Goal: Task Accomplishment & Management: Complete application form

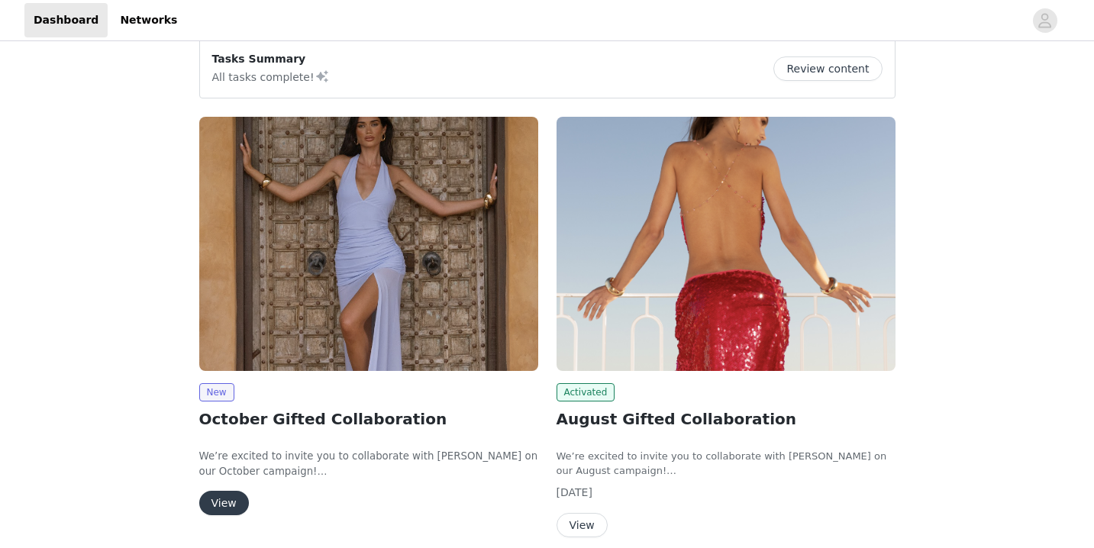
scroll to position [131, 0]
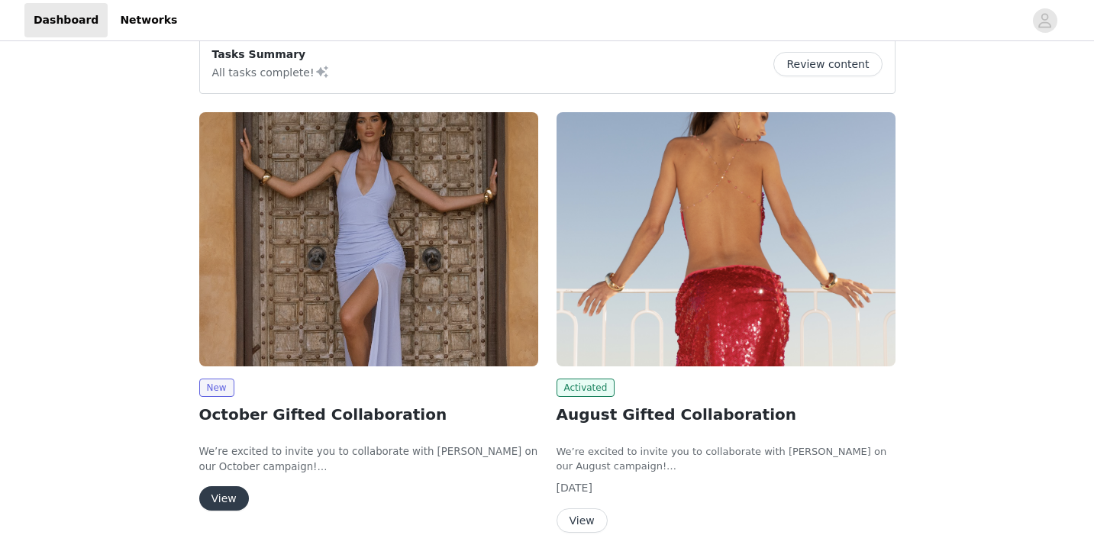
click at [225, 499] on button "View" at bounding box center [224, 498] width 50 height 24
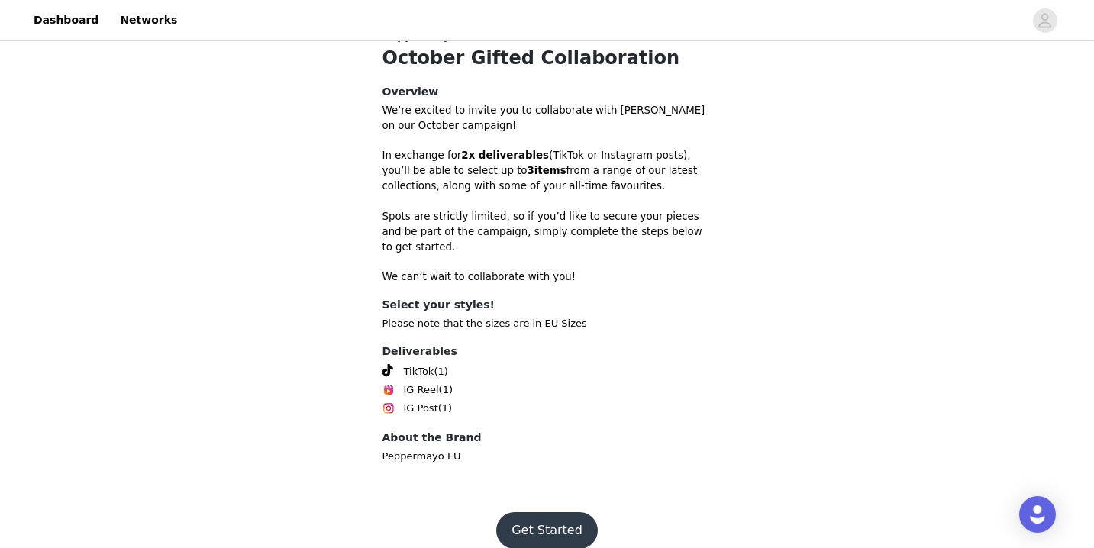
scroll to position [428, 0]
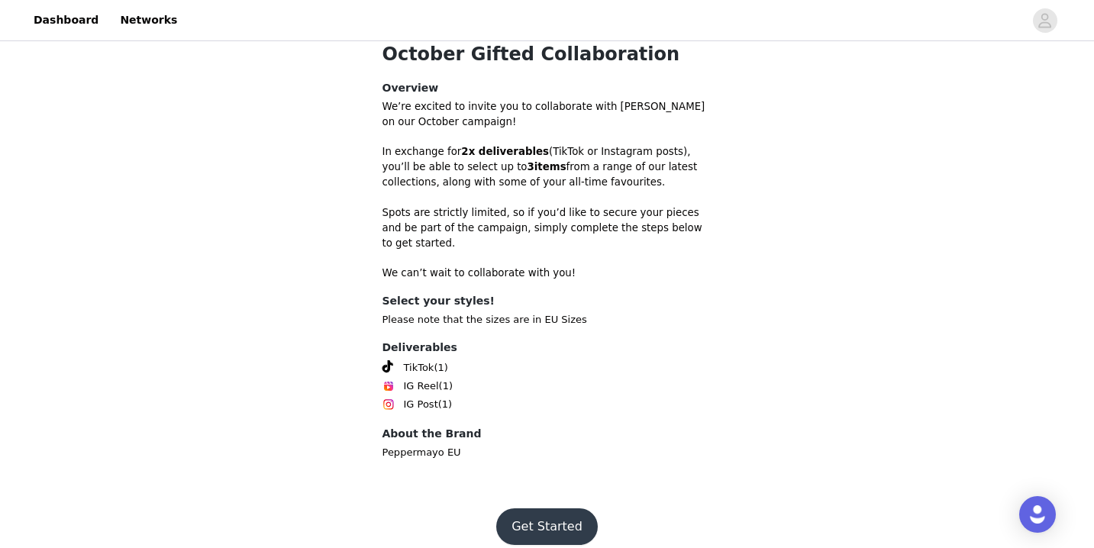
click at [524, 512] on button "Get Started" at bounding box center [547, 527] width 102 height 37
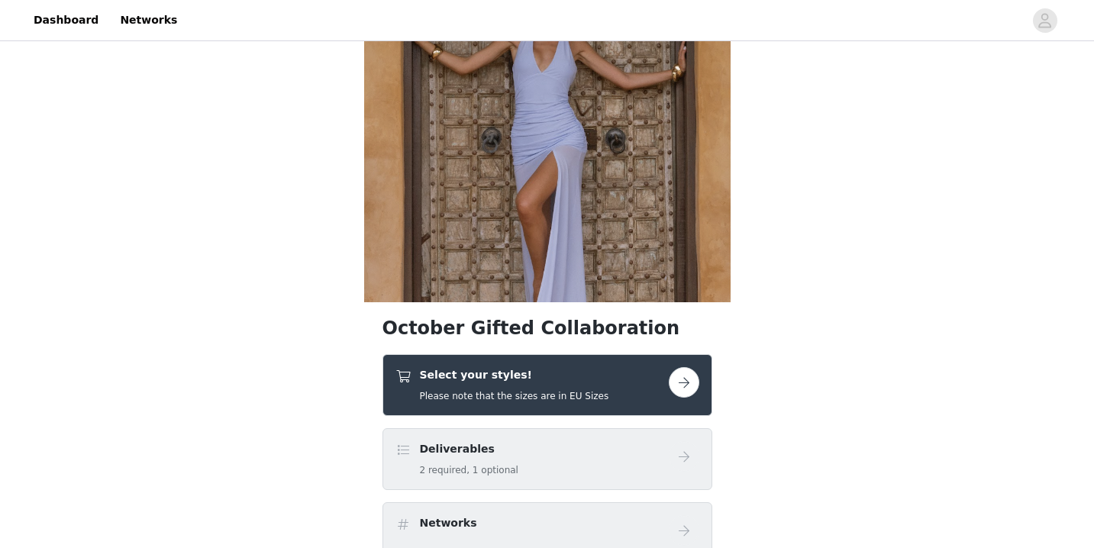
scroll to position [160, 0]
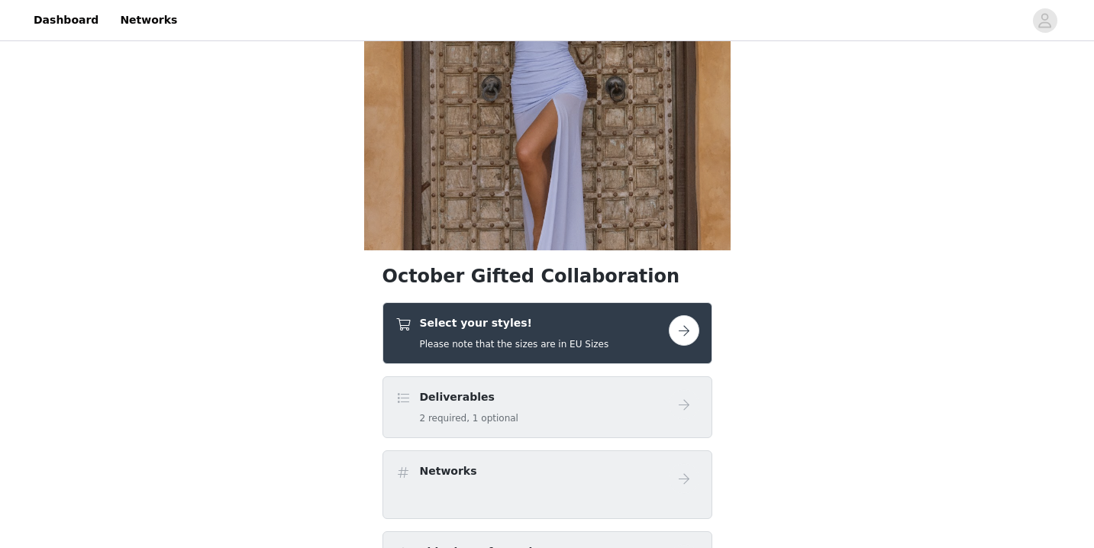
click at [680, 318] on button "button" at bounding box center [684, 330] width 31 height 31
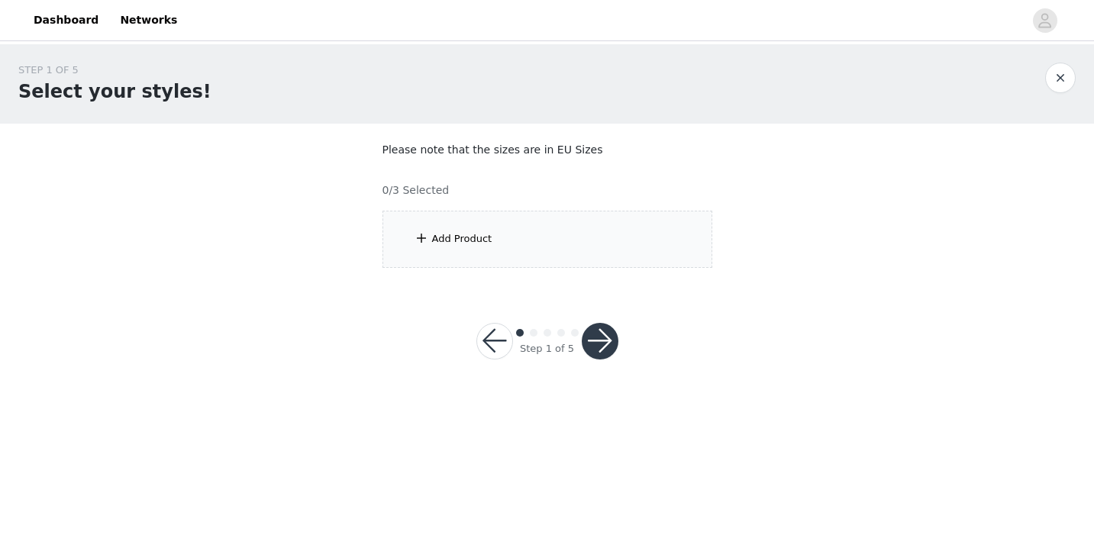
click at [489, 238] on div "Add Product" at bounding box center [462, 238] width 60 height 15
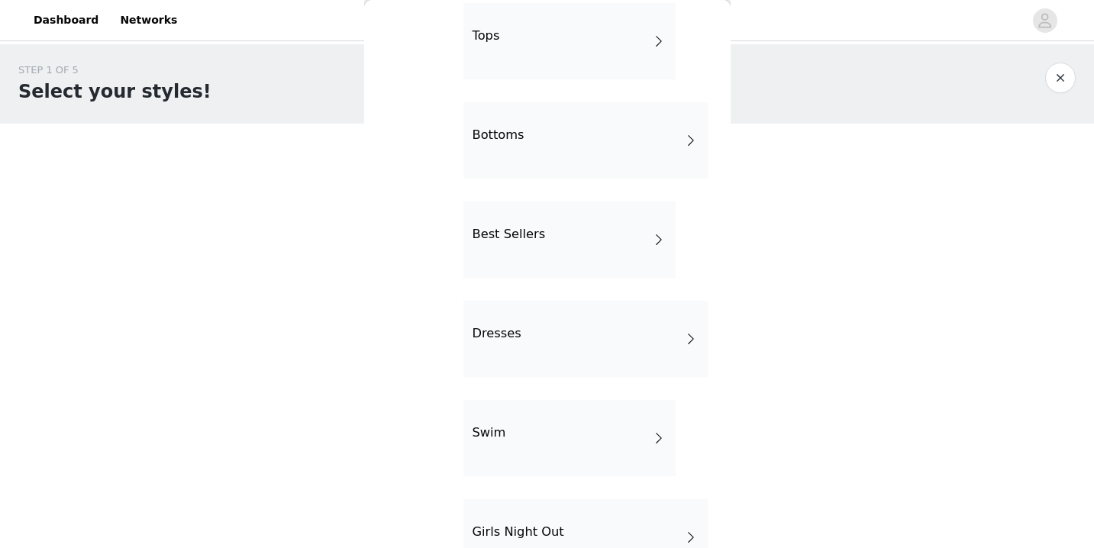
scroll to position [75, 0]
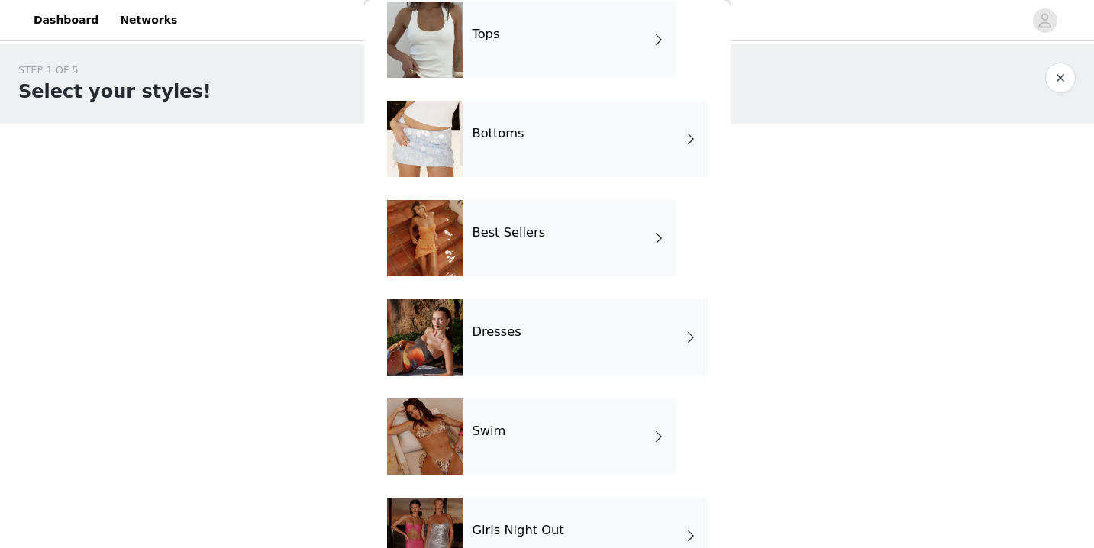
click at [520, 355] on div "Dresses" at bounding box center [586, 337] width 244 height 76
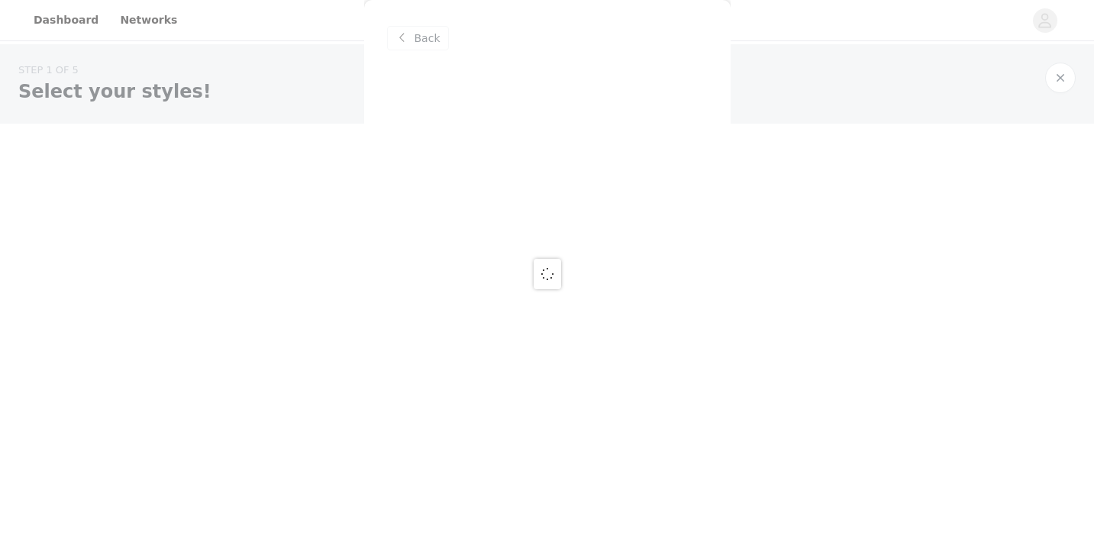
scroll to position [0, 0]
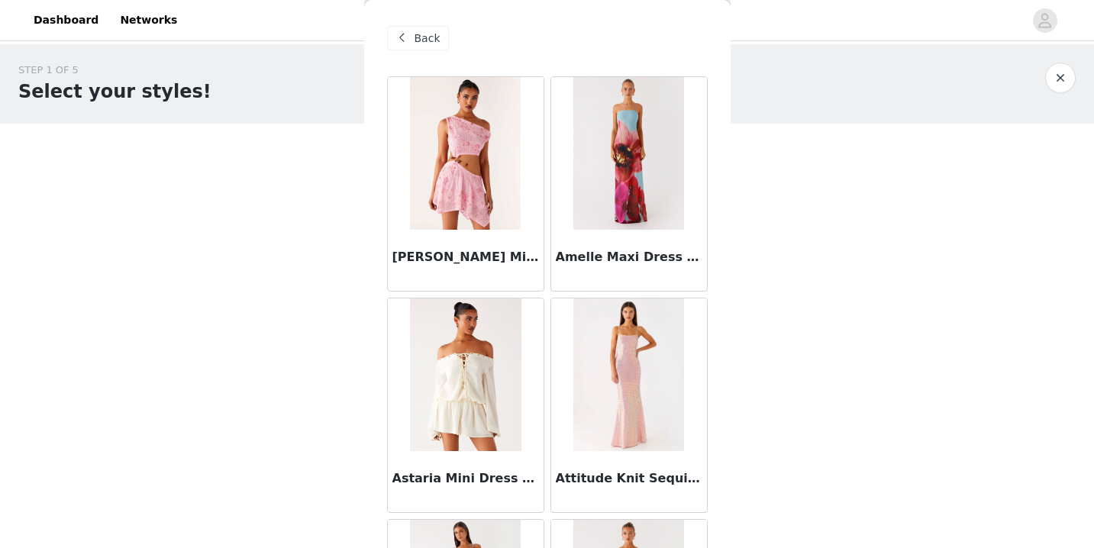
click at [476, 386] on img at bounding box center [465, 375] width 111 height 153
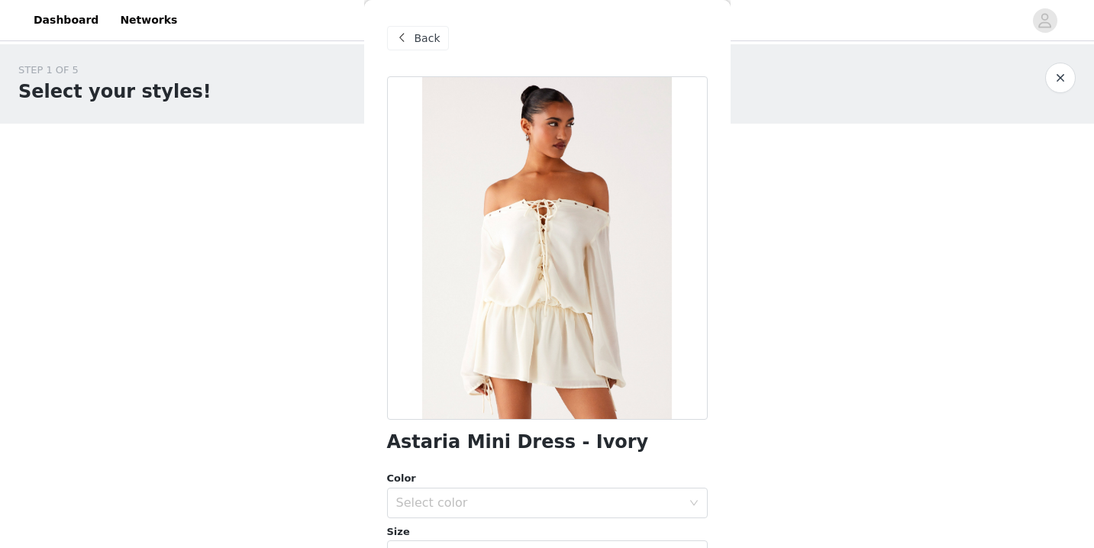
scroll to position [37, 0]
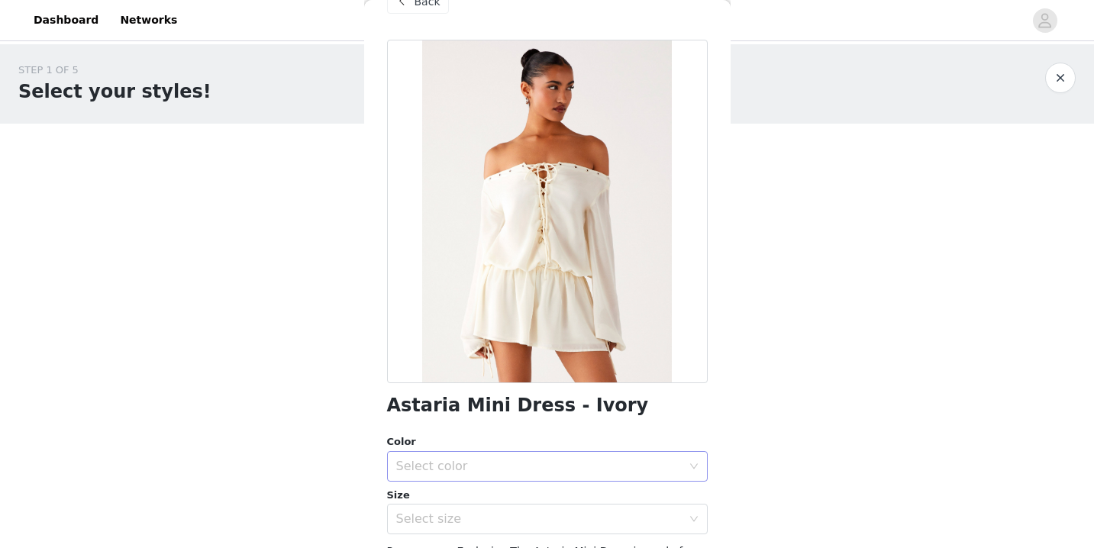
click at [504, 472] on div "Select color" at bounding box center [539, 466] width 286 height 15
click at [478, 499] on li "Ivory" at bounding box center [547, 500] width 321 height 24
click at [477, 505] on div "Select size" at bounding box center [542, 519] width 292 height 29
click at [477, 506] on div "Select size" at bounding box center [542, 519] width 292 height 29
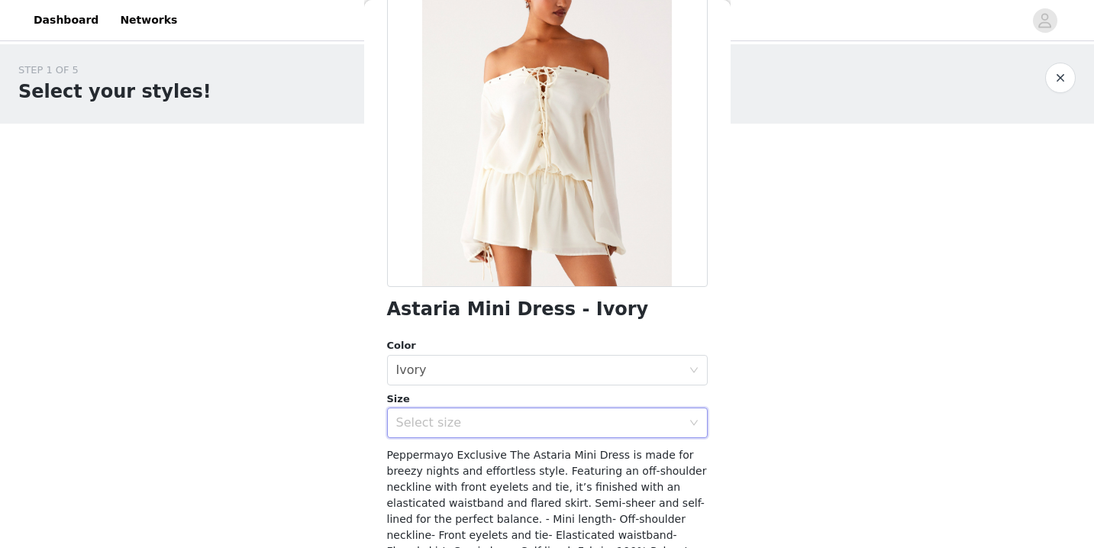
scroll to position [144, 0]
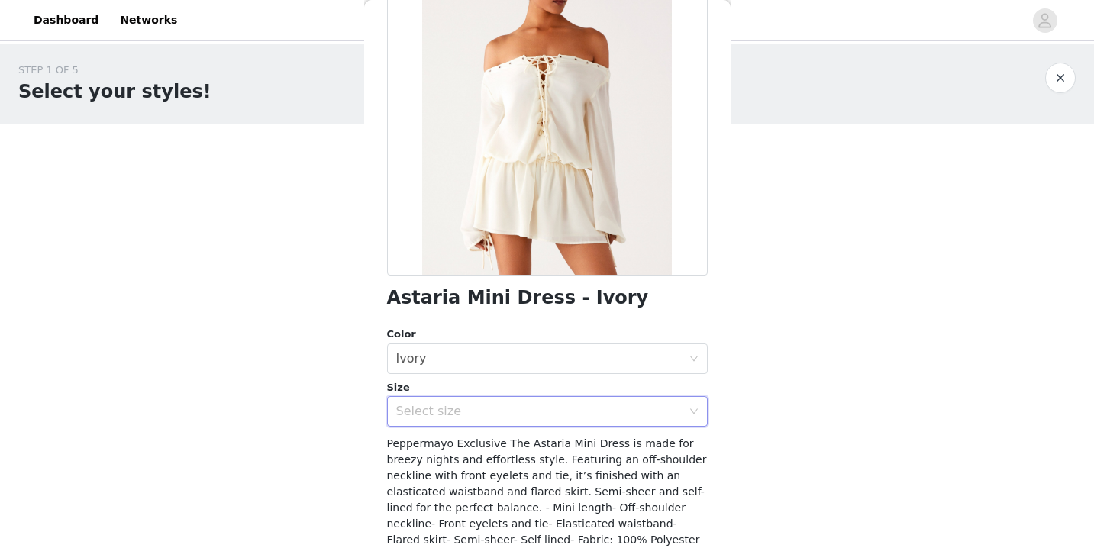
click at [488, 436] on div "Peppermayo Exclusive The Astaria Mini Dress is made for breezy nights and effor…" at bounding box center [547, 524] width 321 height 176
click at [493, 423] on div "Select size" at bounding box center [542, 411] width 292 height 29
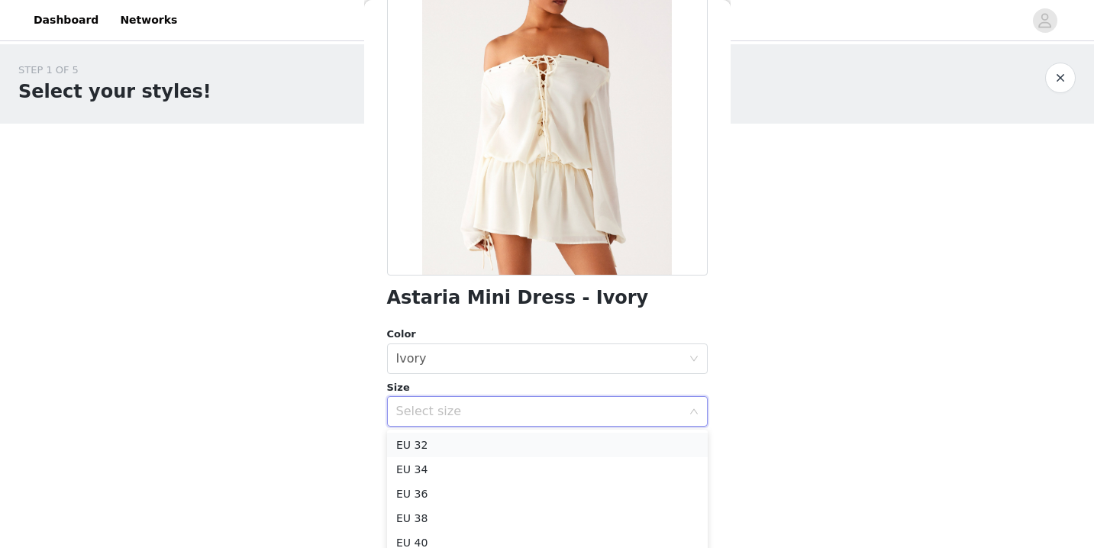
click at [464, 449] on li "EU 32" at bounding box center [547, 445] width 321 height 24
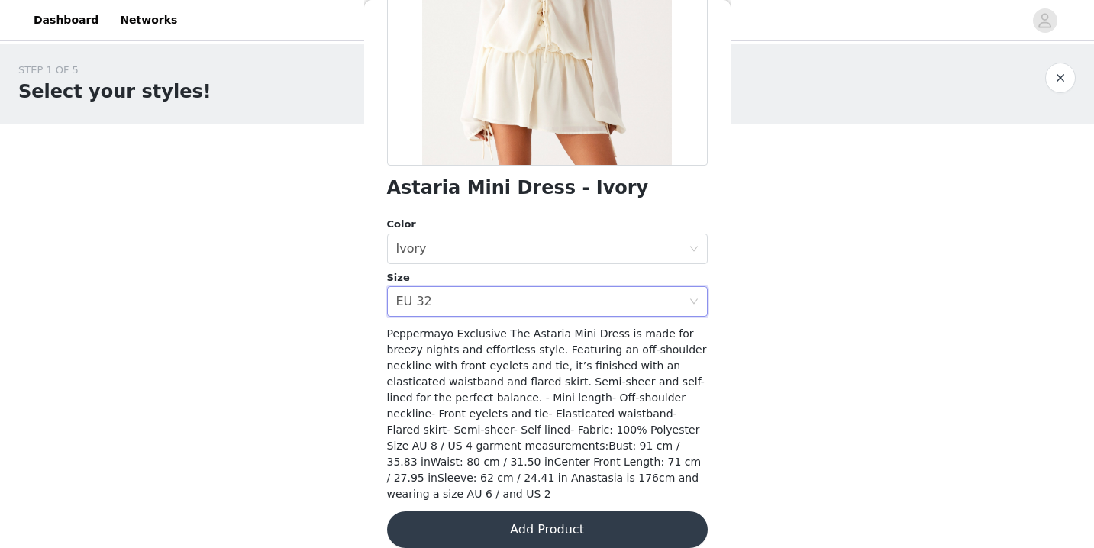
scroll to position [257, 0]
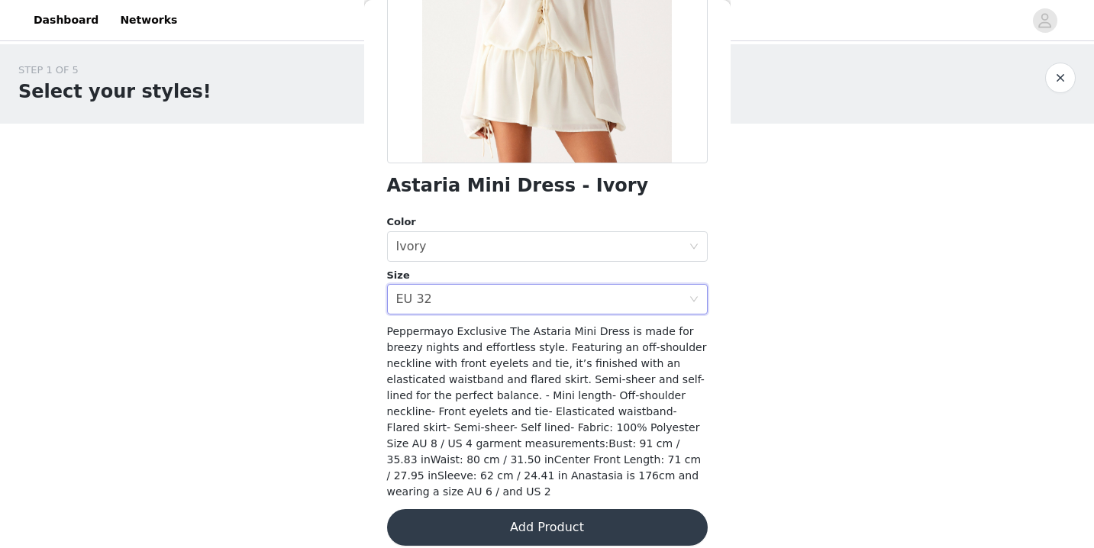
click at [485, 509] on button "Add Product" at bounding box center [547, 527] width 321 height 37
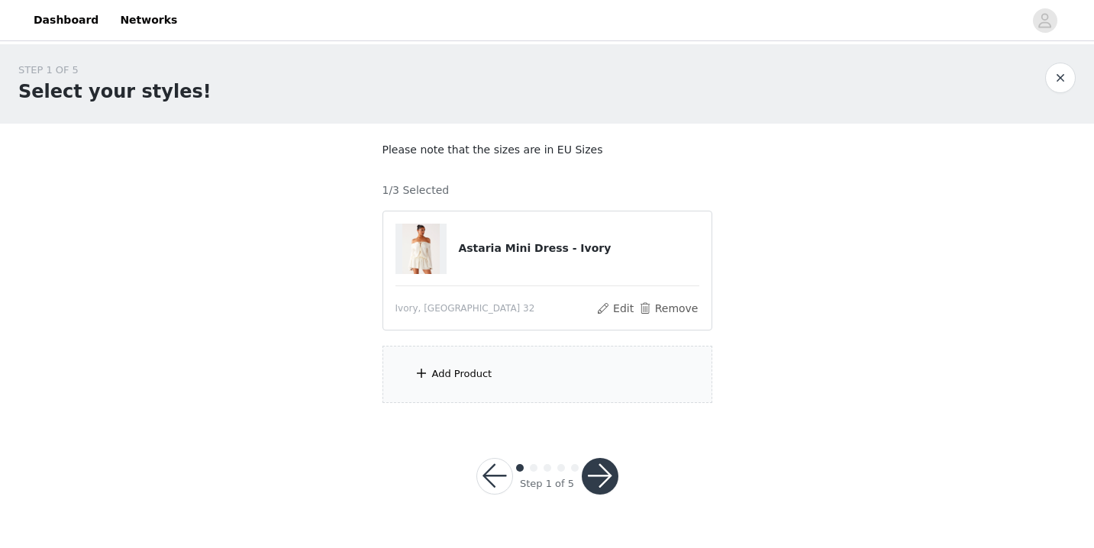
click at [474, 396] on div "Add Product" at bounding box center [548, 374] width 330 height 57
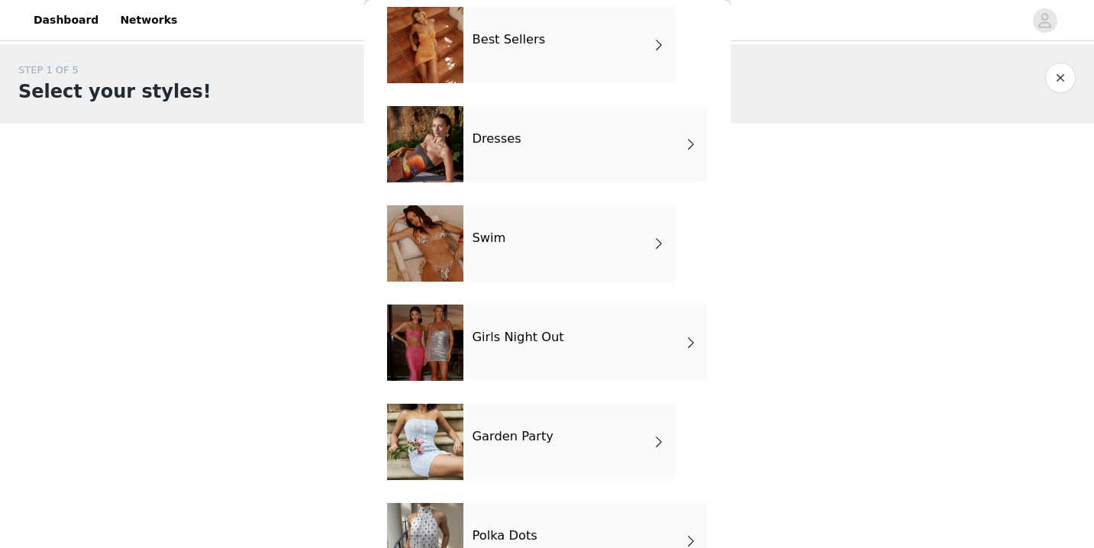
scroll to position [289, 0]
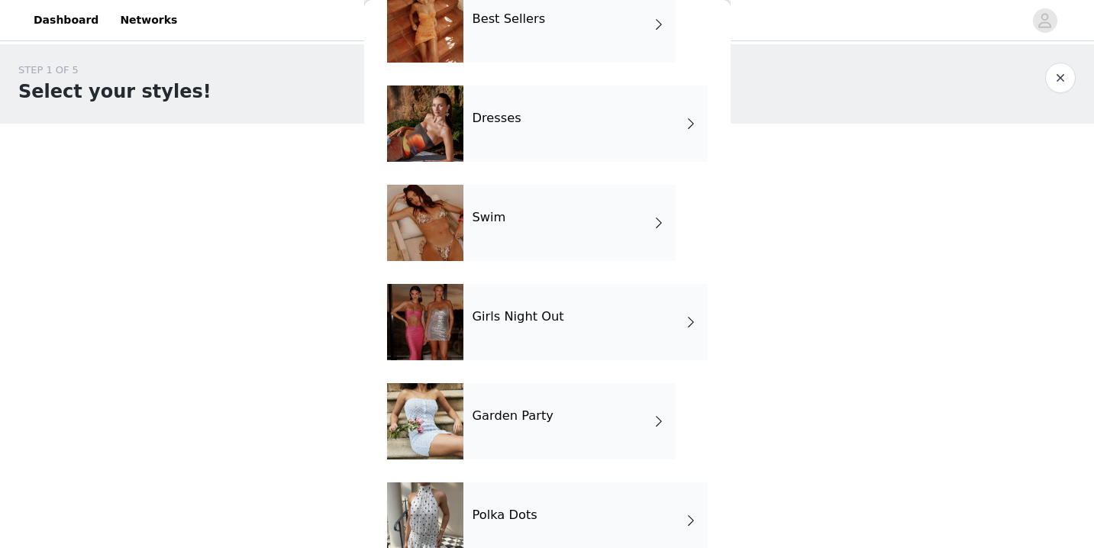
click at [493, 316] on h4 "Girls Night Out" at bounding box center [519, 317] width 92 height 14
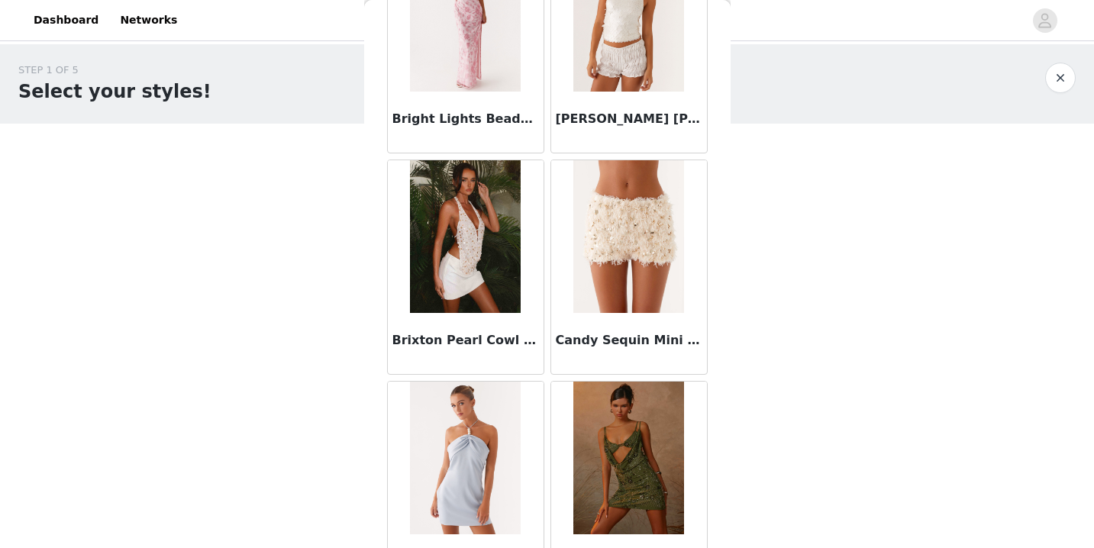
scroll to position [1789, 0]
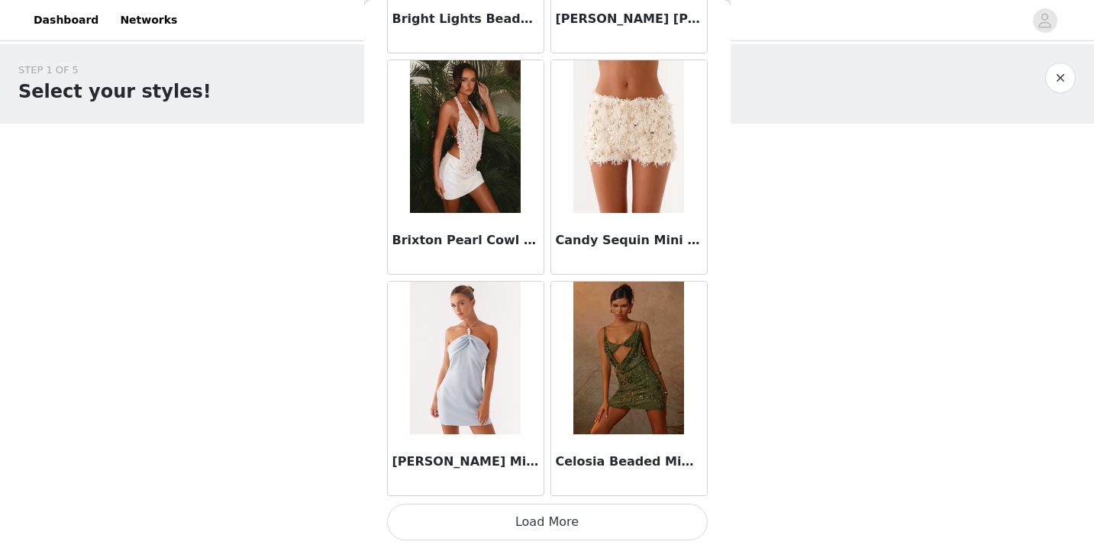
click at [532, 508] on button "Load More" at bounding box center [547, 522] width 321 height 37
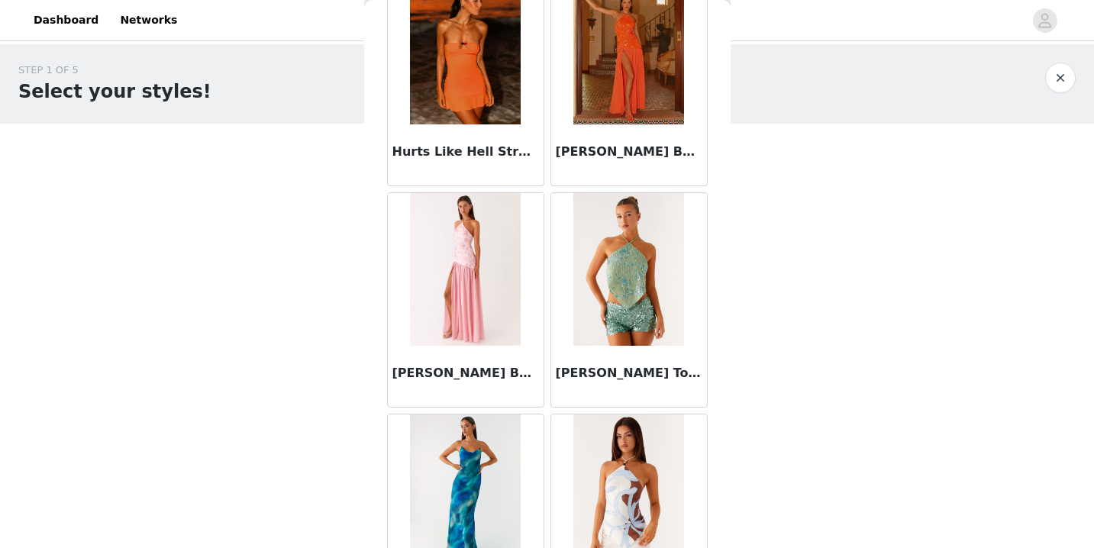
scroll to position [4003, 0]
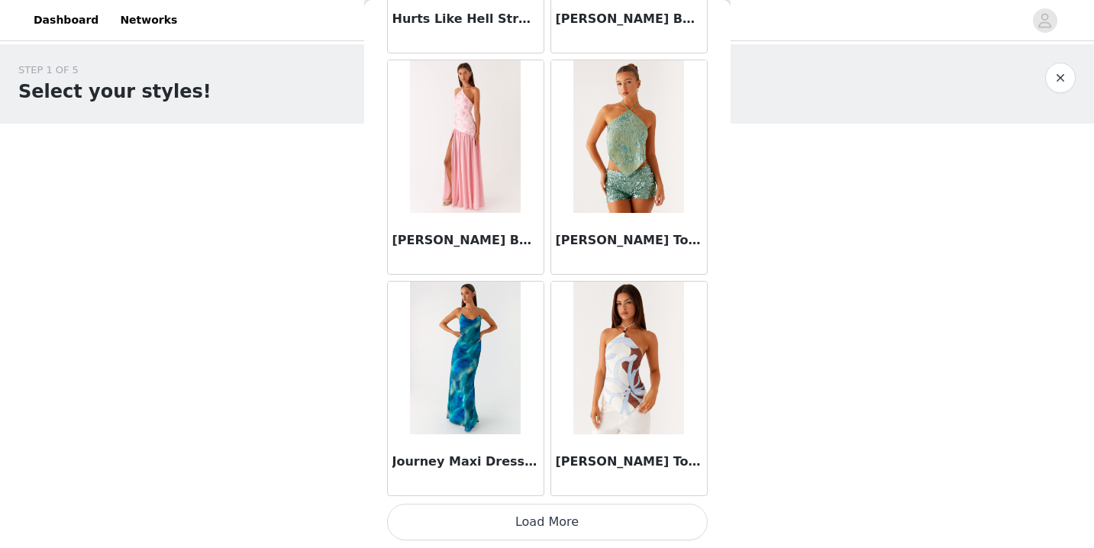
click at [532, 526] on button "Load More" at bounding box center [547, 522] width 321 height 37
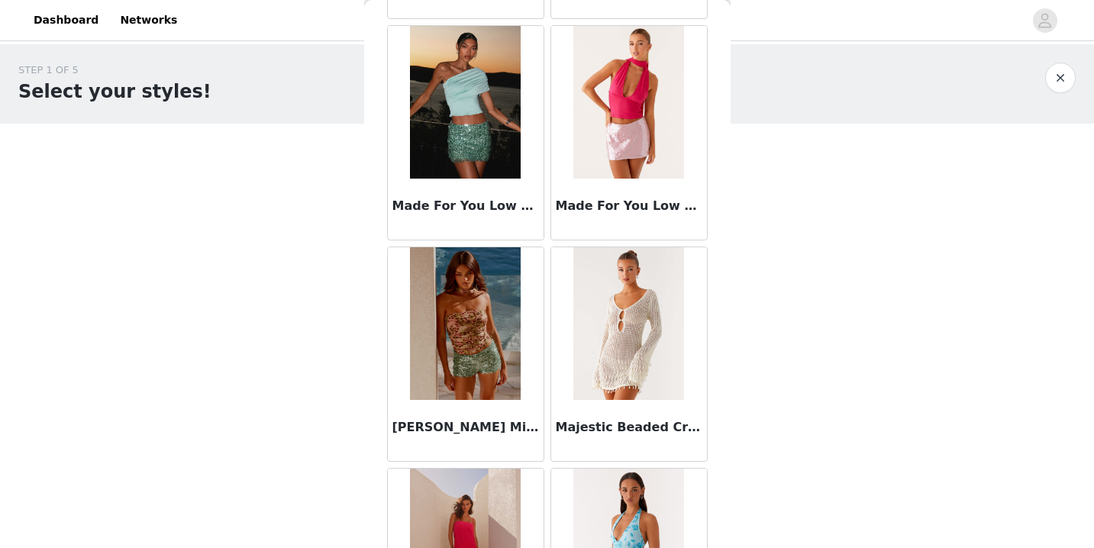
scroll to position [6218, 0]
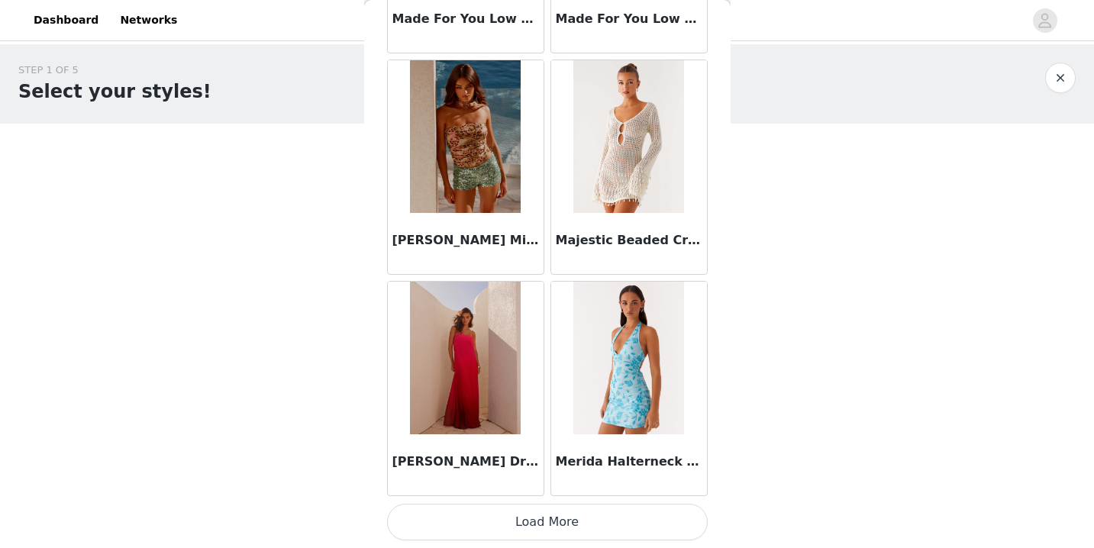
click at [539, 522] on button "Load More" at bounding box center [547, 522] width 321 height 37
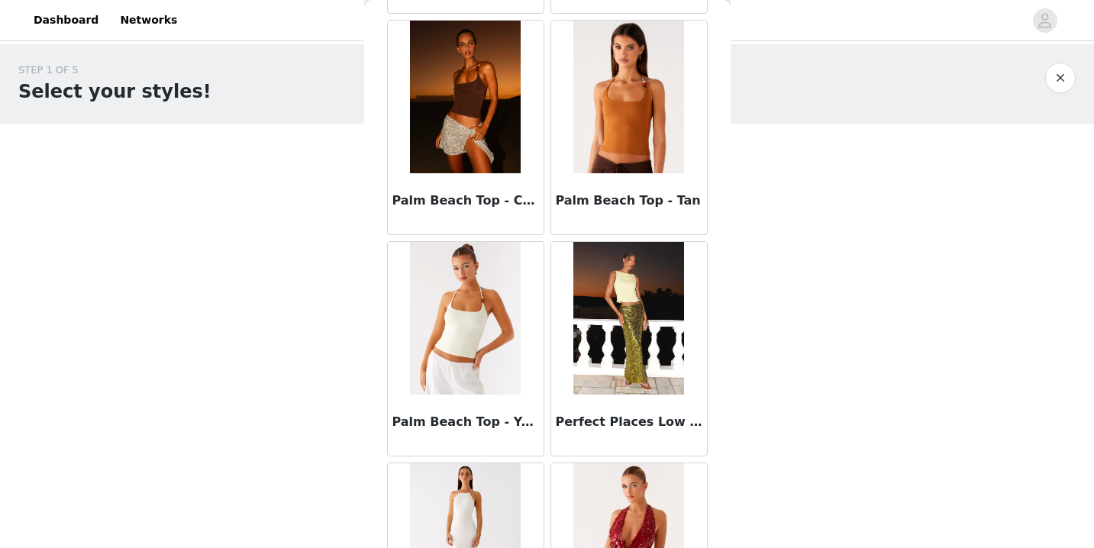
scroll to position [8432, 0]
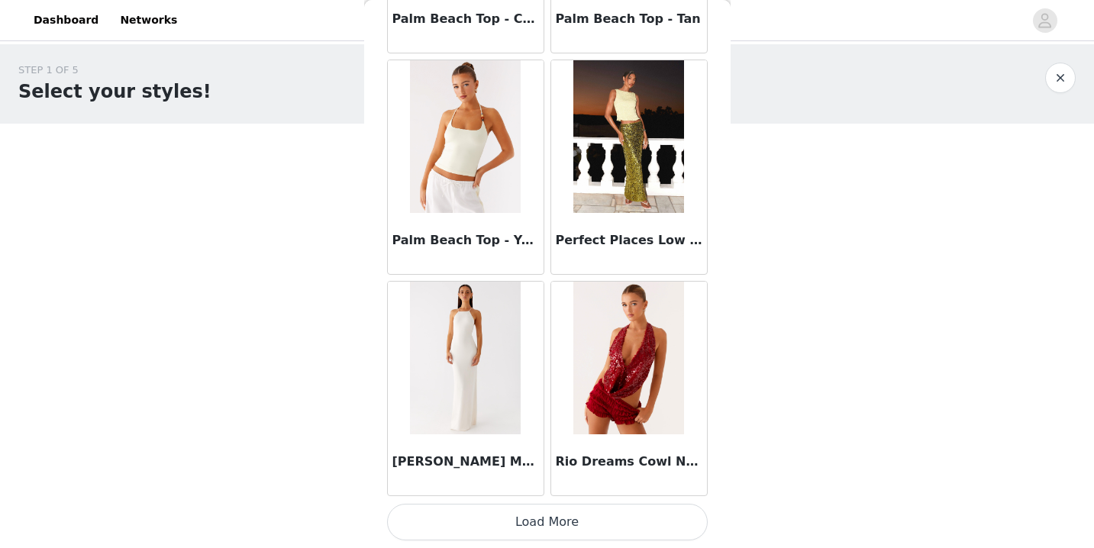
click at [524, 530] on button "Load More" at bounding box center [547, 522] width 321 height 37
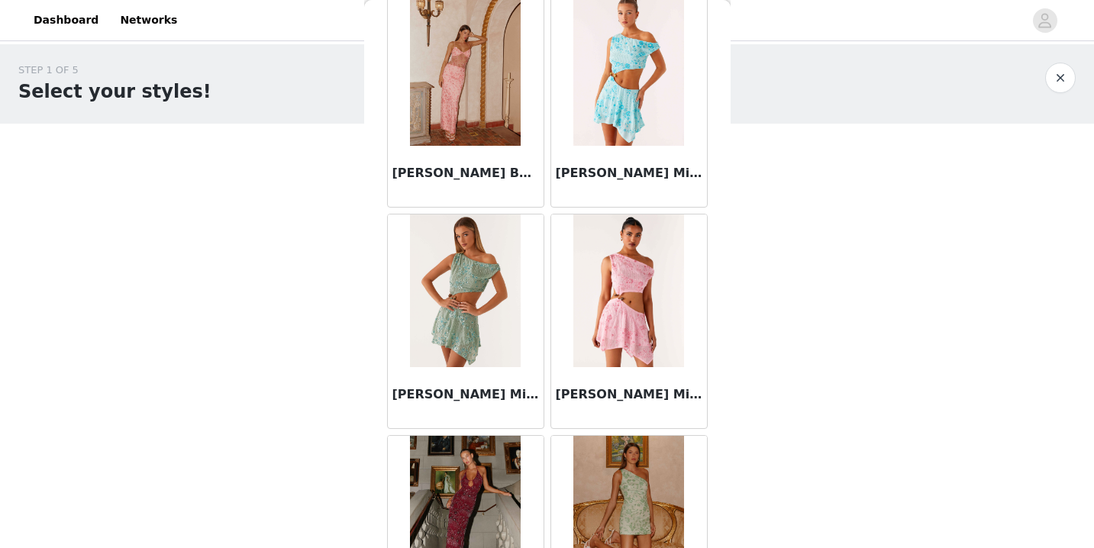
scroll to position [0, 0]
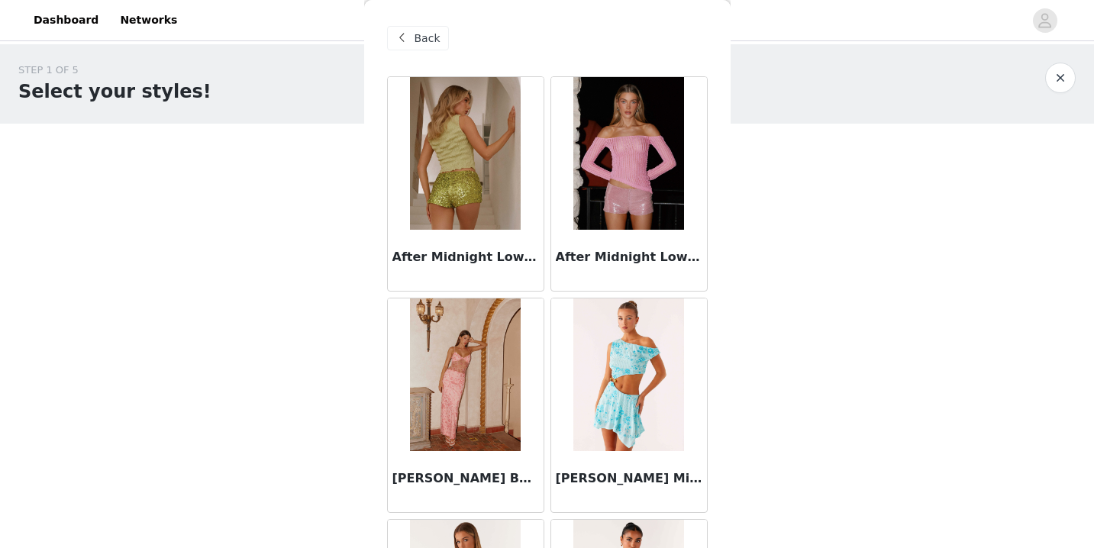
click at [425, 47] on div "Back" at bounding box center [418, 38] width 62 height 24
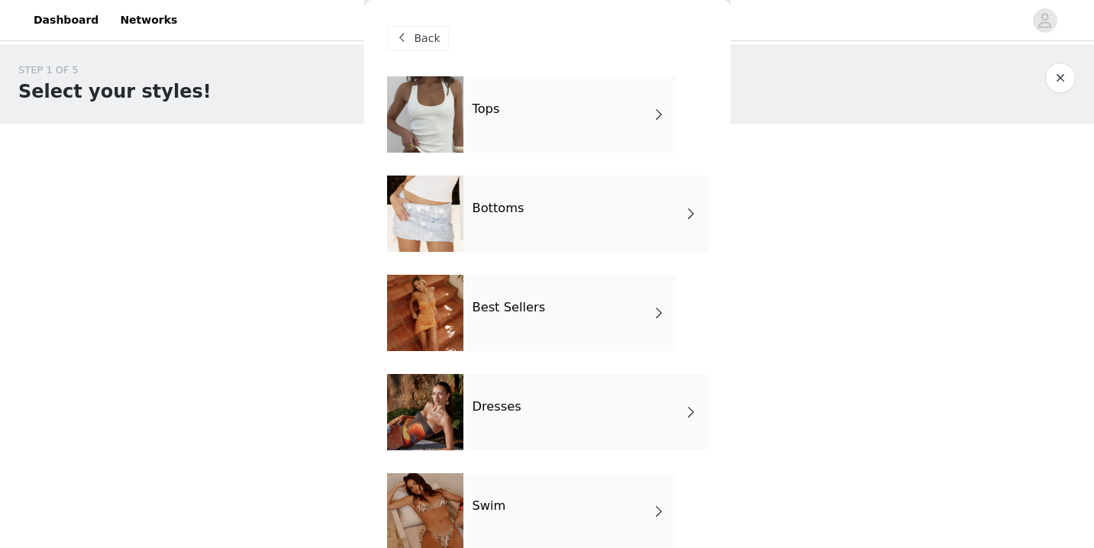
click at [473, 124] on div "Tops" at bounding box center [570, 114] width 212 height 76
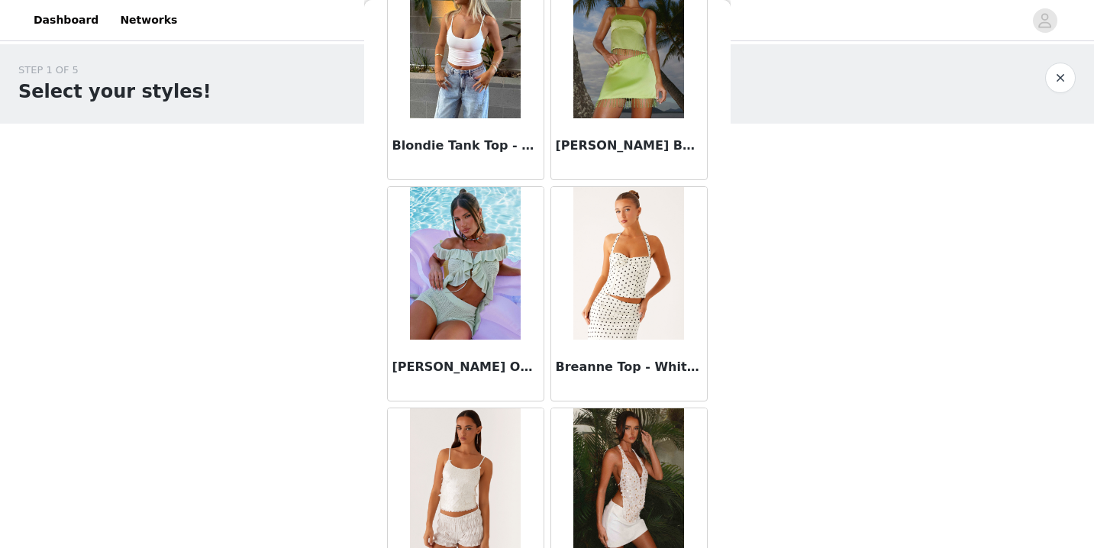
scroll to position [1789, 0]
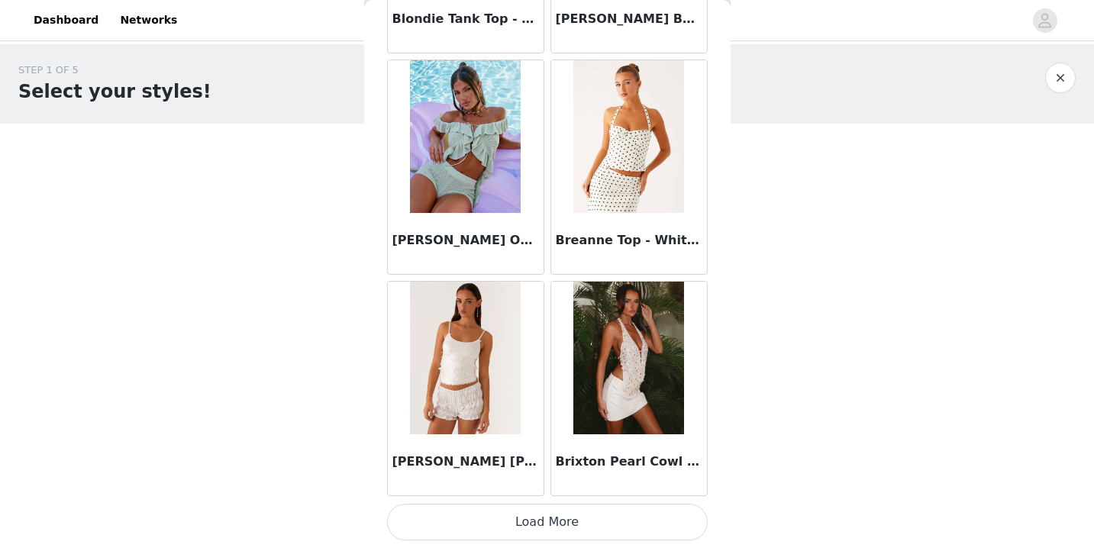
click at [547, 526] on button "Load More" at bounding box center [547, 522] width 321 height 37
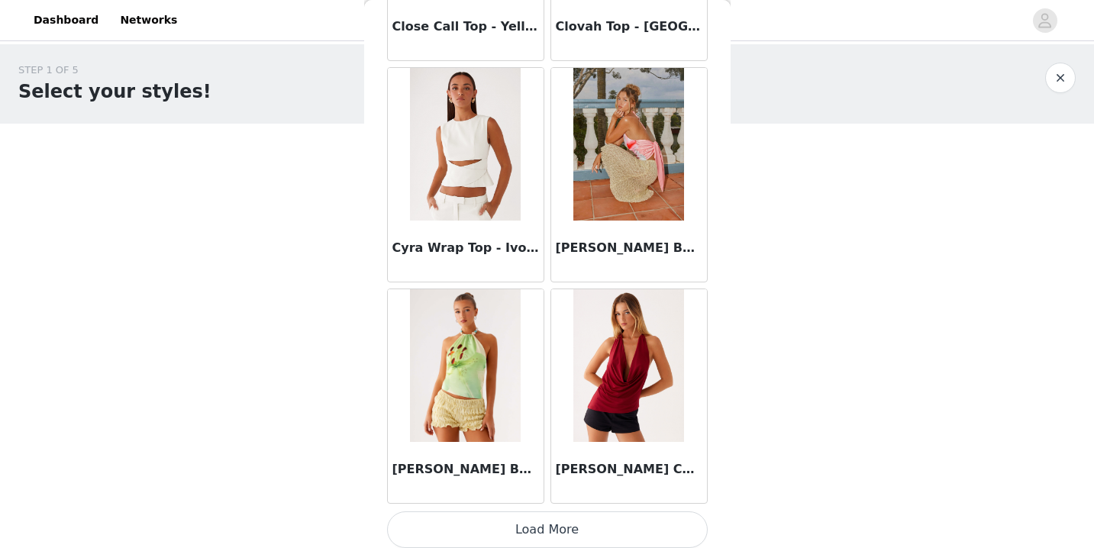
scroll to position [4003, 0]
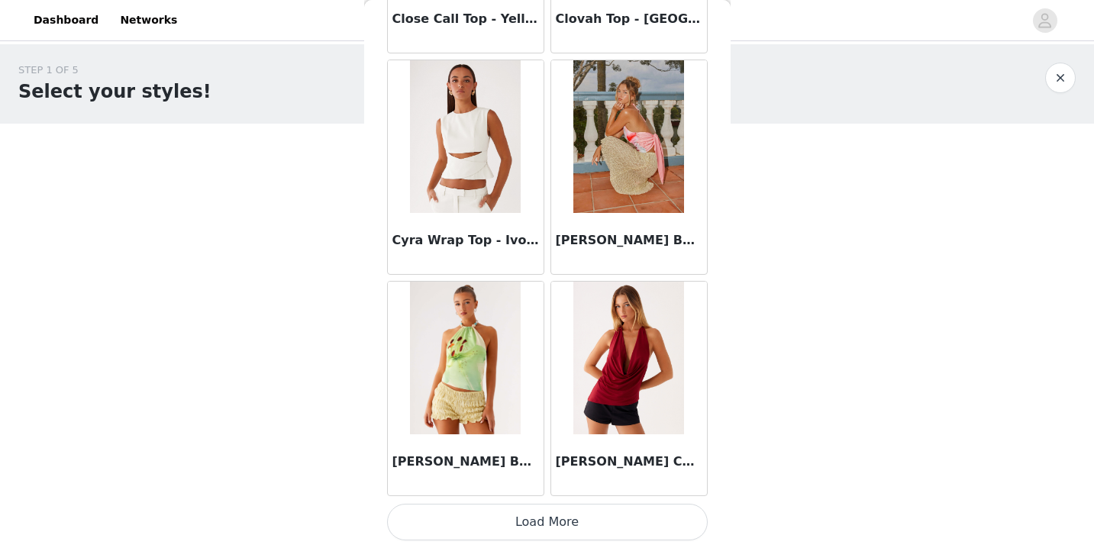
click at [554, 523] on button "Load More" at bounding box center [547, 522] width 321 height 37
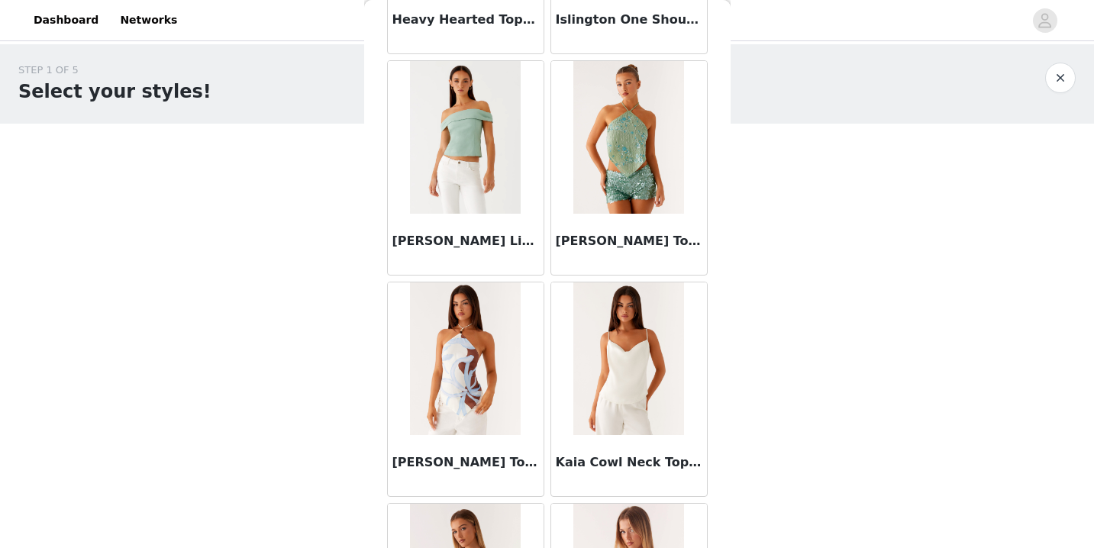
scroll to position [6218, 0]
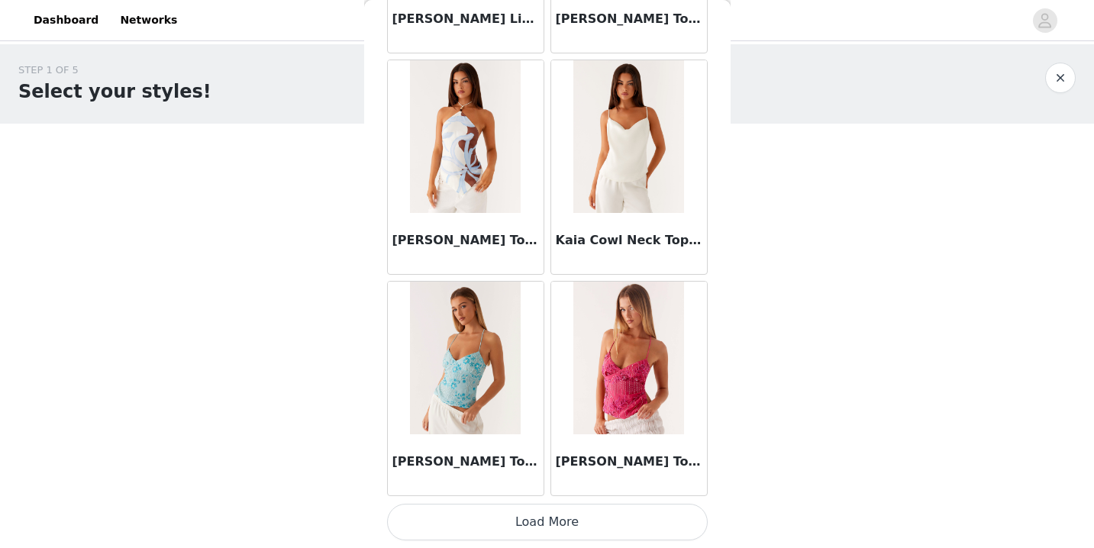
click at [539, 515] on button "Load More" at bounding box center [547, 522] width 321 height 37
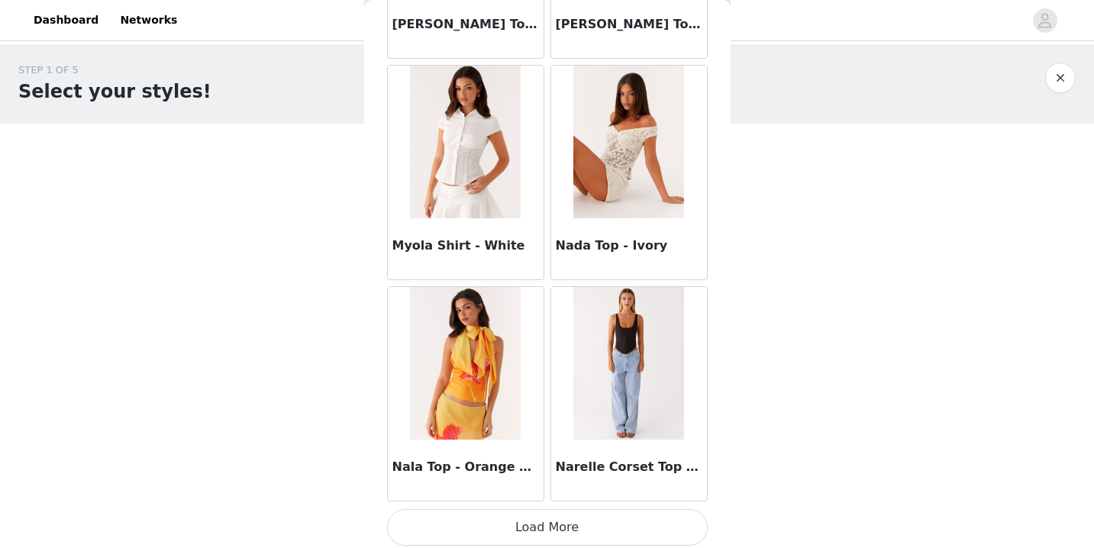
scroll to position [8432, 0]
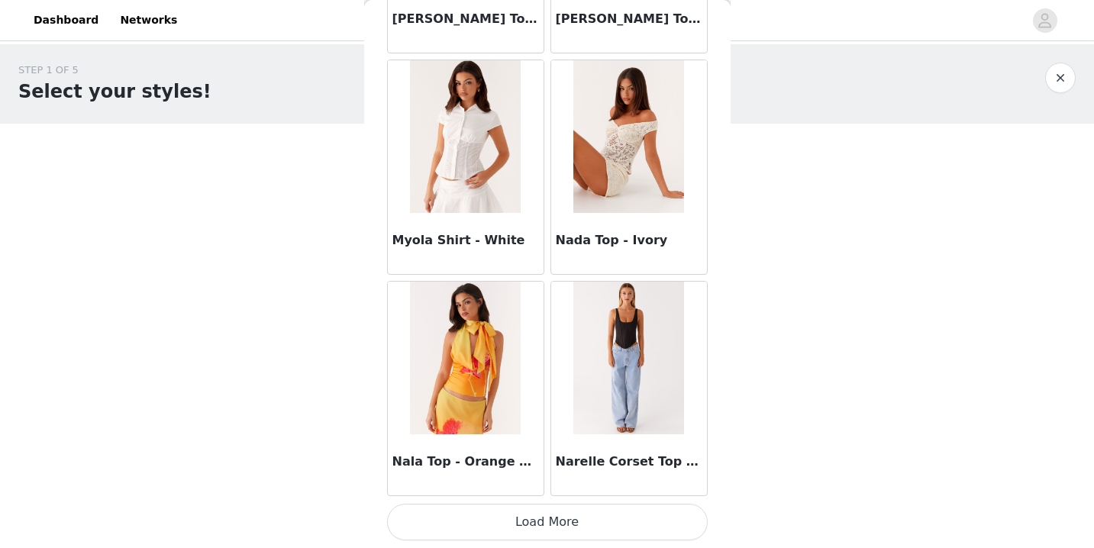
click at [538, 526] on button "Load More" at bounding box center [547, 522] width 321 height 37
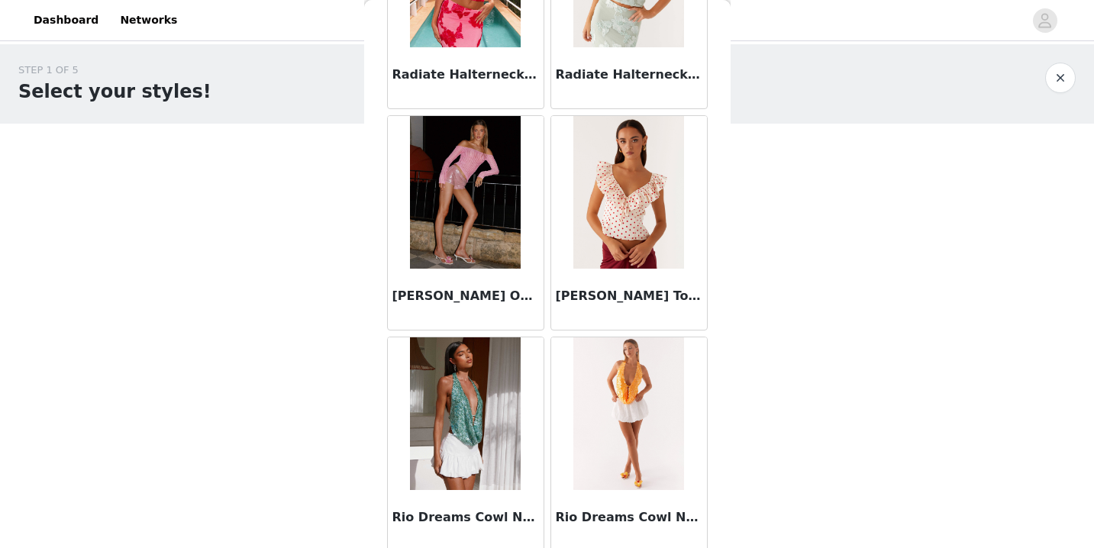
scroll to position [10647, 0]
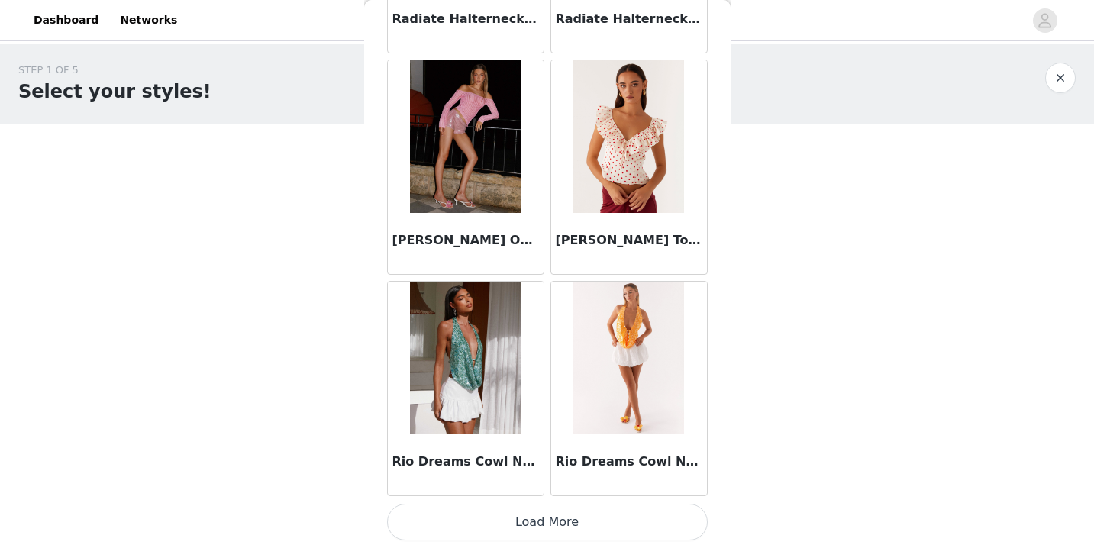
click at [532, 524] on button "Load More" at bounding box center [547, 522] width 321 height 37
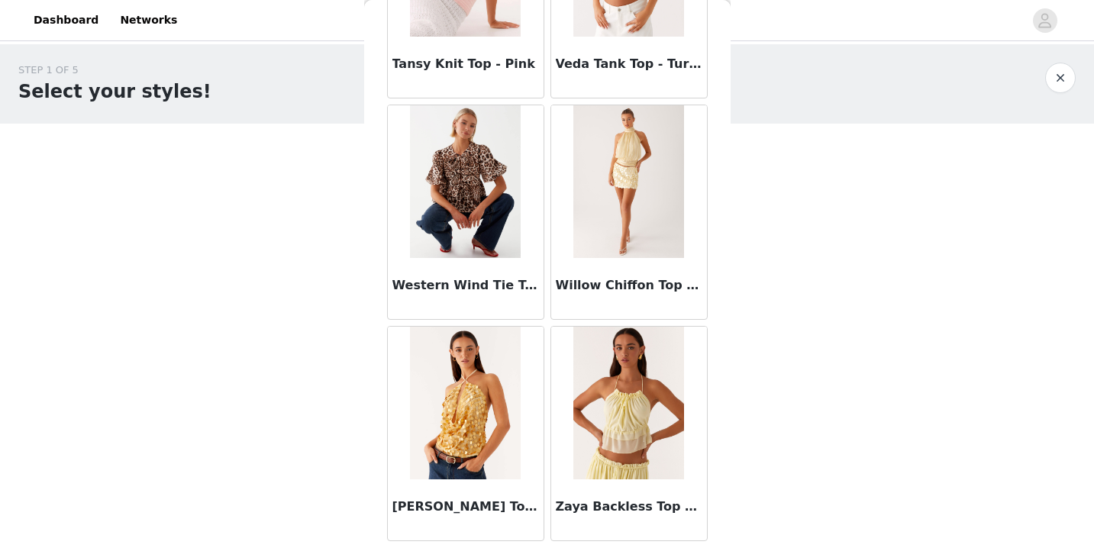
scroll to position [12862, 0]
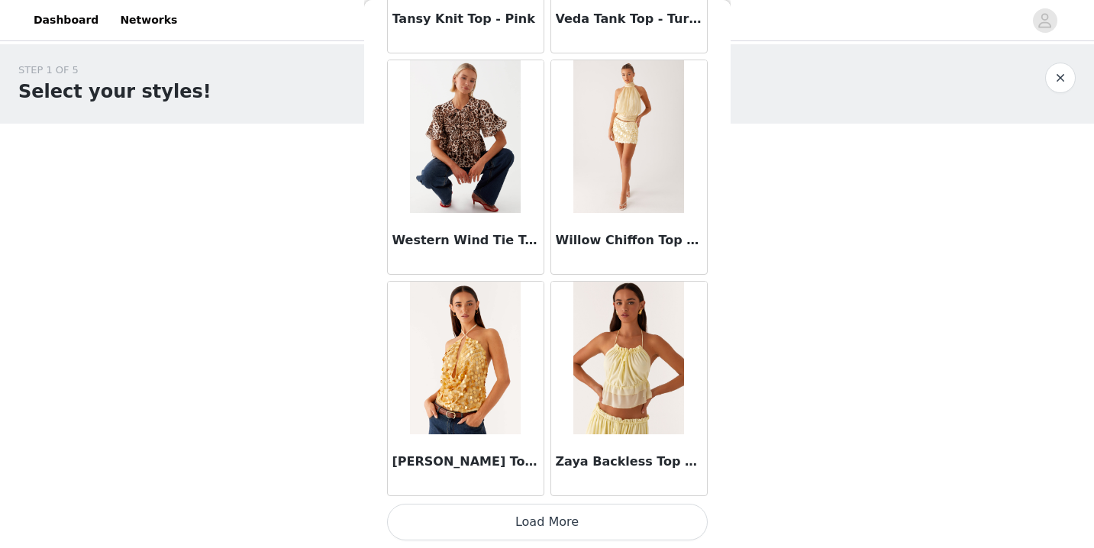
click at [546, 517] on button "Load More" at bounding box center [547, 522] width 321 height 37
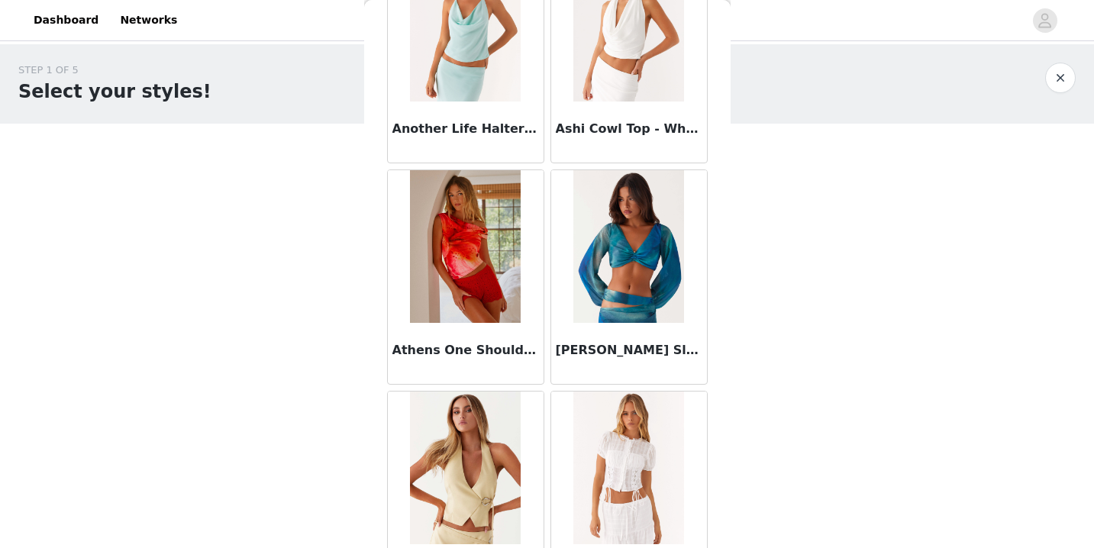
scroll to position [0, 0]
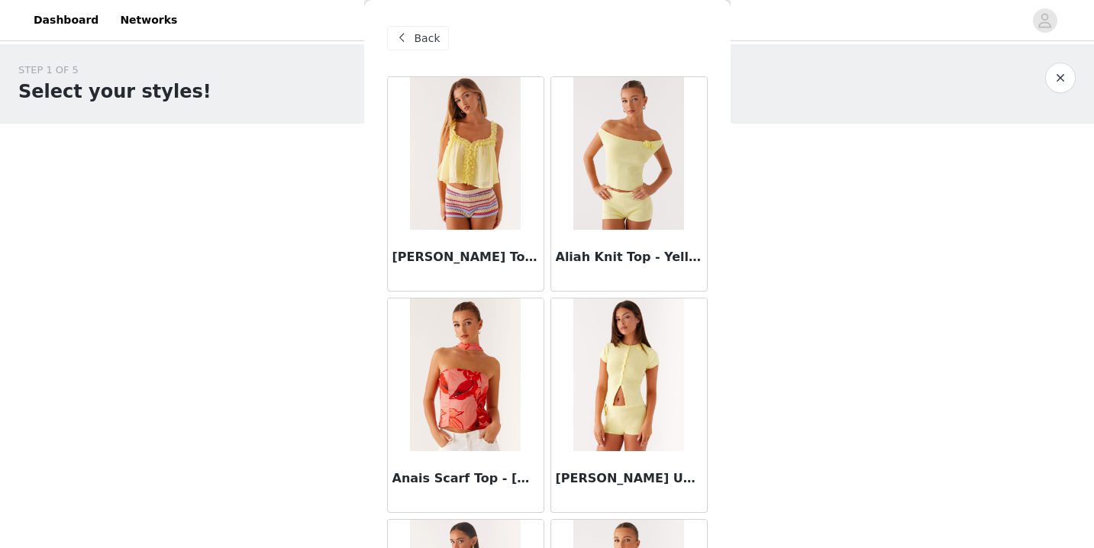
click at [413, 38] on div "Back" at bounding box center [418, 38] width 62 height 24
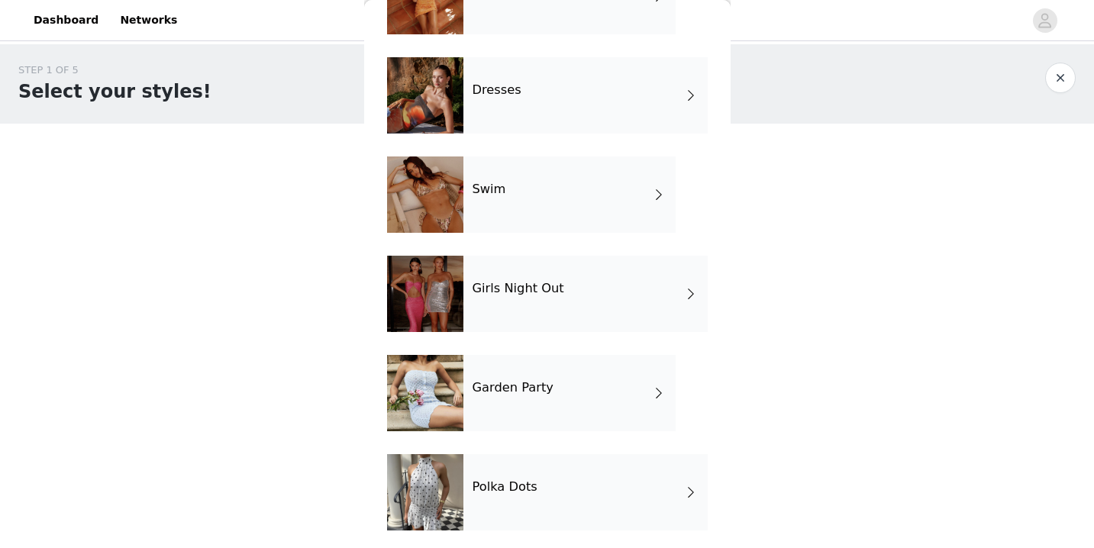
scroll to position [322, 0]
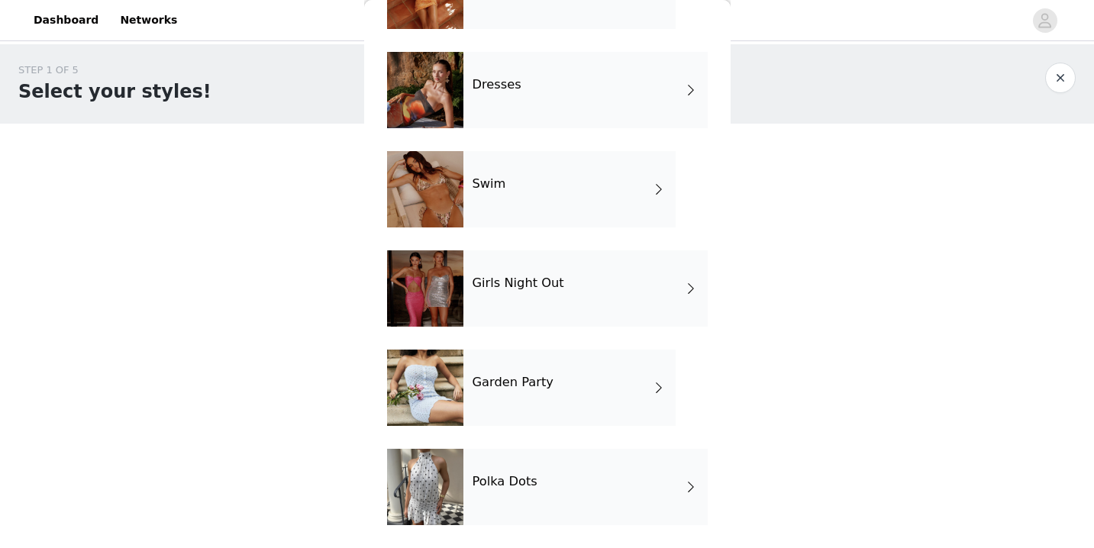
click at [464, 480] on div "Polka Dots" at bounding box center [586, 487] width 244 height 76
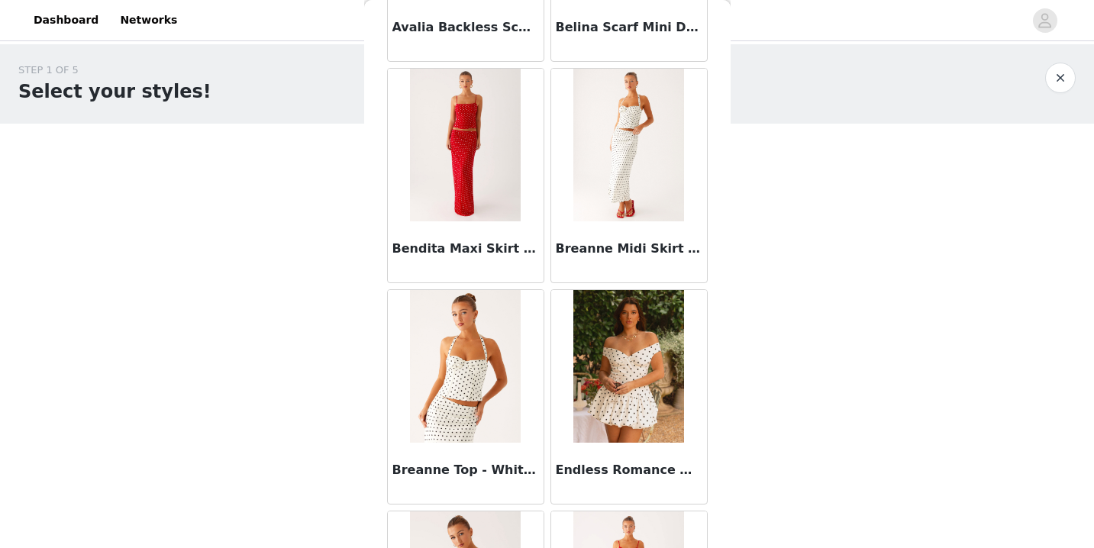
scroll to position [0, 0]
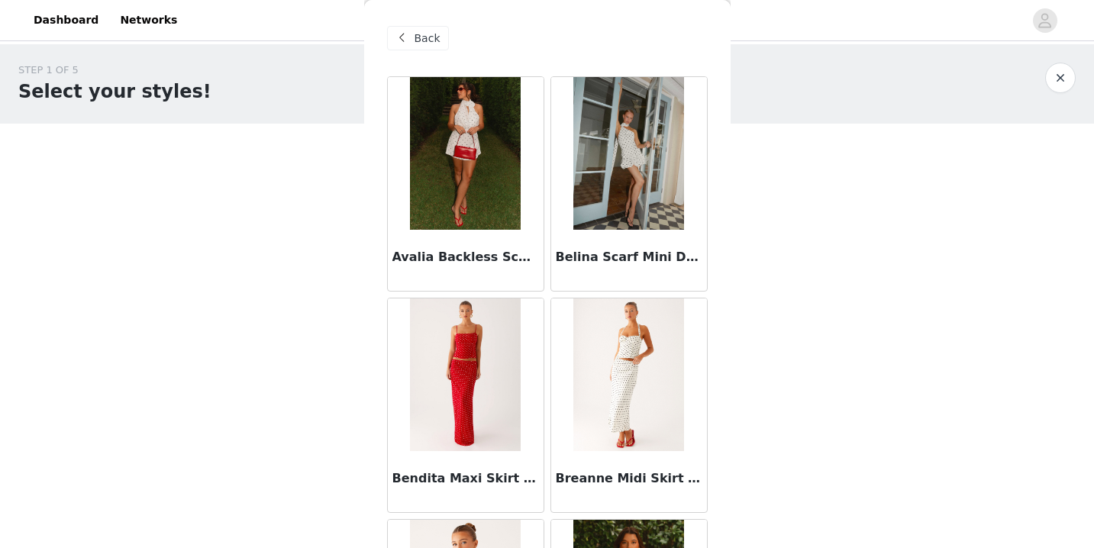
click at [597, 167] on img at bounding box center [629, 153] width 111 height 153
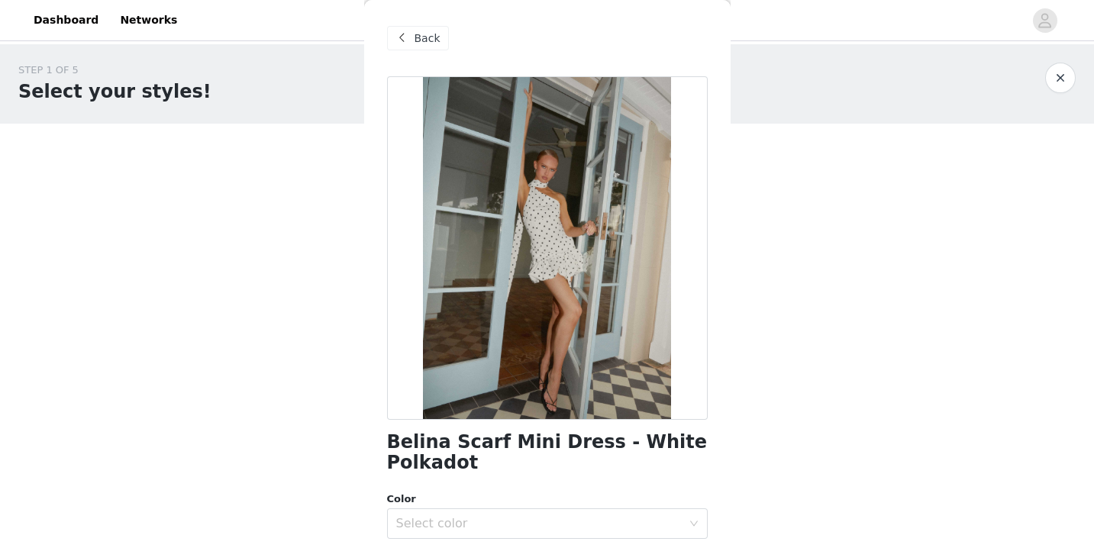
click at [432, 37] on span "Back" at bounding box center [428, 39] width 26 height 16
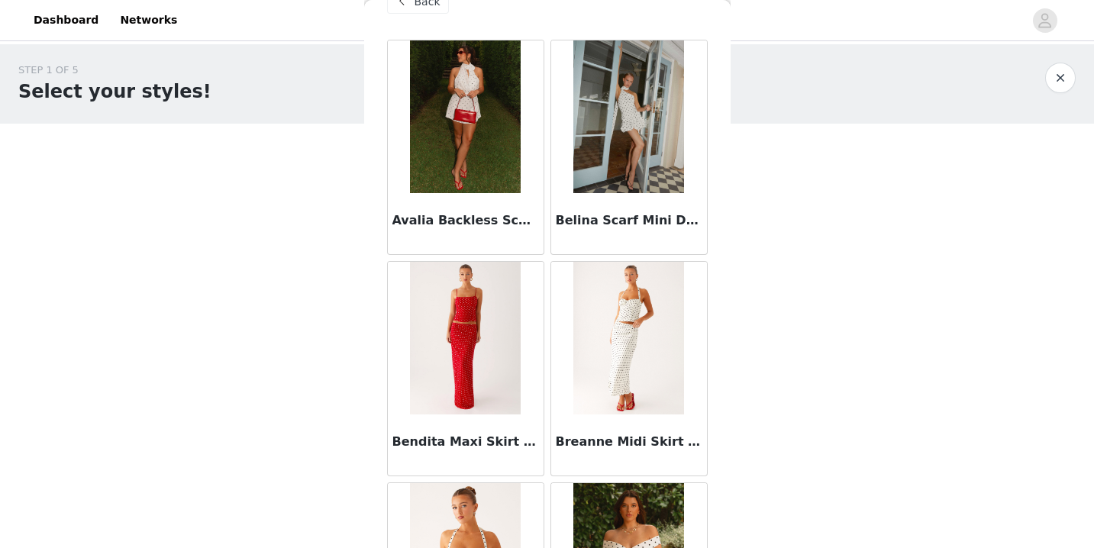
scroll to position [15, 0]
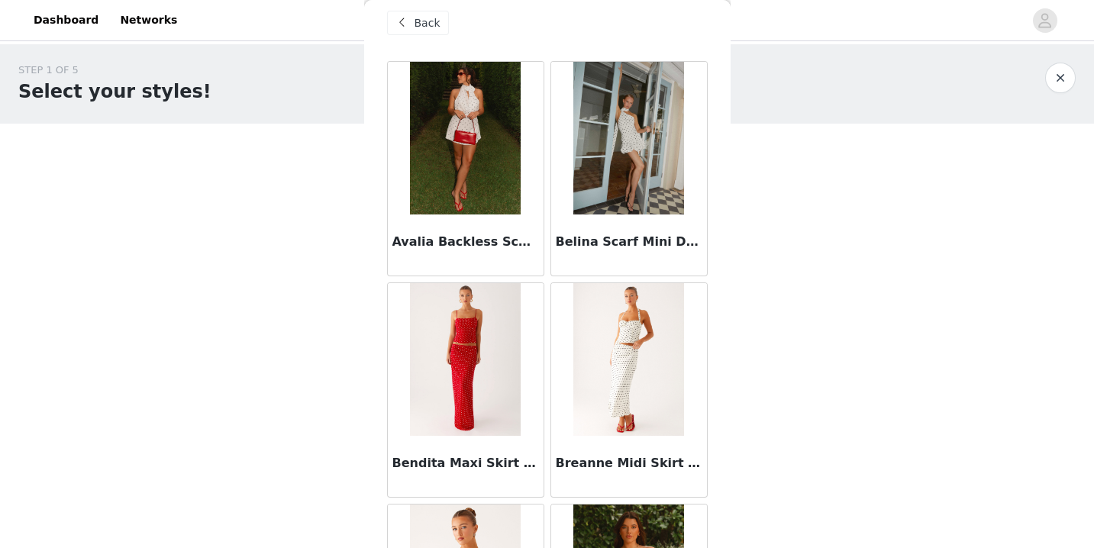
click at [415, 24] on span "Back" at bounding box center [428, 23] width 26 height 16
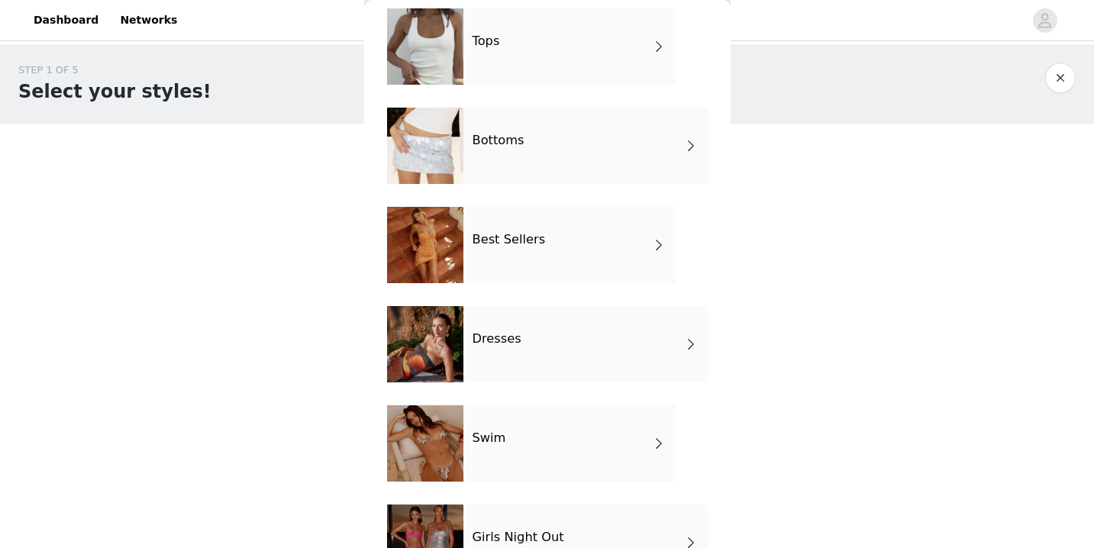
scroll to position [74, 0]
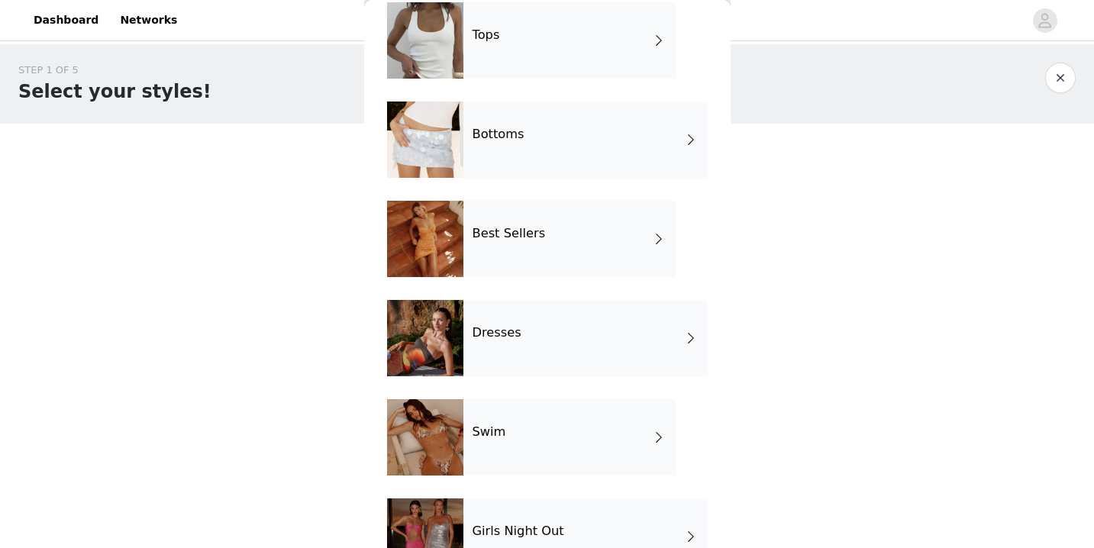
click at [483, 345] on div "Dresses" at bounding box center [586, 338] width 244 height 76
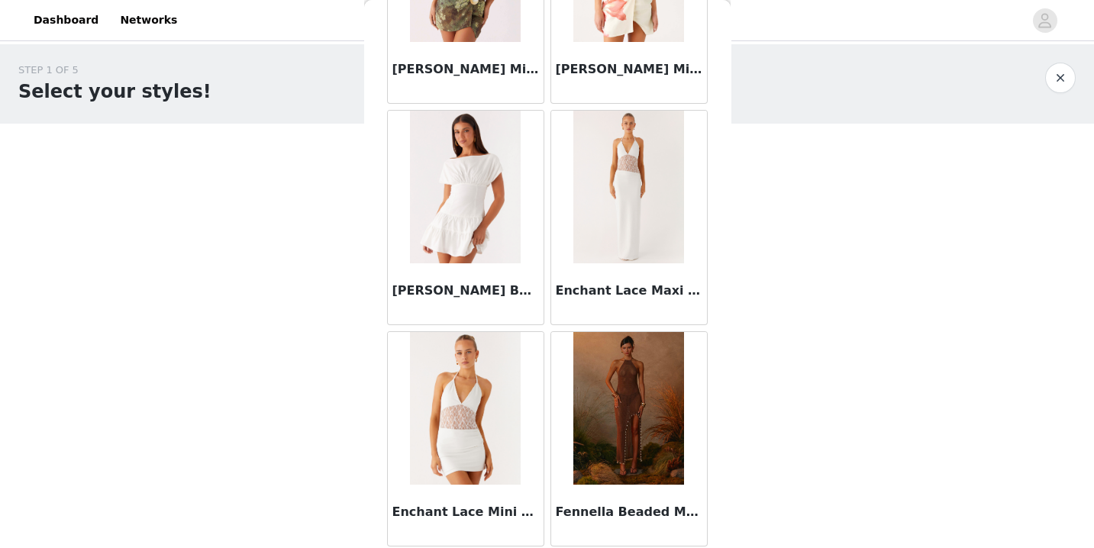
scroll to position [1789, 0]
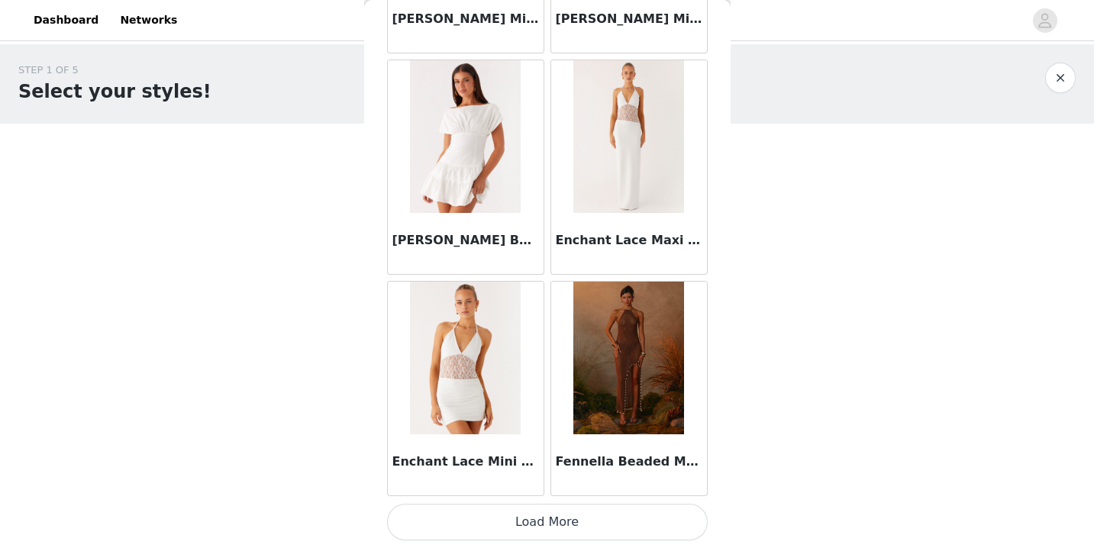
click at [561, 528] on button "Load More" at bounding box center [547, 522] width 321 height 37
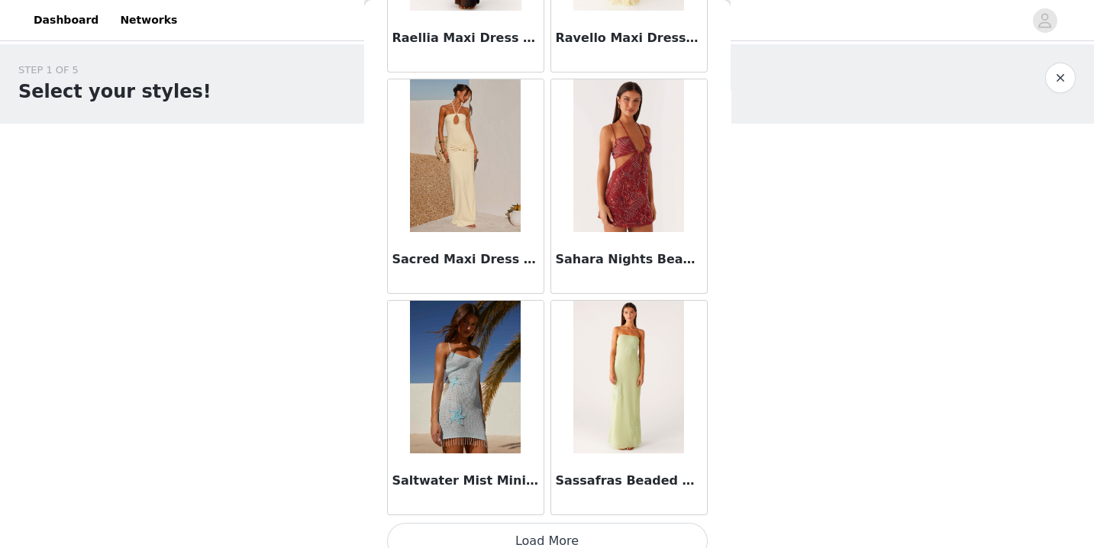
scroll to position [4003, 0]
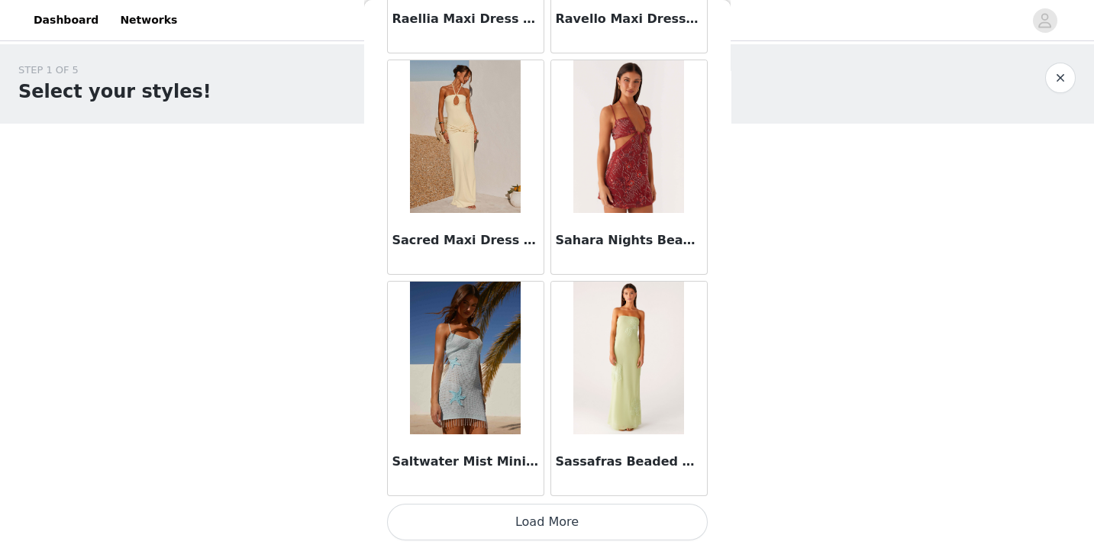
click at [545, 528] on button "Load More" at bounding box center [547, 522] width 321 height 37
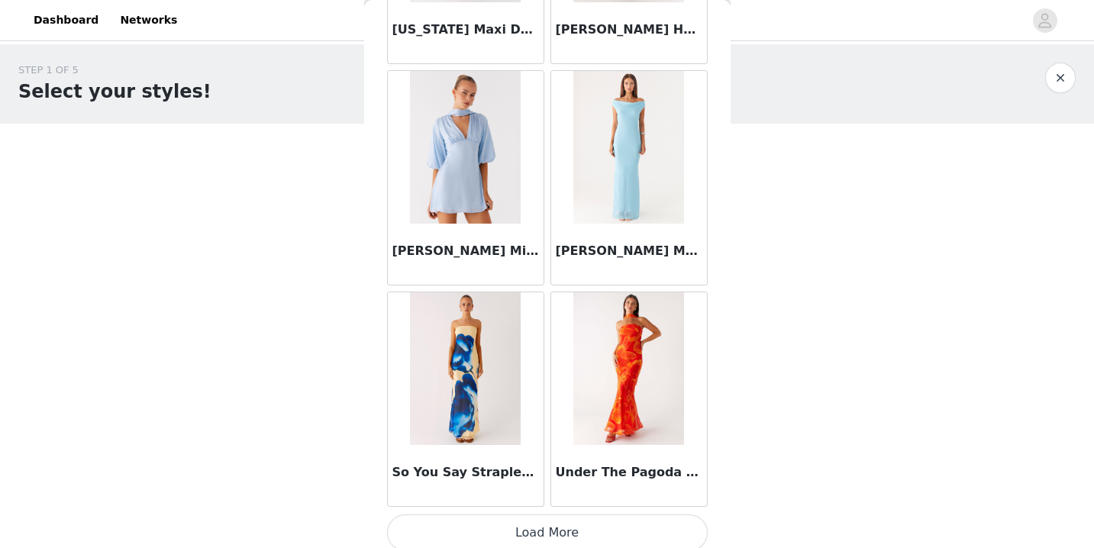
scroll to position [6218, 0]
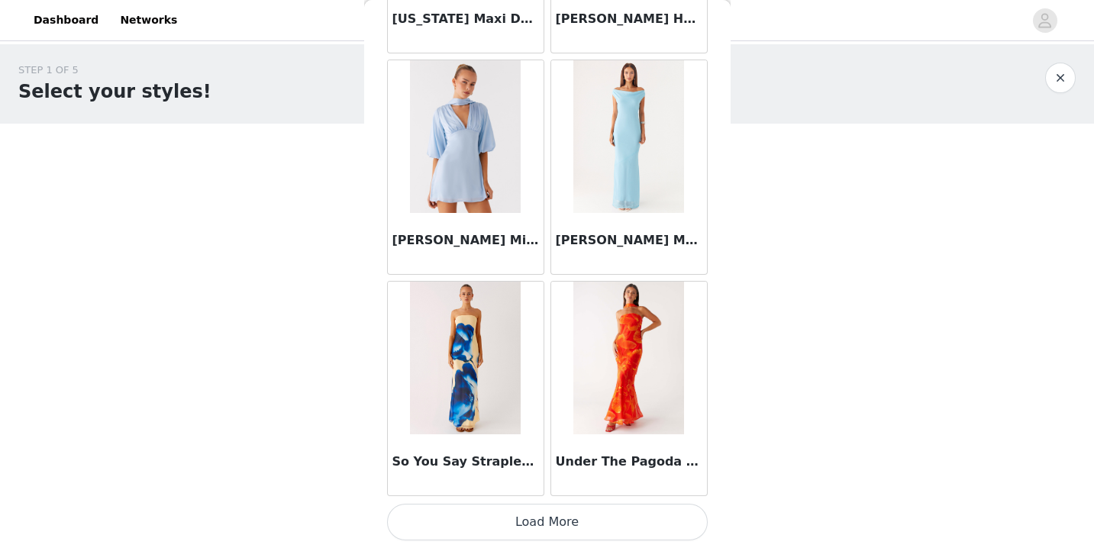
click at [531, 527] on button "Load More" at bounding box center [547, 522] width 321 height 37
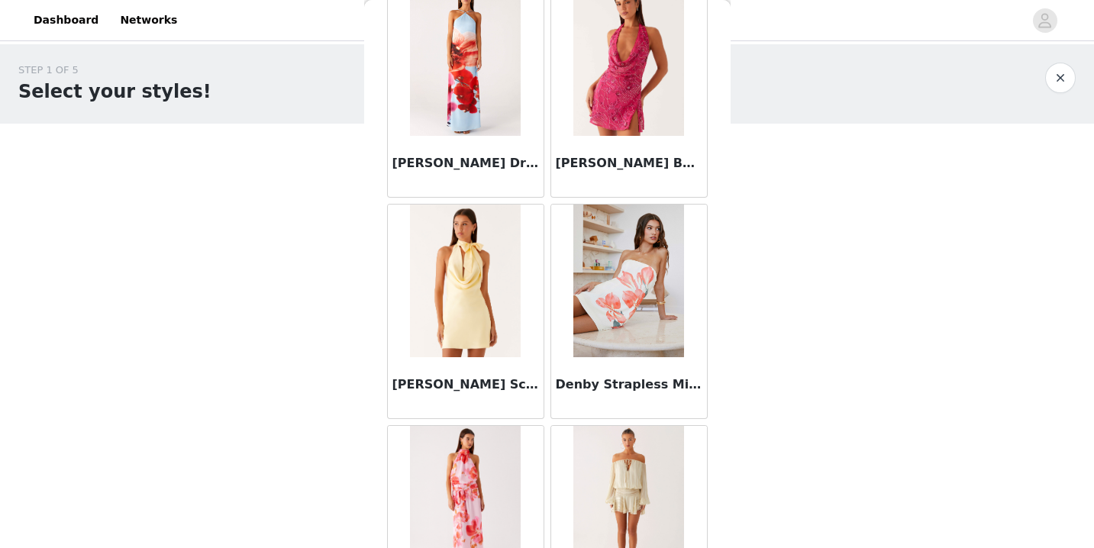
scroll to position [0, 0]
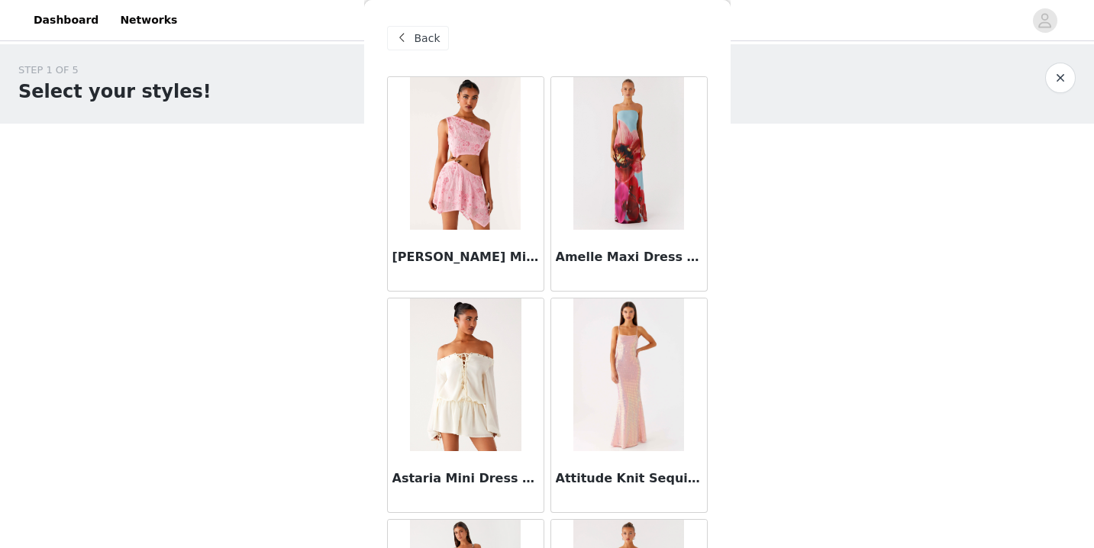
click at [399, 27] on div "Back" at bounding box center [418, 38] width 62 height 24
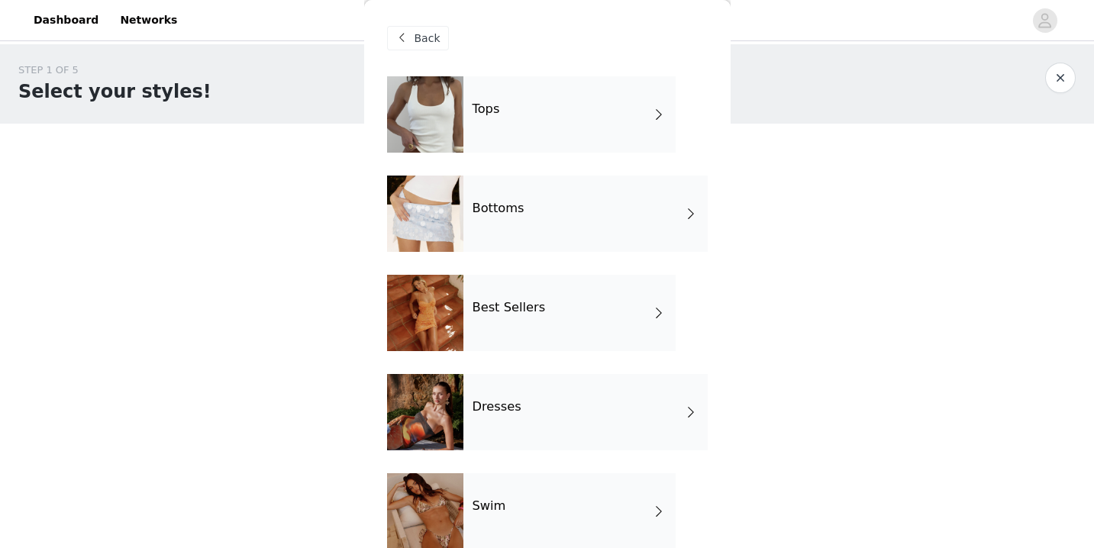
click at [512, 299] on div "Best Sellers" at bounding box center [570, 313] width 212 height 76
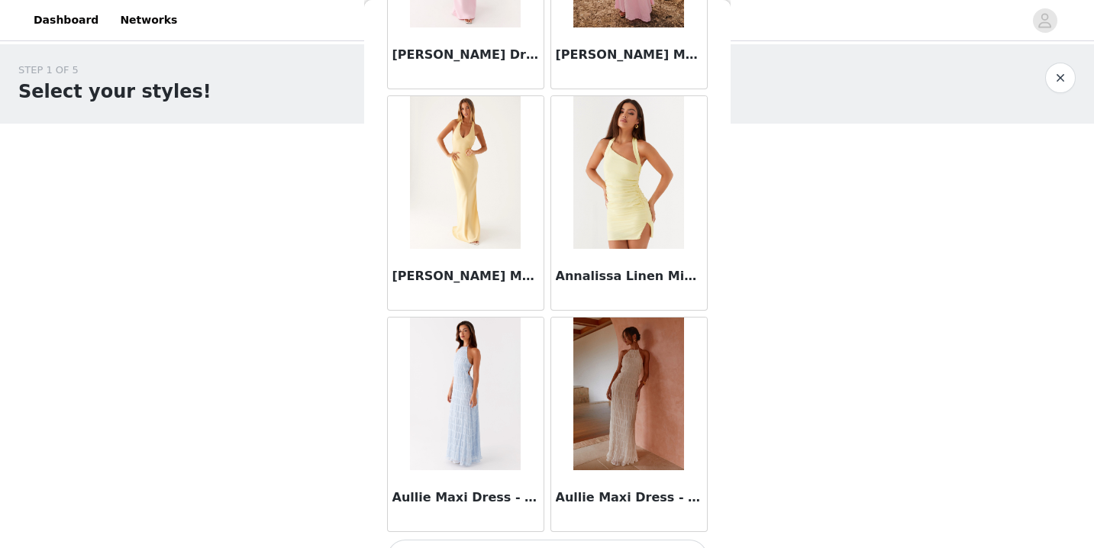
scroll to position [1789, 0]
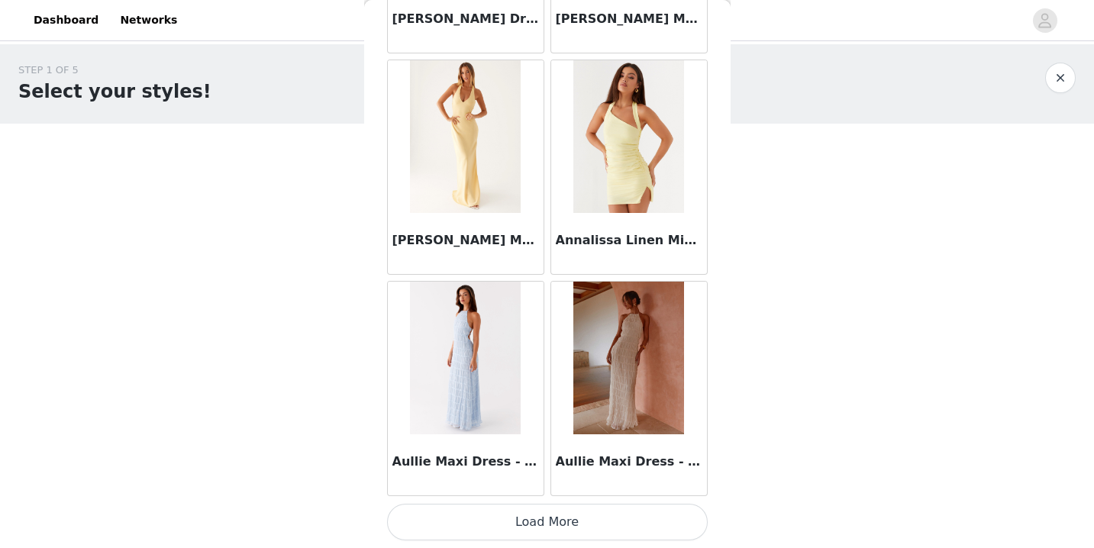
click at [580, 512] on button "Load More" at bounding box center [547, 522] width 321 height 37
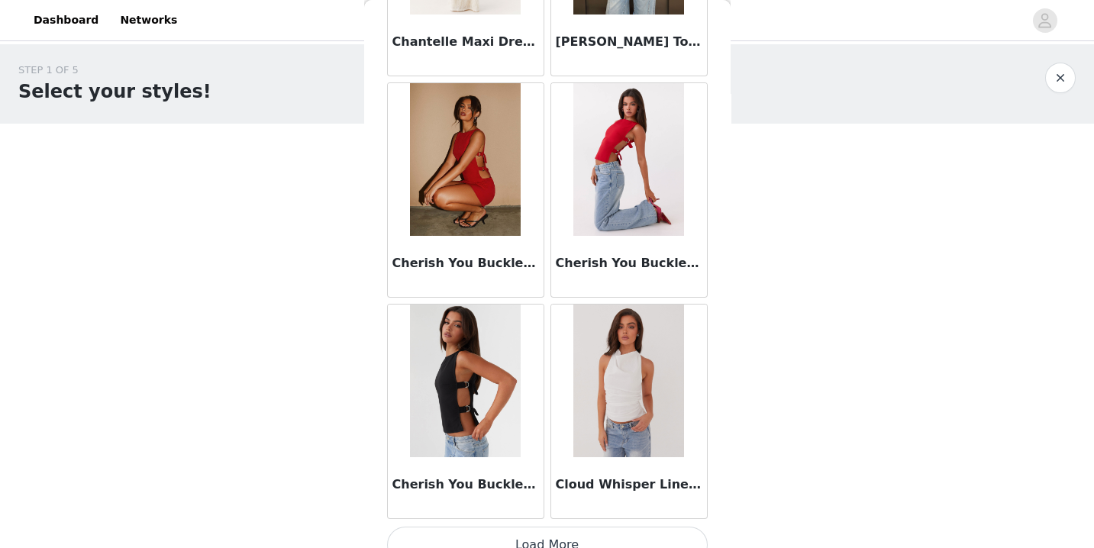
scroll to position [4003, 0]
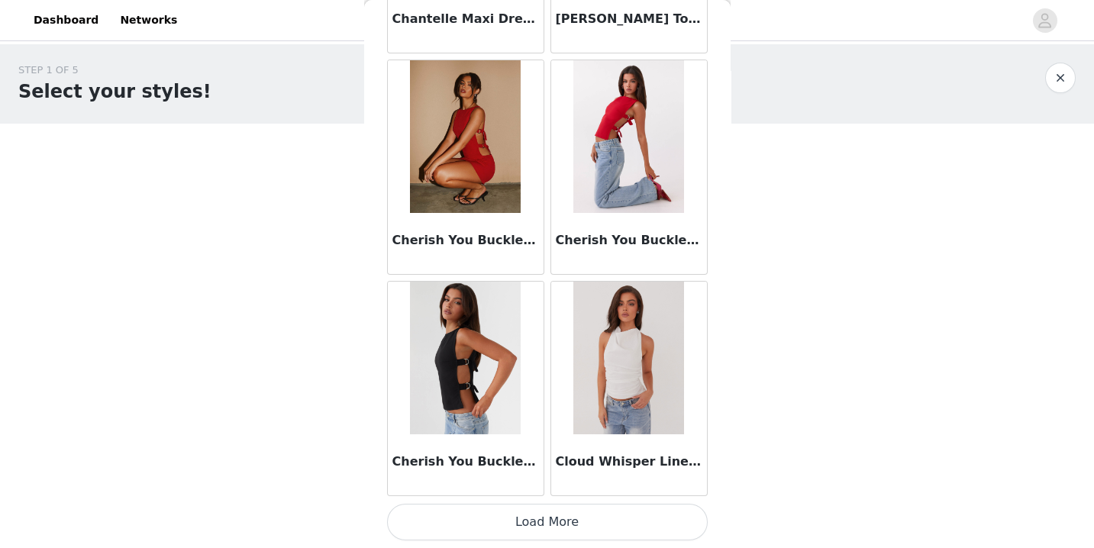
click at [580, 520] on button "Load More" at bounding box center [547, 522] width 321 height 37
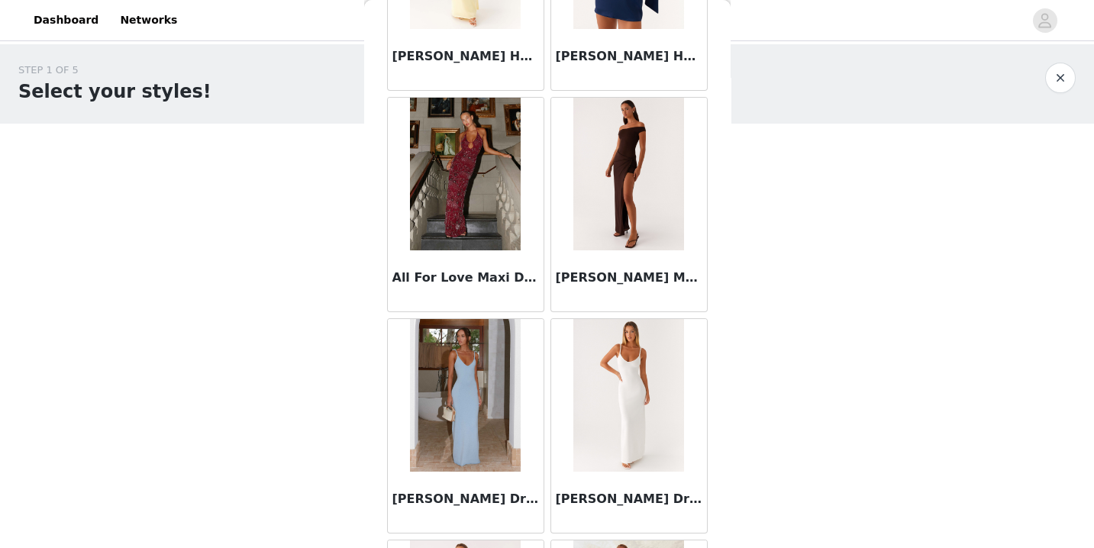
scroll to position [0, 0]
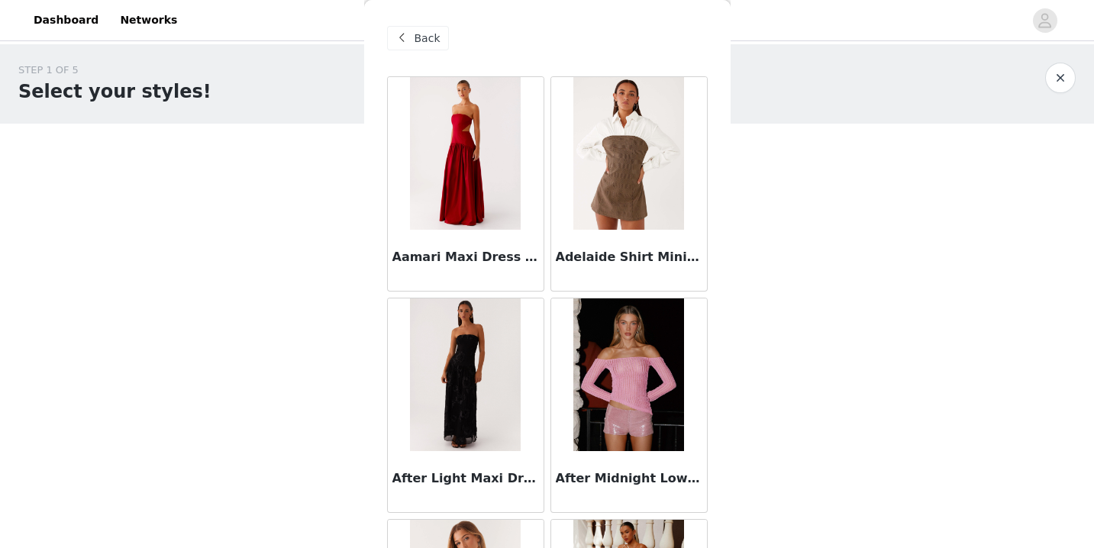
click at [425, 38] on span "Back" at bounding box center [428, 39] width 26 height 16
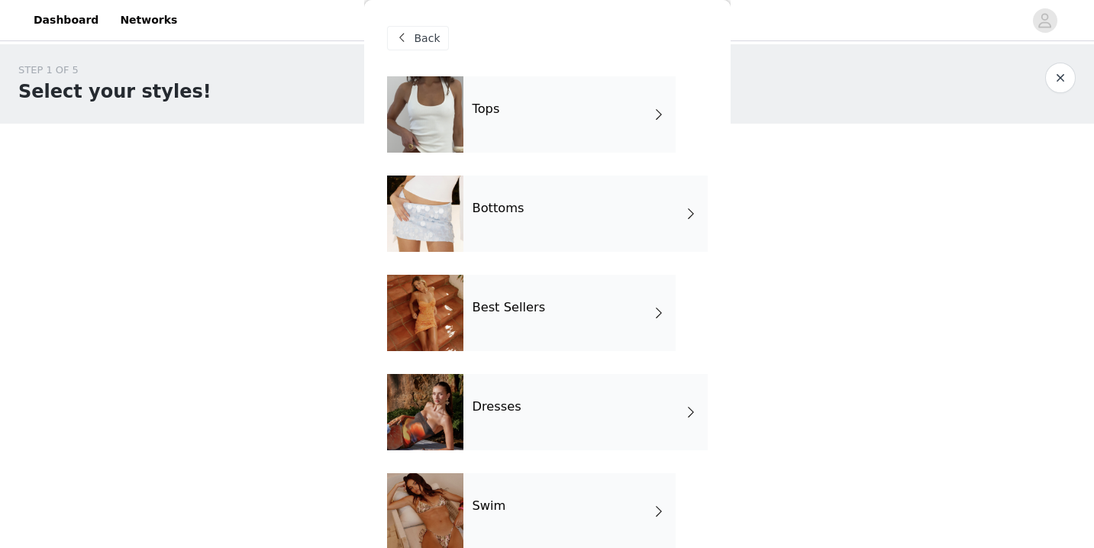
click at [515, 200] on div "Bottoms" at bounding box center [586, 214] width 244 height 76
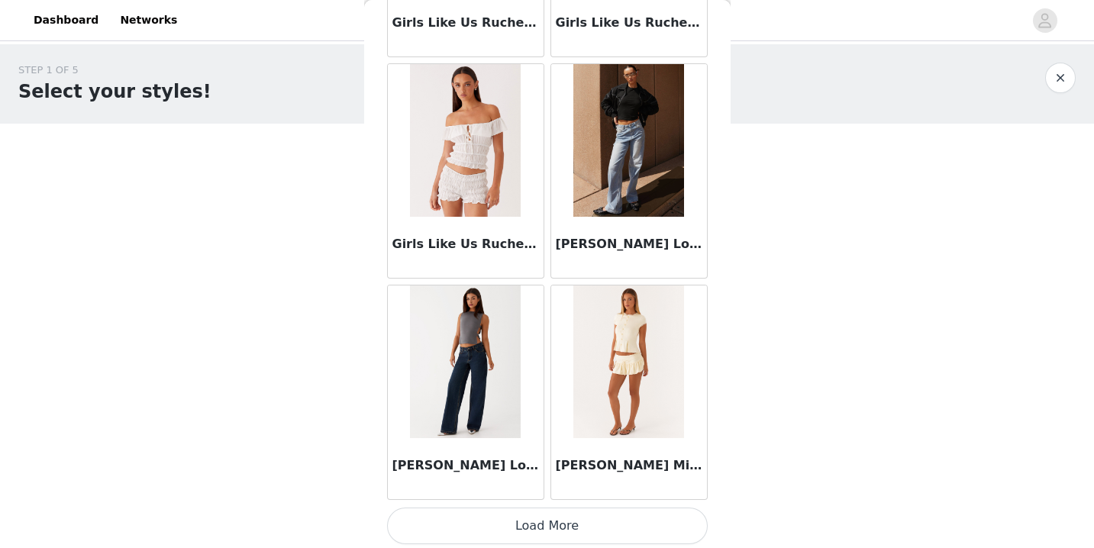
scroll to position [1789, 0]
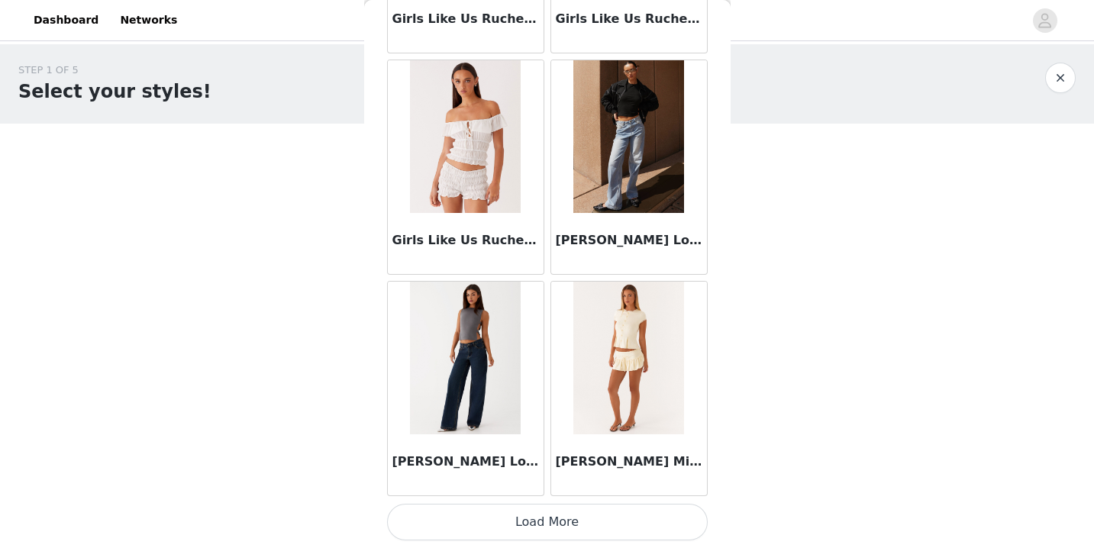
click at [553, 522] on button "Load More" at bounding box center [547, 522] width 321 height 37
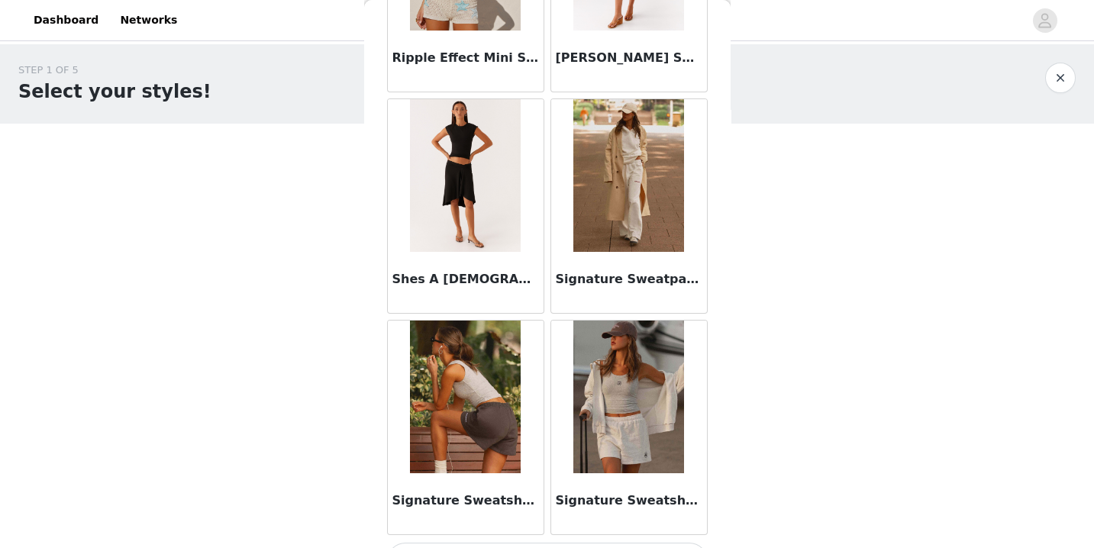
scroll to position [4003, 0]
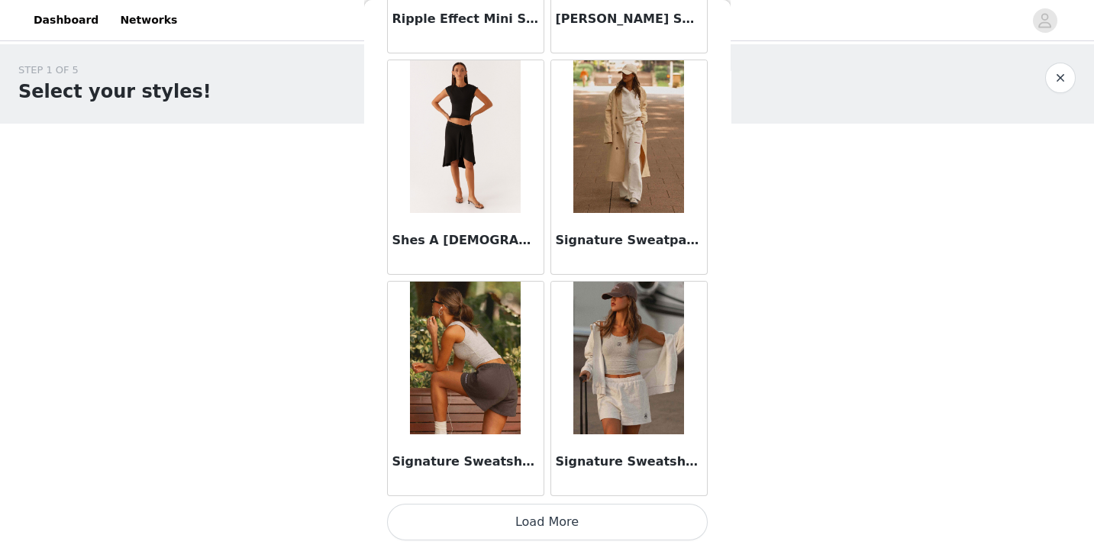
click at [565, 515] on button "Load More" at bounding box center [547, 522] width 321 height 37
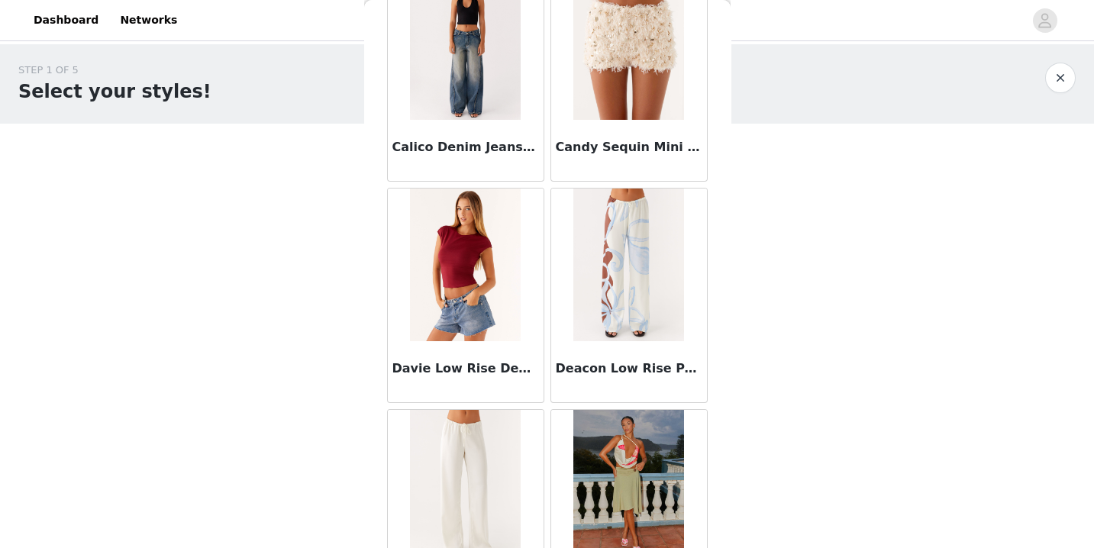
scroll to position [0, 0]
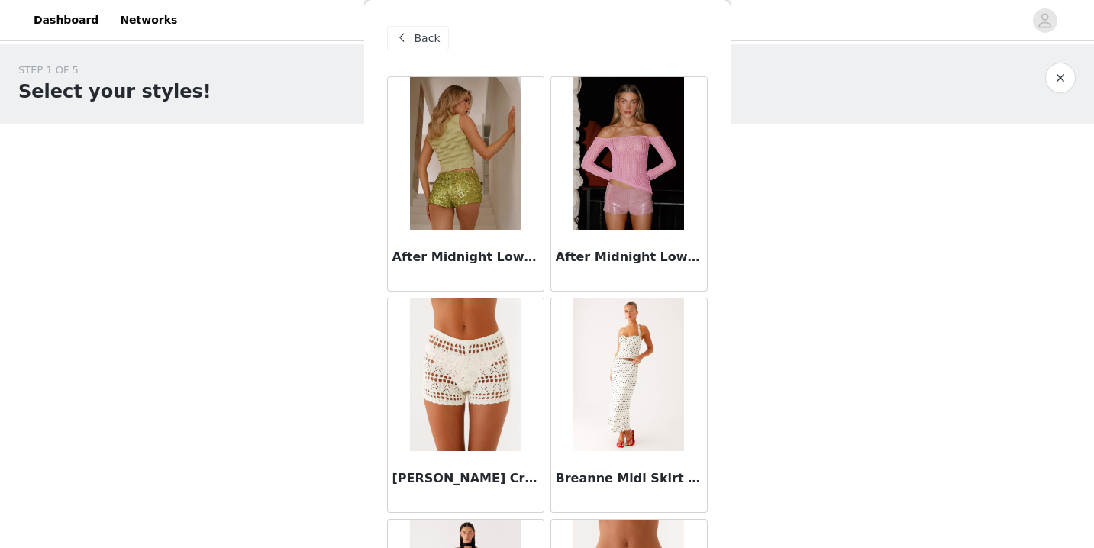
click at [414, 38] on div "Back" at bounding box center [418, 38] width 62 height 24
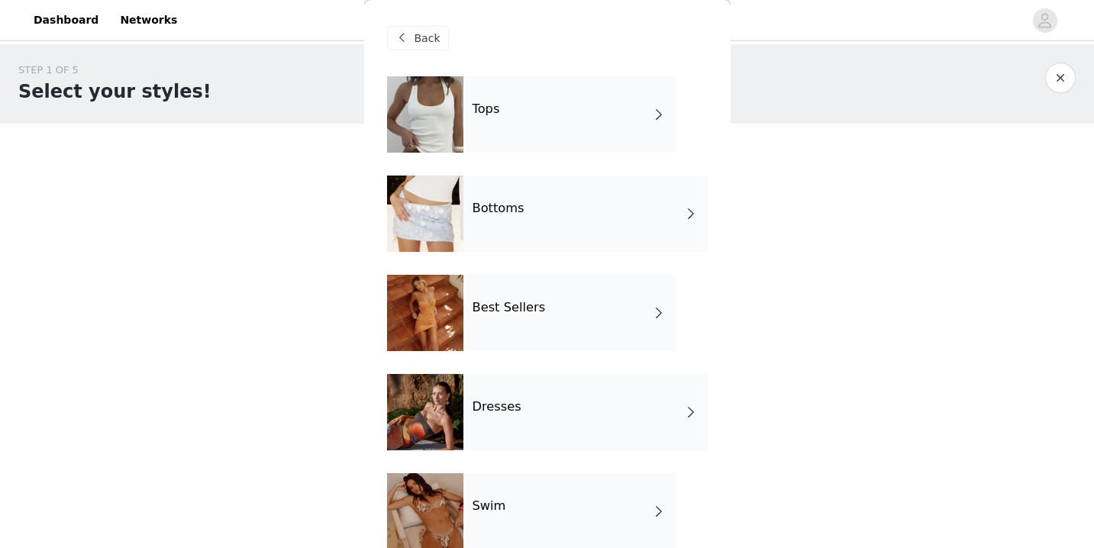
scroll to position [322, 0]
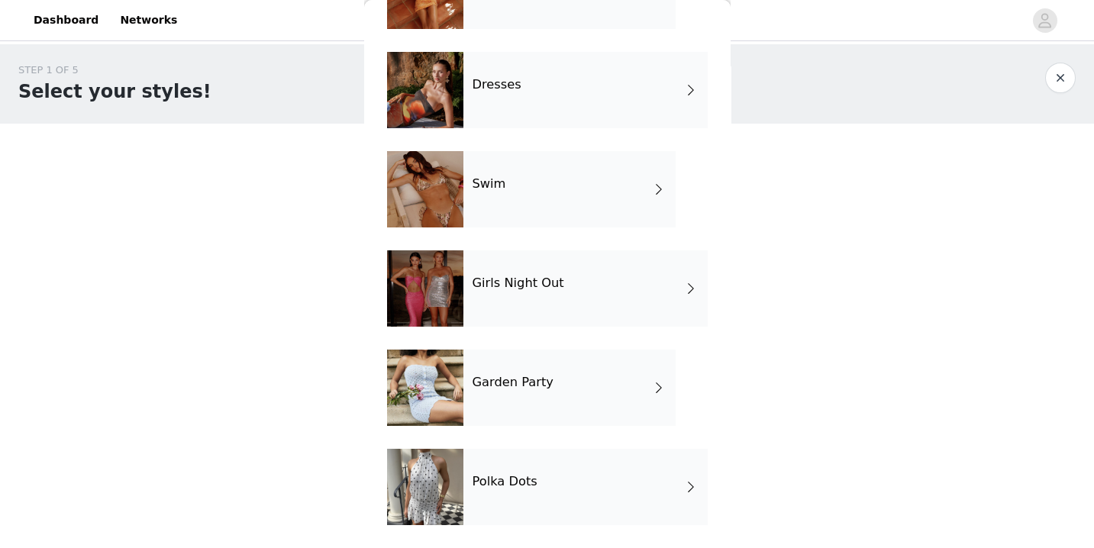
click at [541, 296] on div "Girls Night Out" at bounding box center [586, 288] width 244 height 76
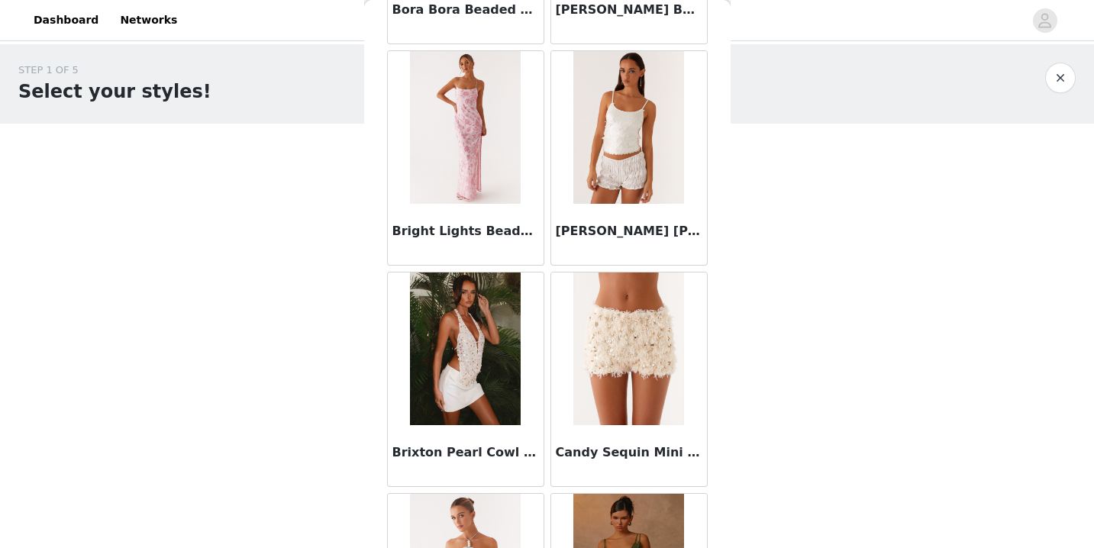
scroll to position [1789, 0]
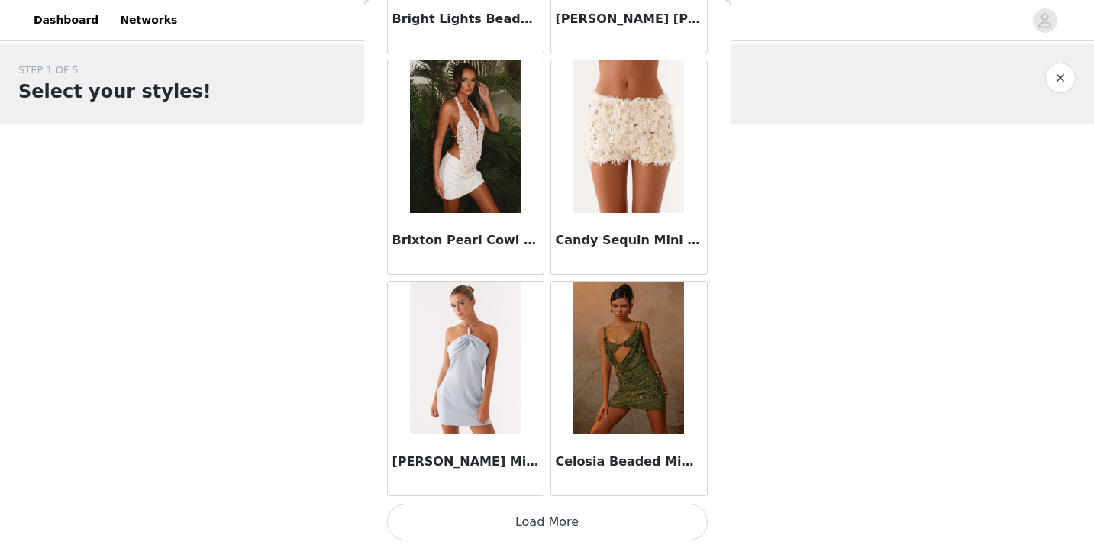
click at [566, 530] on button "Load More" at bounding box center [547, 522] width 321 height 37
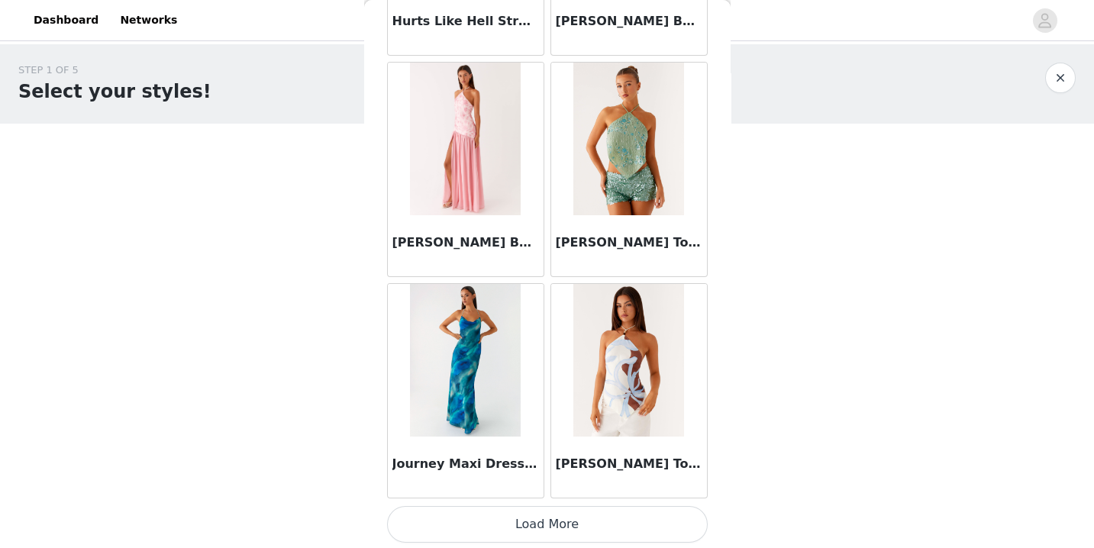
scroll to position [4003, 0]
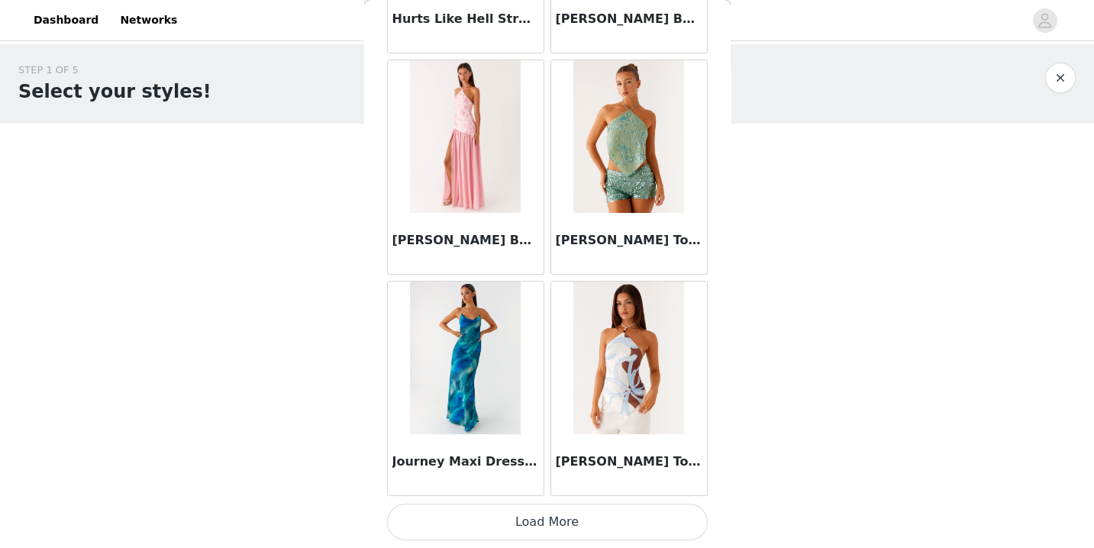
click at [598, 522] on button "Load More" at bounding box center [547, 522] width 321 height 37
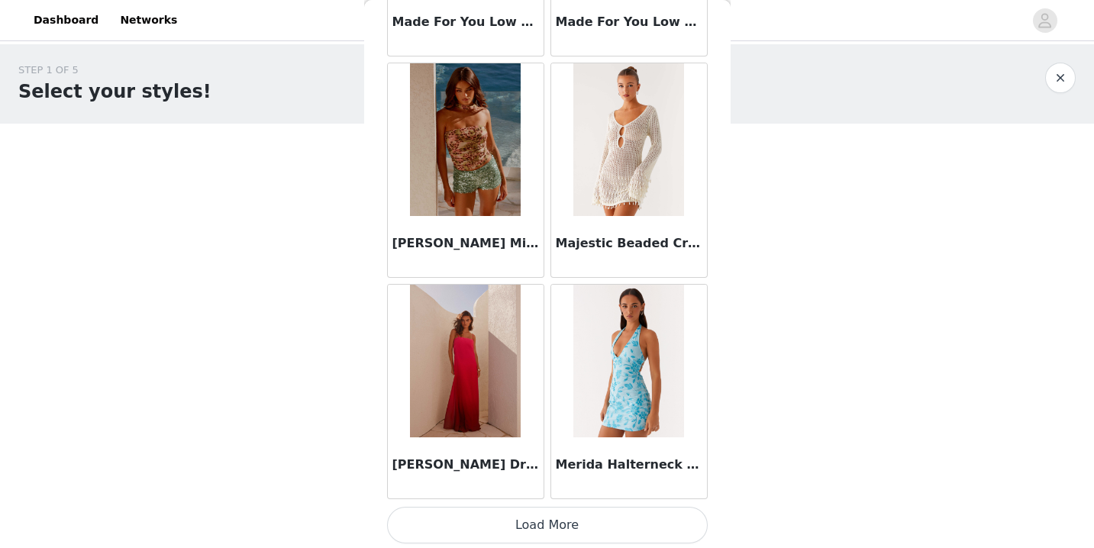
scroll to position [6218, 0]
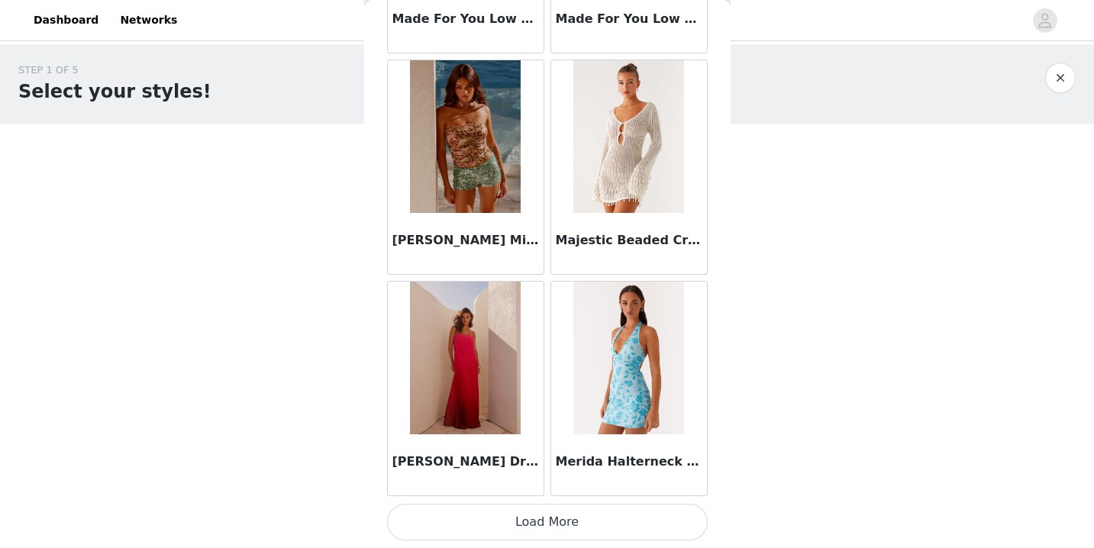
click at [599, 510] on button "Load More" at bounding box center [547, 522] width 321 height 37
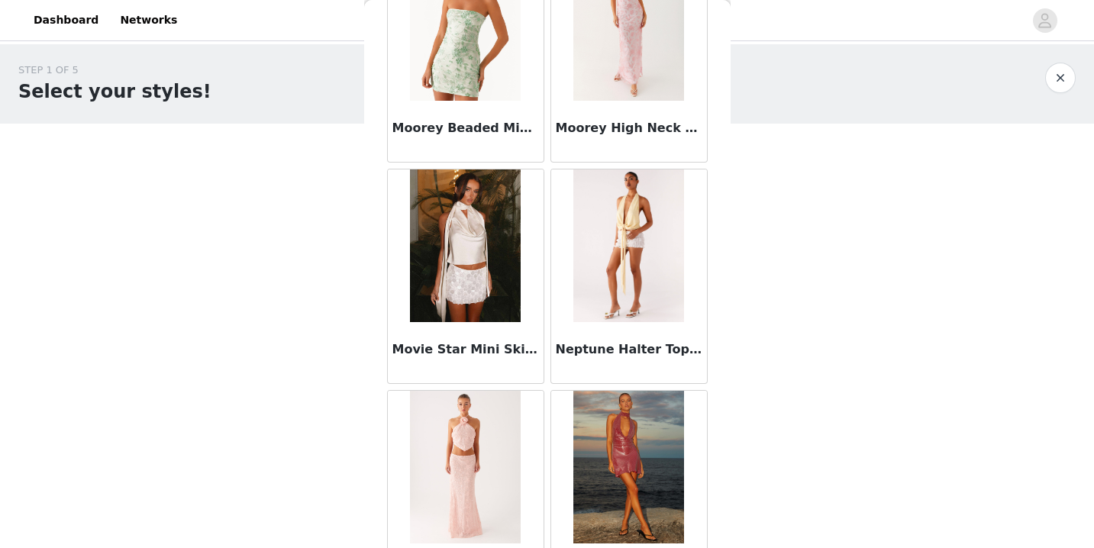
scroll to position [7247, 0]
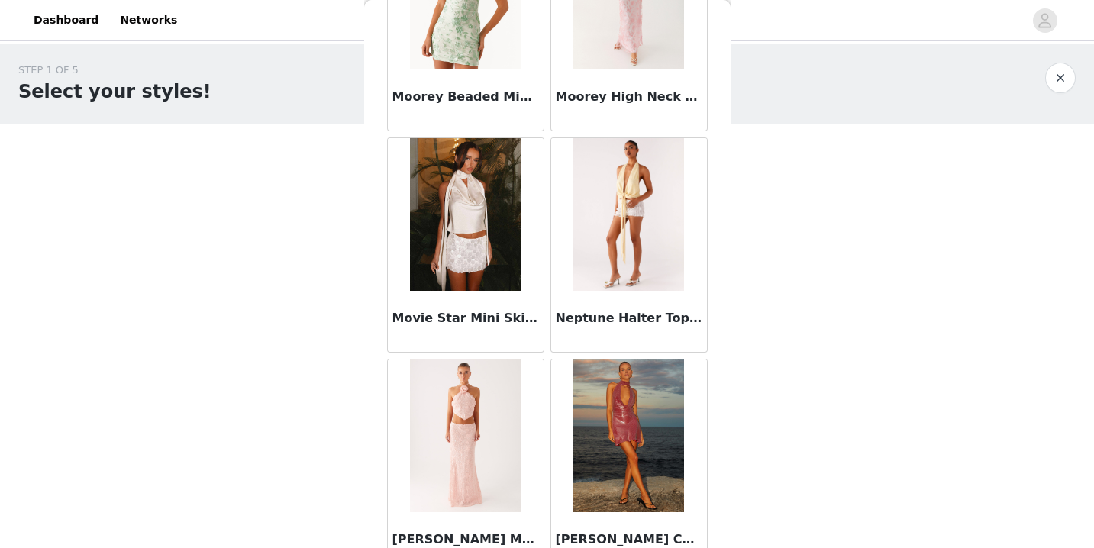
click at [603, 260] on img at bounding box center [629, 214] width 111 height 153
click at [627, 215] on img at bounding box center [629, 214] width 111 height 153
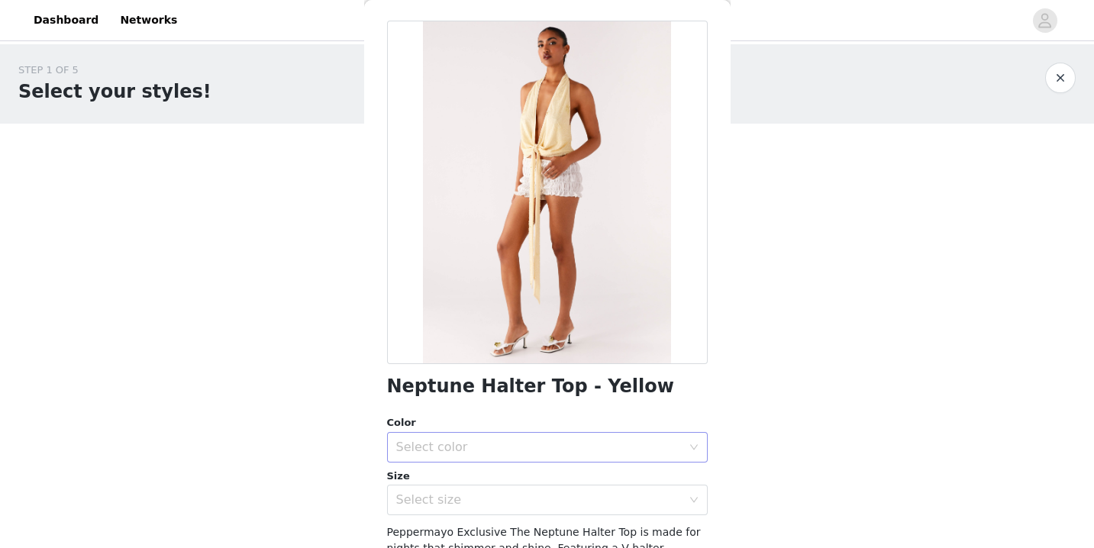
scroll to position [0, 0]
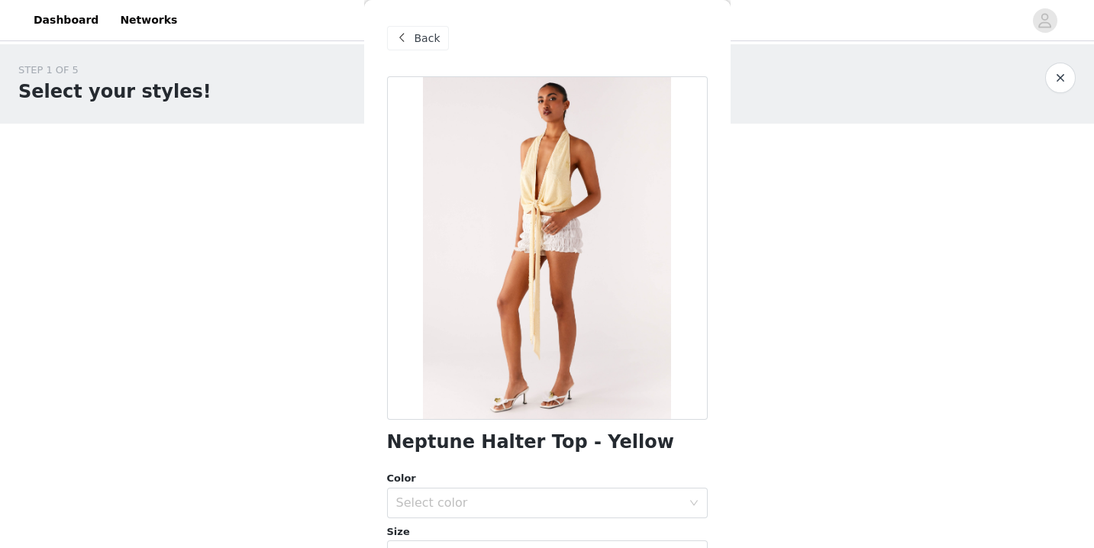
click at [594, 247] on div at bounding box center [547, 248] width 321 height 344
click at [415, 44] on span "Back" at bounding box center [428, 39] width 26 height 16
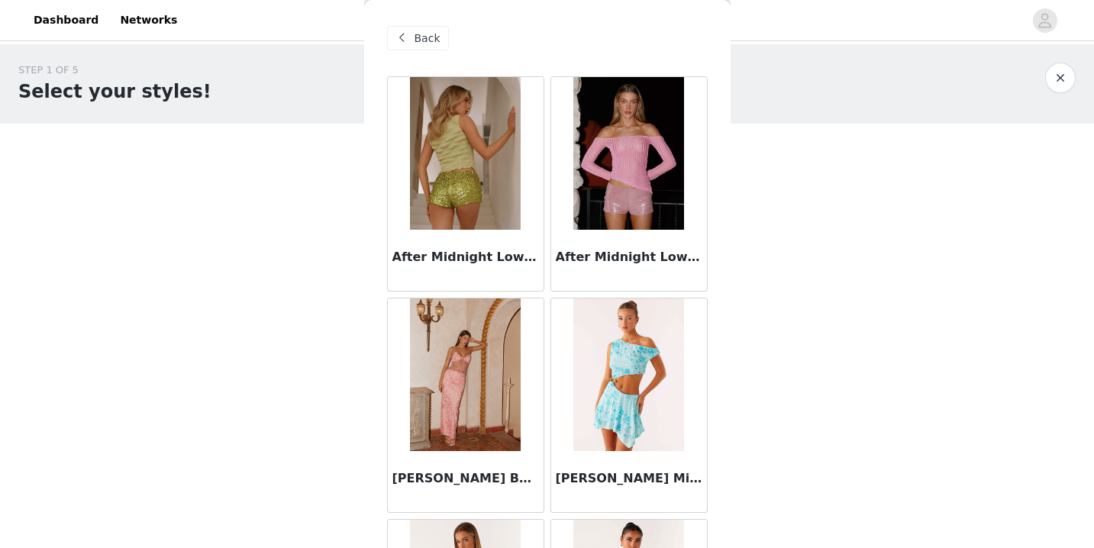
click at [449, 37] on div "Back" at bounding box center [547, 38] width 321 height 76
click at [439, 37] on div "Back" at bounding box center [418, 38] width 62 height 24
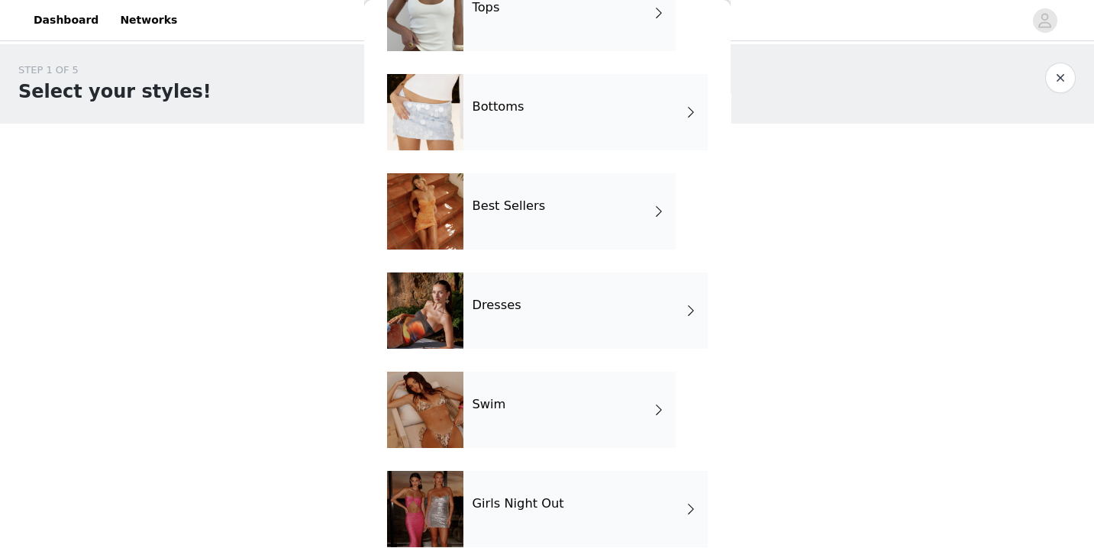
scroll to position [103, 0]
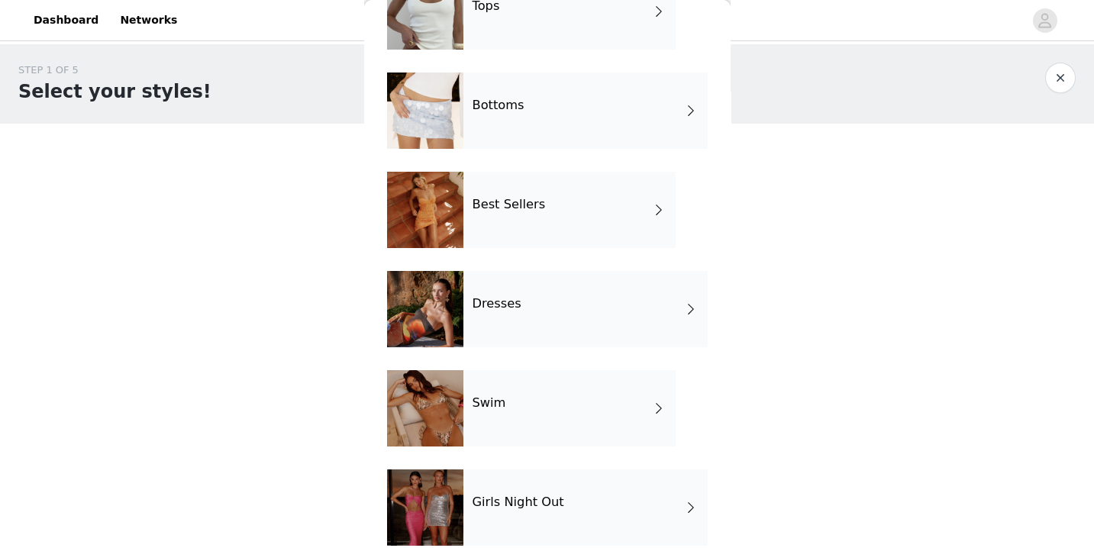
click at [523, 412] on div "Swim" at bounding box center [570, 408] width 212 height 76
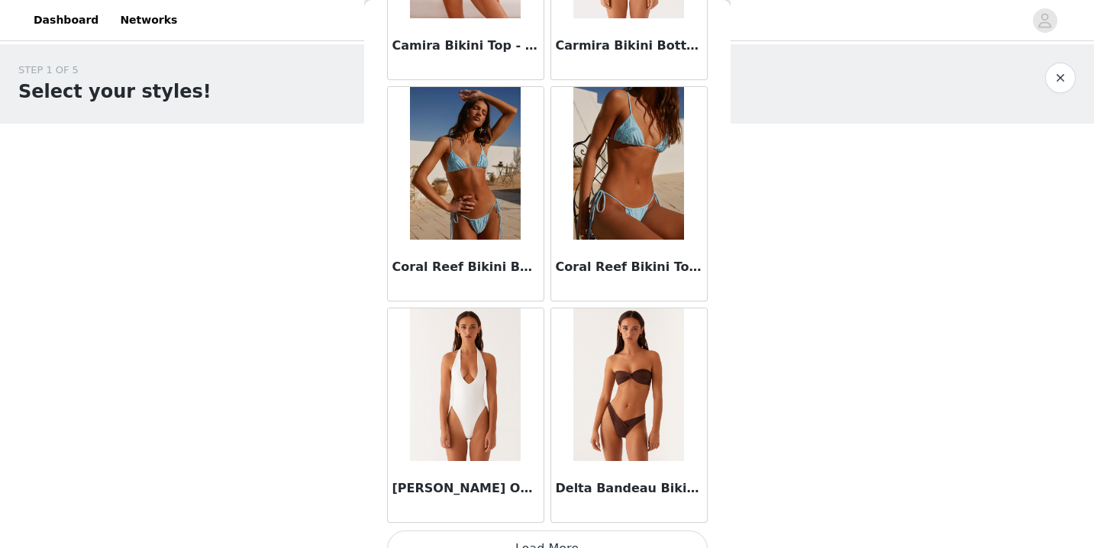
scroll to position [1789, 0]
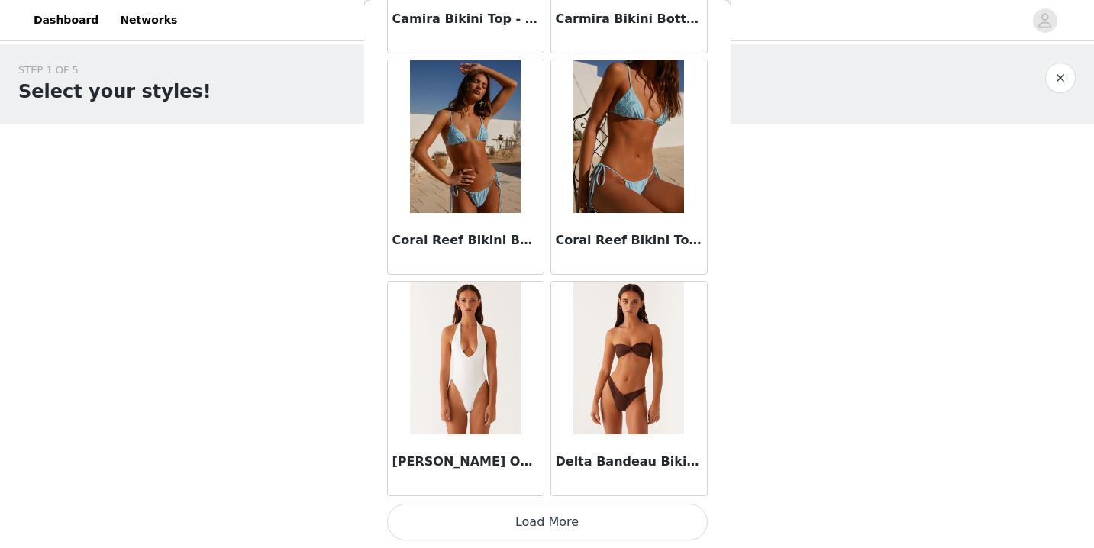
click at [563, 509] on button "Load More" at bounding box center [547, 522] width 321 height 37
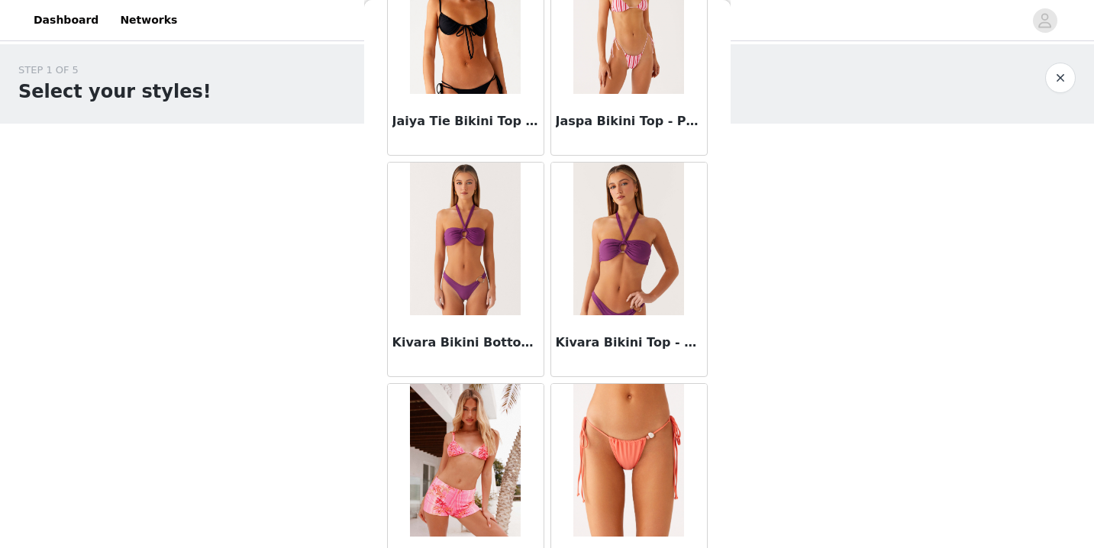
scroll to position [4003, 0]
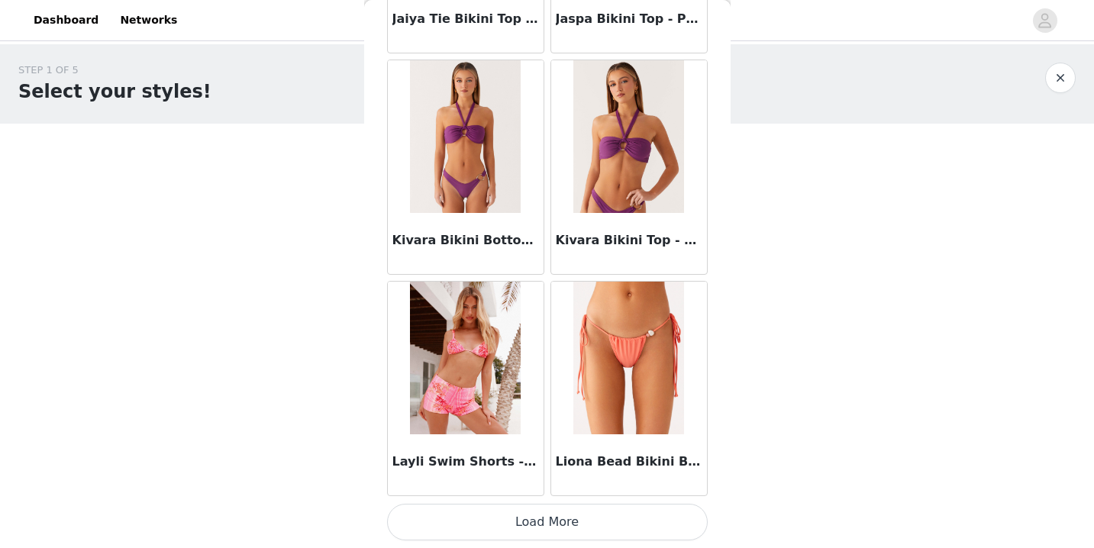
click at [542, 525] on button "Load More" at bounding box center [547, 522] width 321 height 37
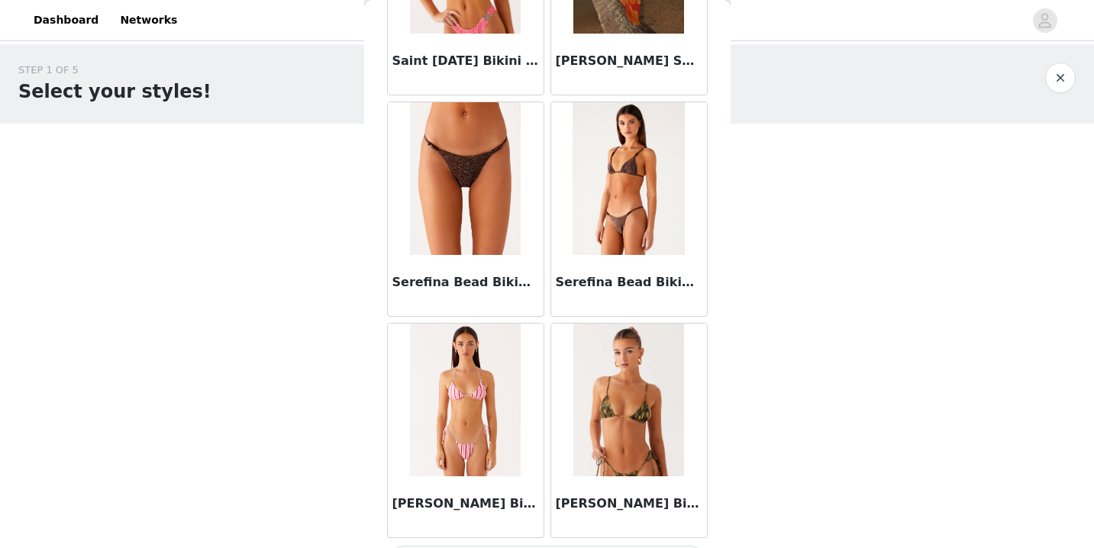
scroll to position [6218, 0]
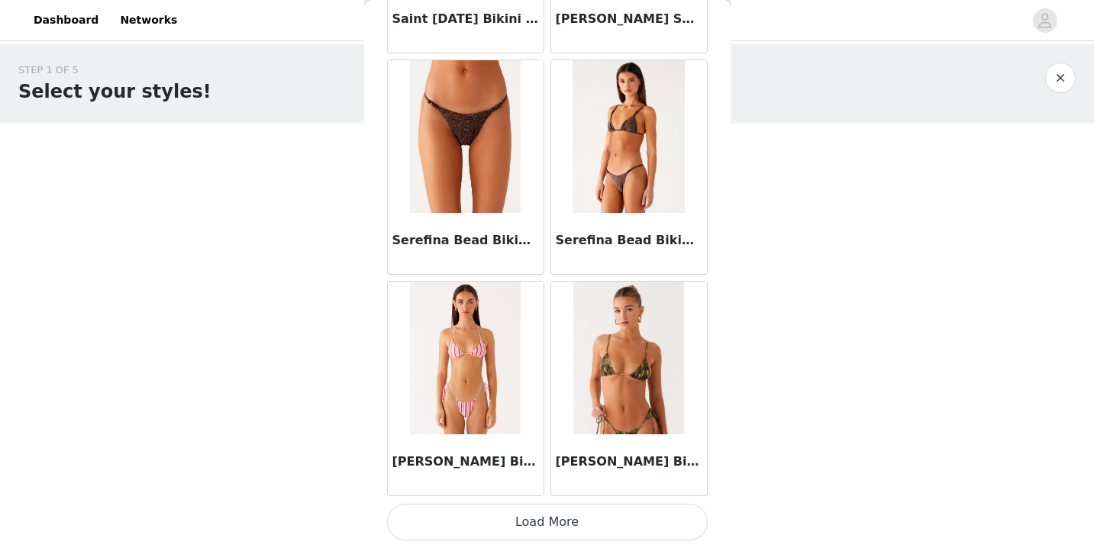
click at [554, 535] on button "Load More" at bounding box center [547, 522] width 321 height 37
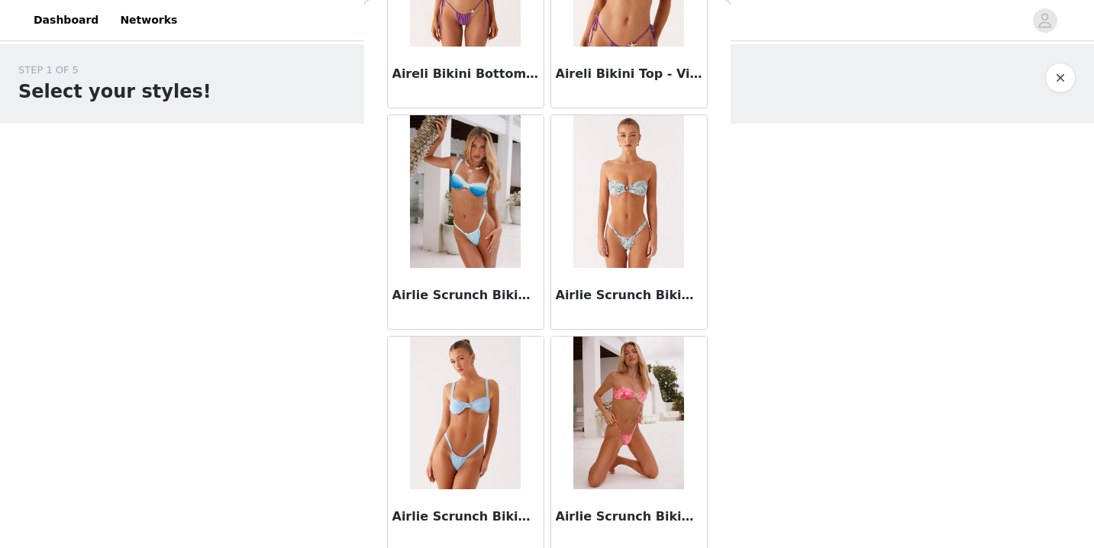
scroll to position [0, 0]
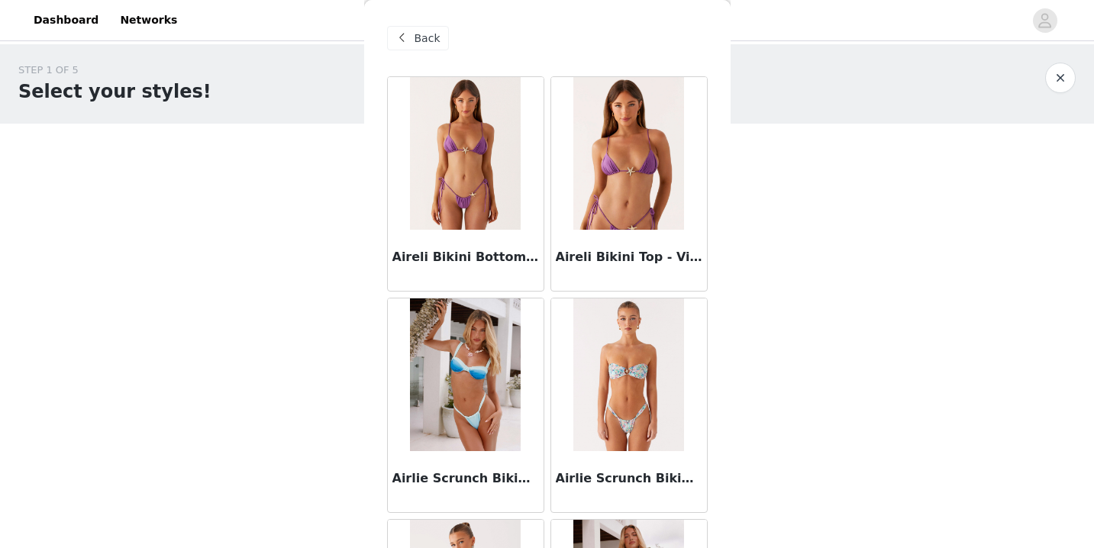
click at [413, 40] on div "Back" at bounding box center [418, 38] width 62 height 24
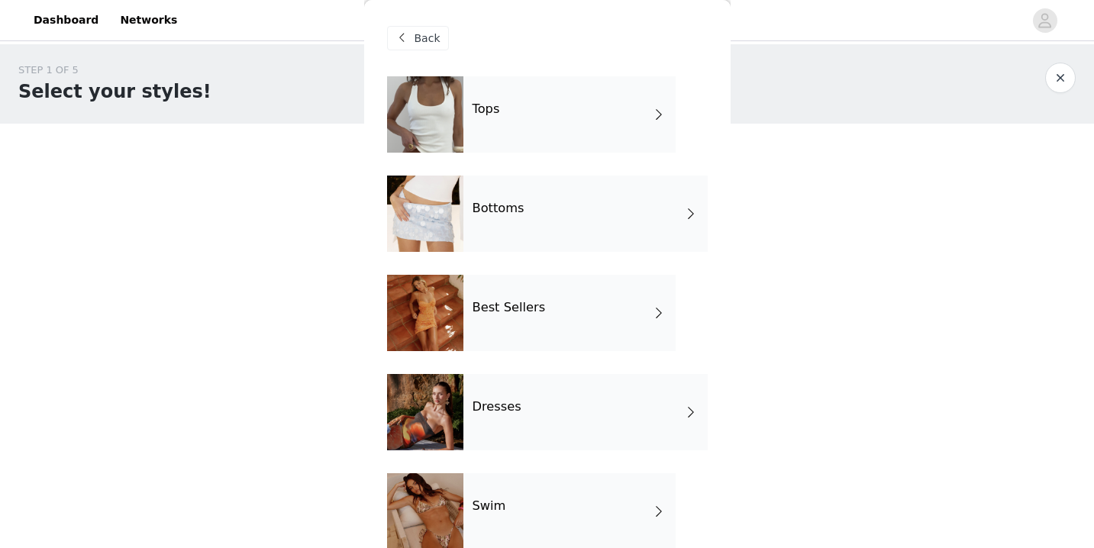
click at [441, 94] on div at bounding box center [425, 114] width 76 height 76
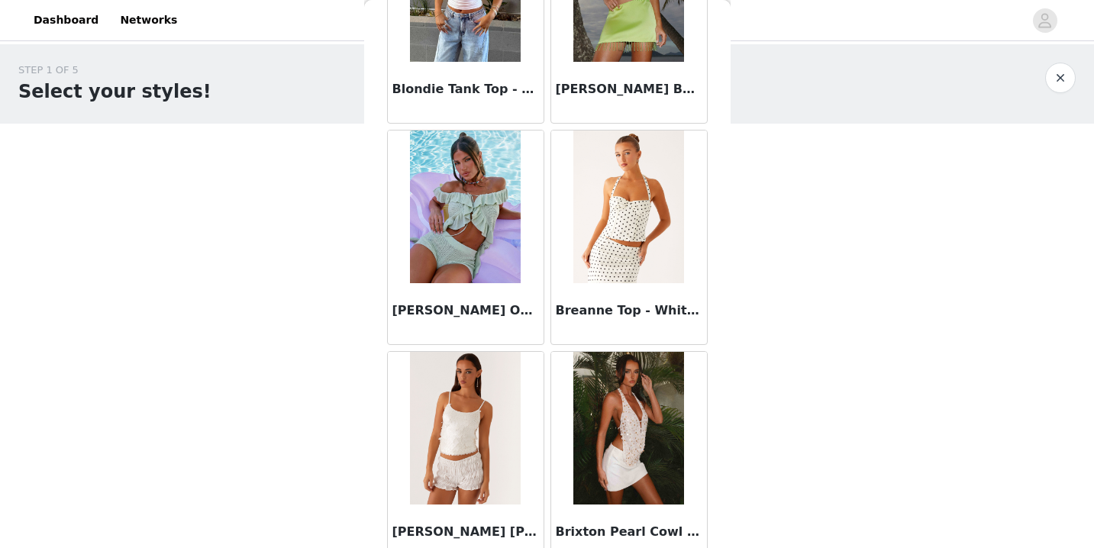
scroll to position [1789, 0]
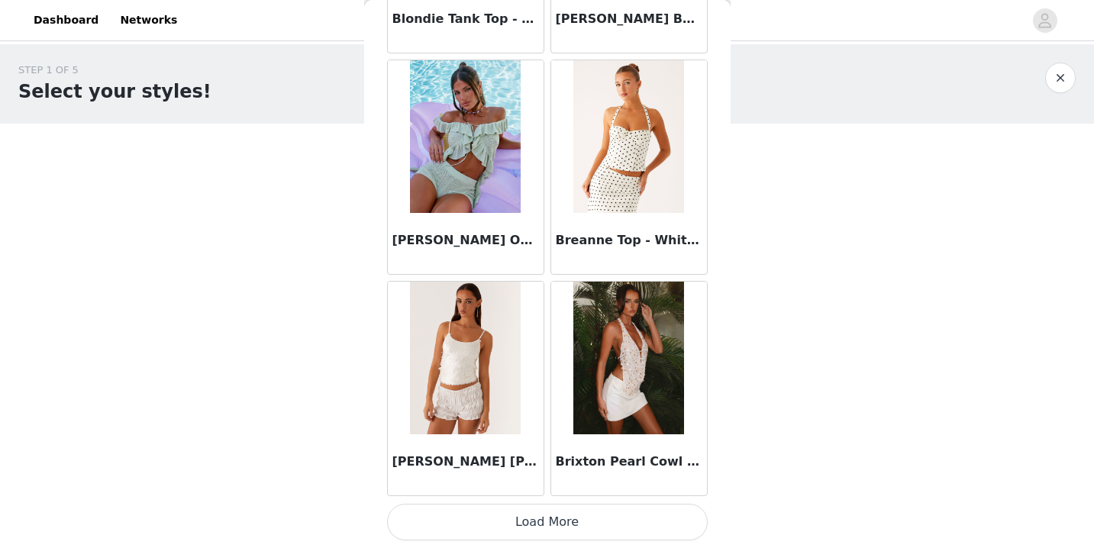
click at [548, 519] on button "Load More" at bounding box center [547, 522] width 321 height 37
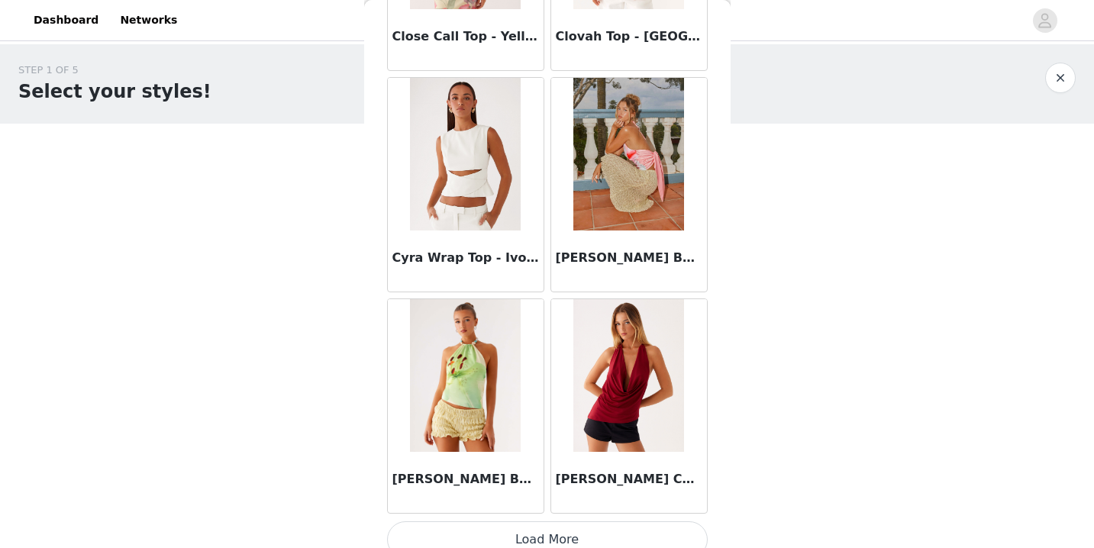
scroll to position [4003, 0]
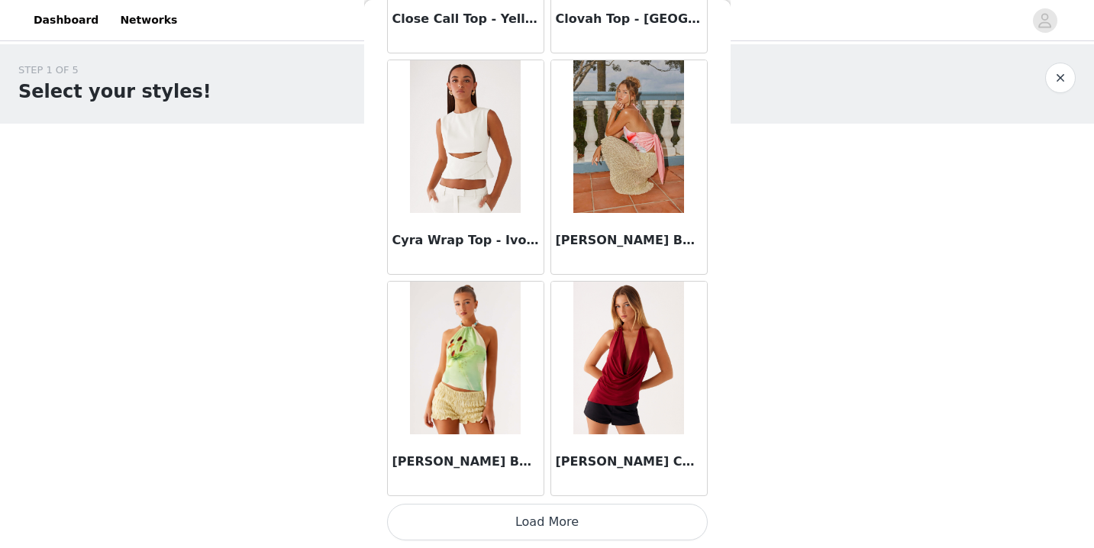
click at [545, 535] on button "Load More" at bounding box center [547, 522] width 321 height 37
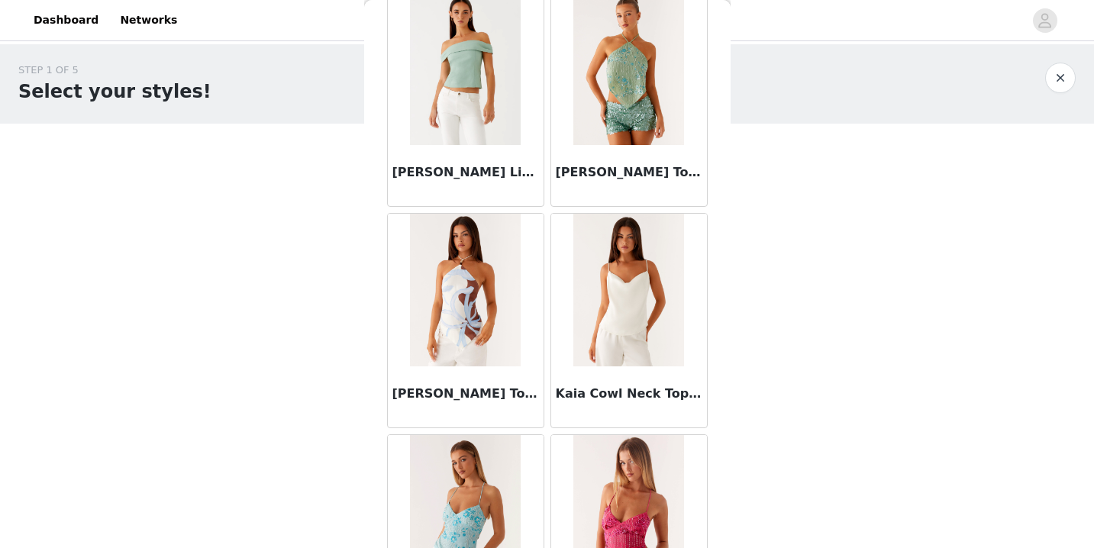
scroll to position [6218, 0]
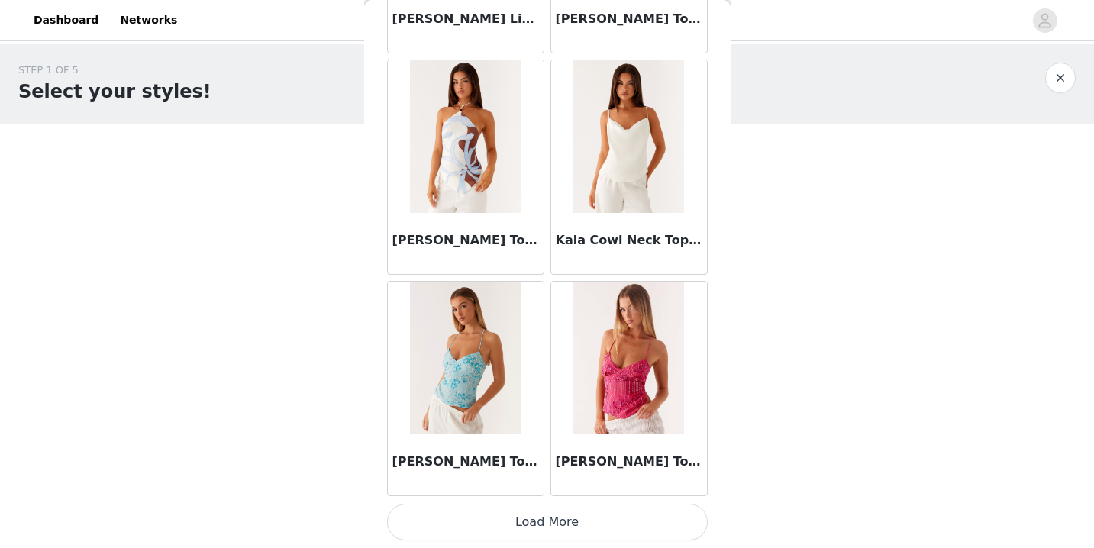
click at [553, 519] on button "Load More" at bounding box center [547, 522] width 321 height 37
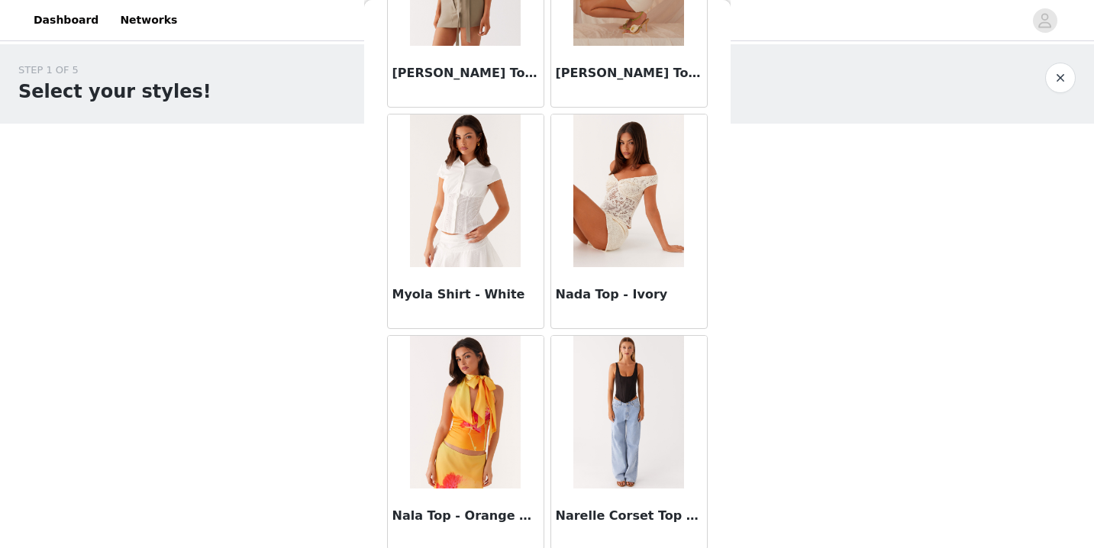
scroll to position [8432, 0]
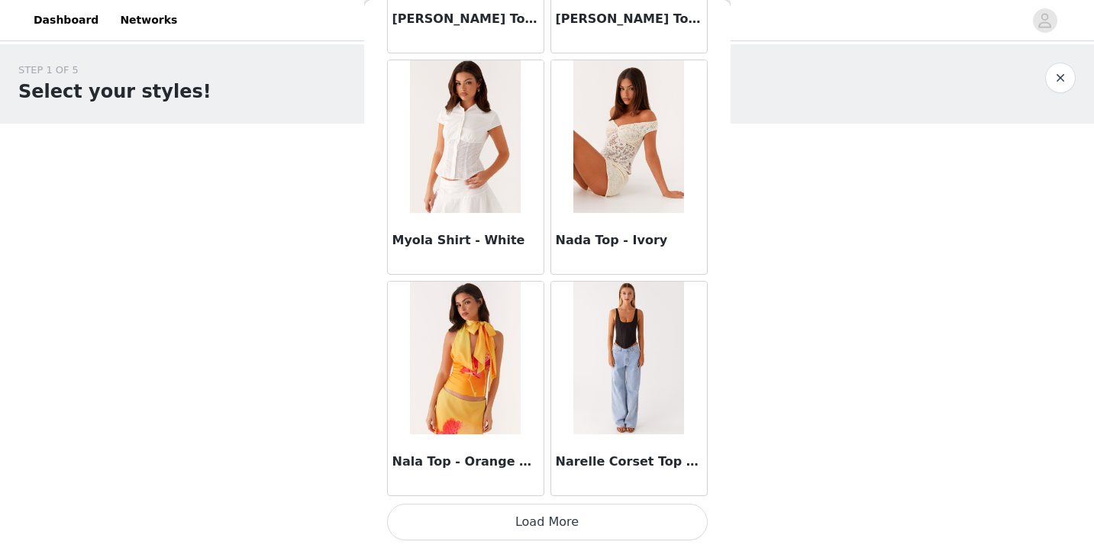
click at [539, 536] on button "Load More" at bounding box center [547, 522] width 321 height 37
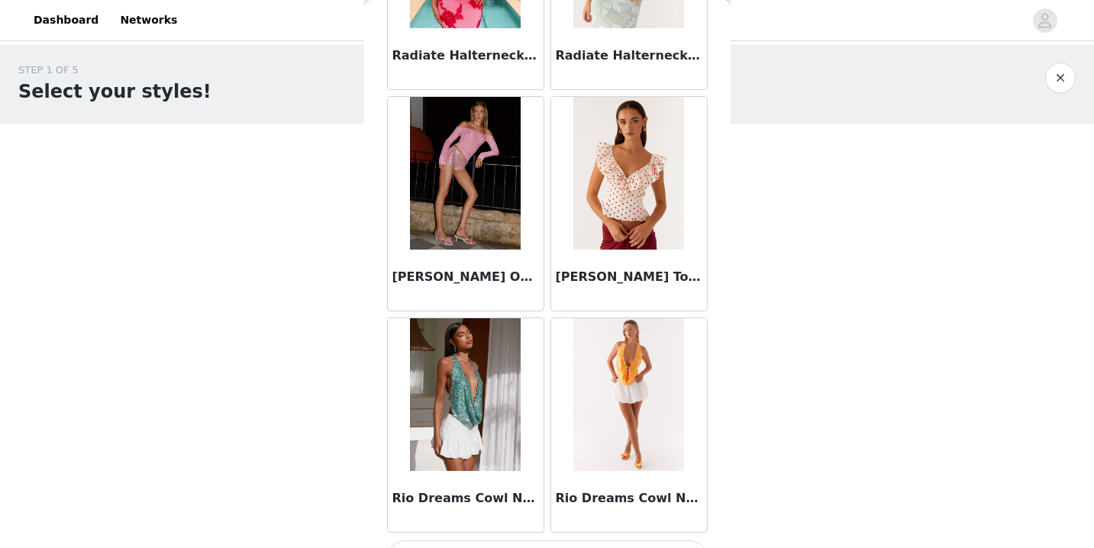
scroll to position [10647, 0]
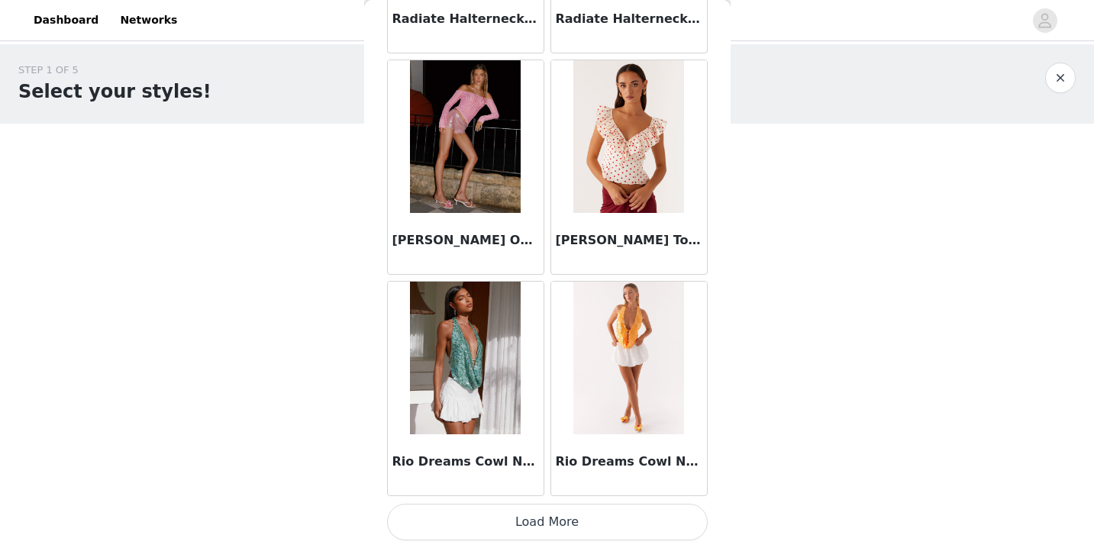
click at [540, 512] on button "Load More" at bounding box center [547, 522] width 321 height 37
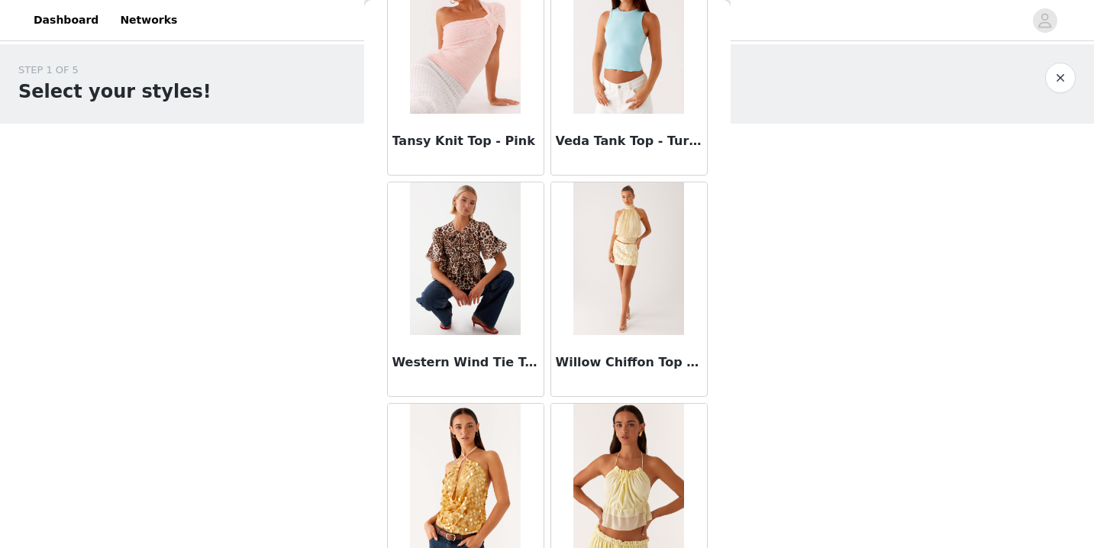
scroll to position [12862, 0]
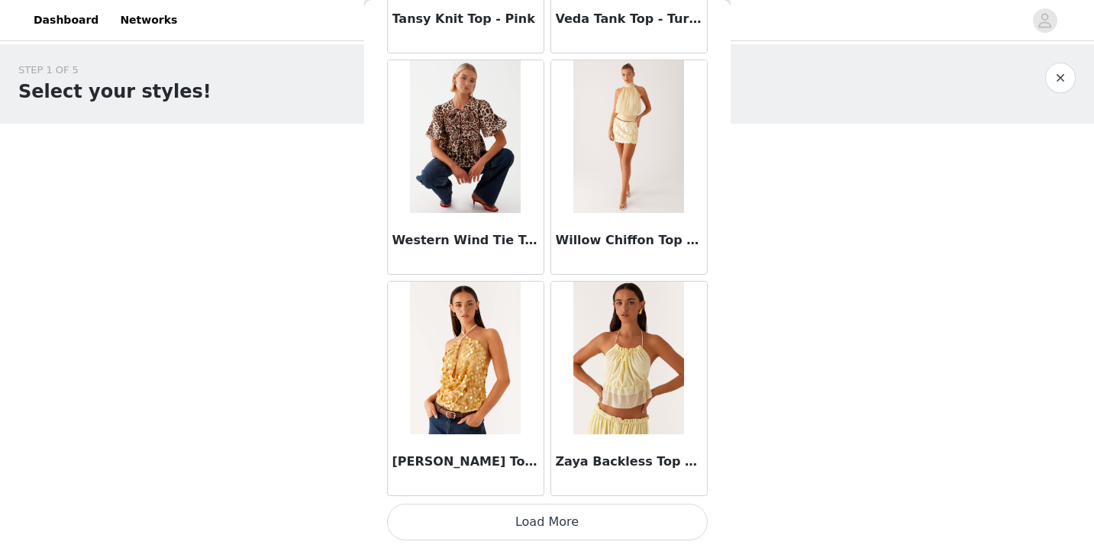
click at [529, 528] on button "Load More" at bounding box center [547, 522] width 321 height 37
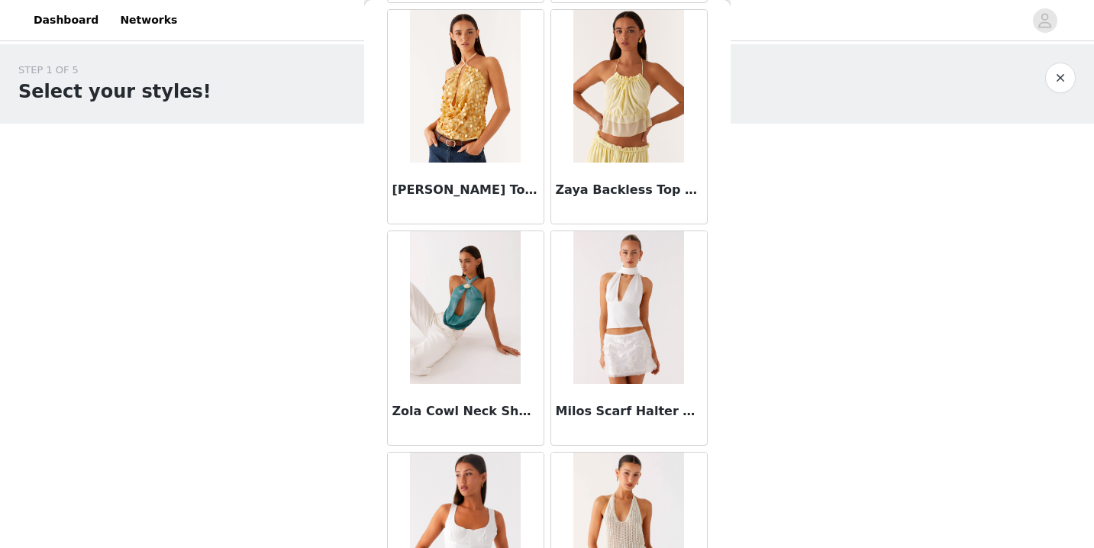
scroll to position [13259, 0]
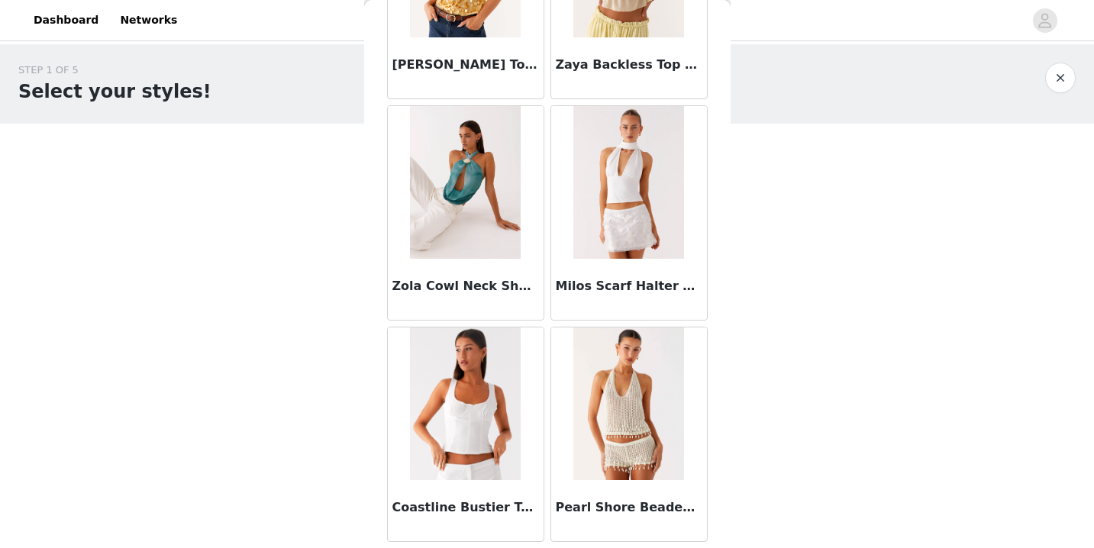
click at [629, 224] on img at bounding box center [629, 182] width 111 height 153
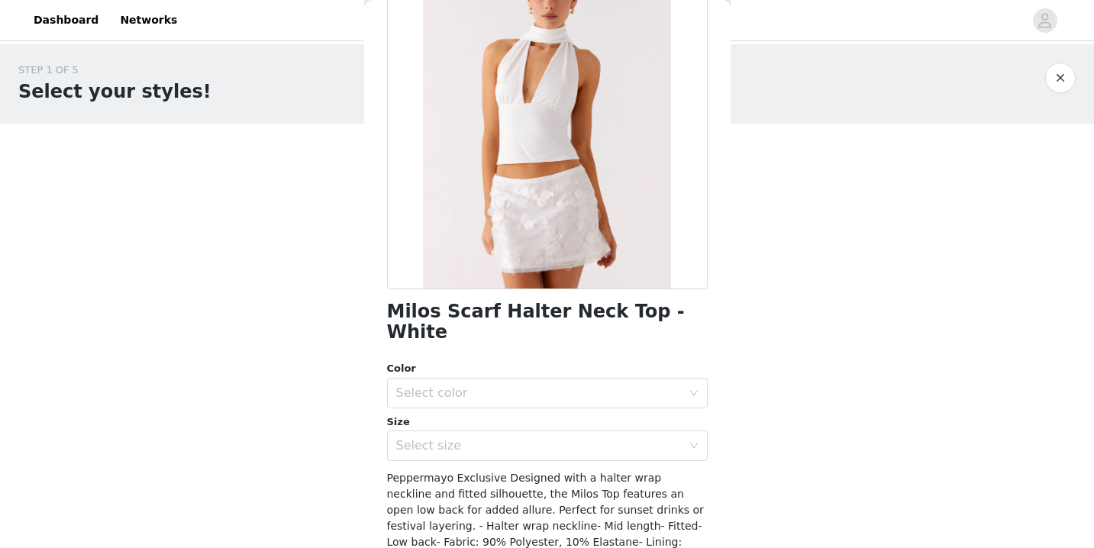
scroll to position [147, 0]
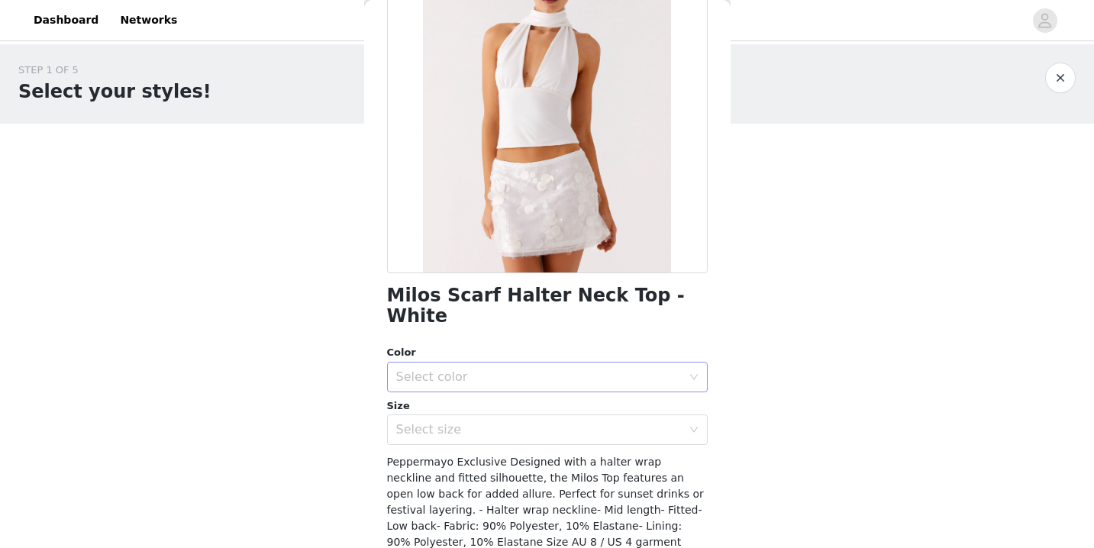
click at [643, 370] on div "Select color" at bounding box center [539, 377] width 286 height 15
click at [621, 378] on li "White" at bounding box center [547, 390] width 321 height 24
click at [621, 415] on div "Select size" at bounding box center [542, 429] width 292 height 29
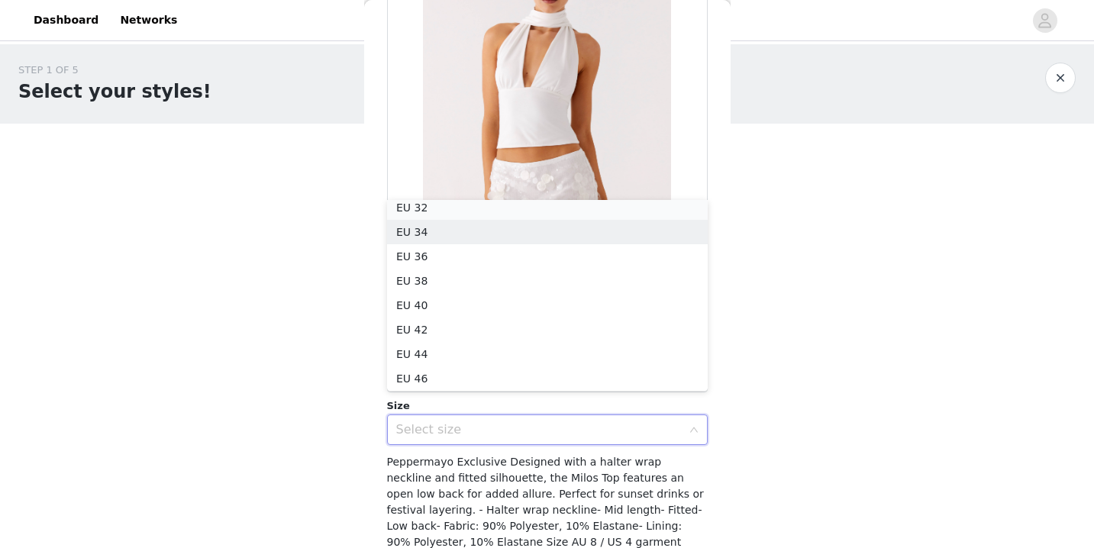
scroll to position [3, 0]
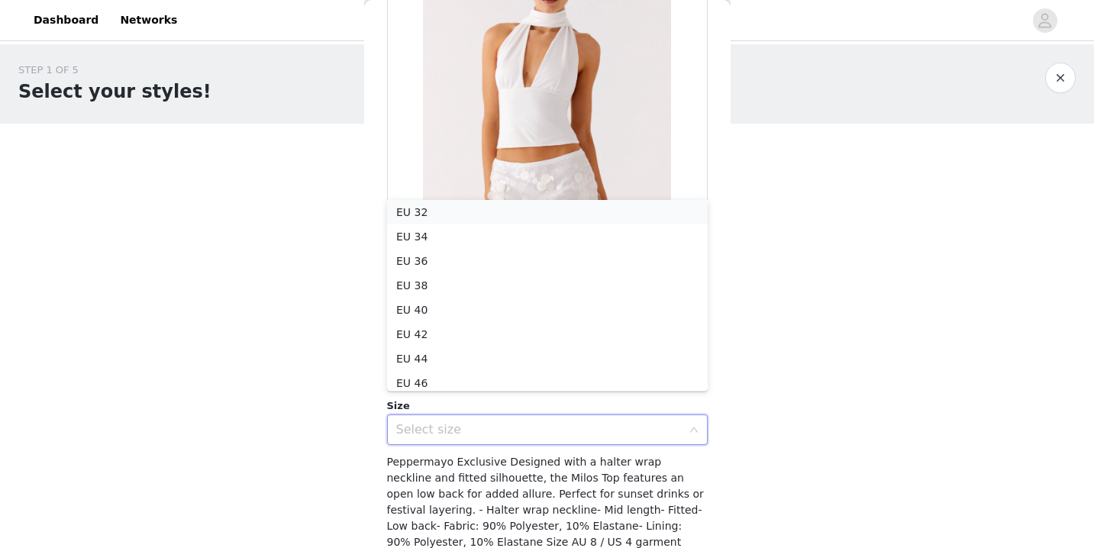
click at [601, 217] on li "EU 32" at bounding box center [547, 212] width 321 height 24
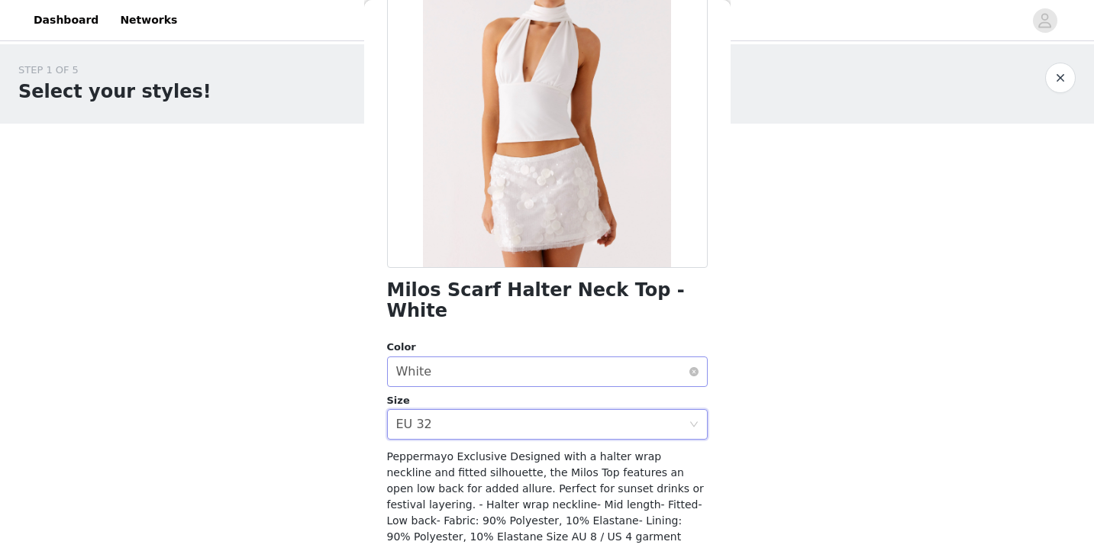
scroll to position [241, 0]
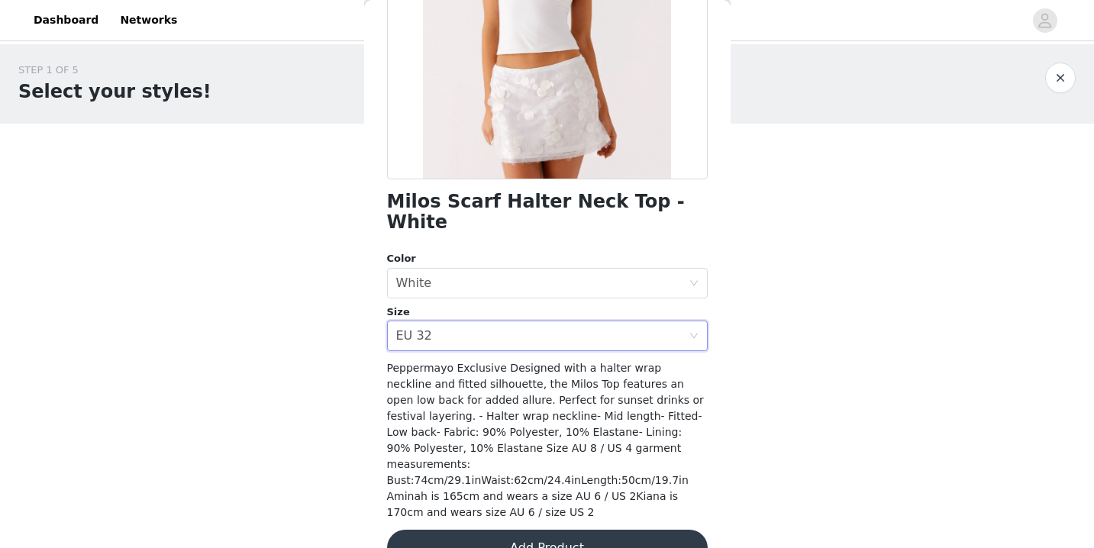
click at [544, 530] on button "Add Product" at bounding box center [547, 548] width 321 height 37
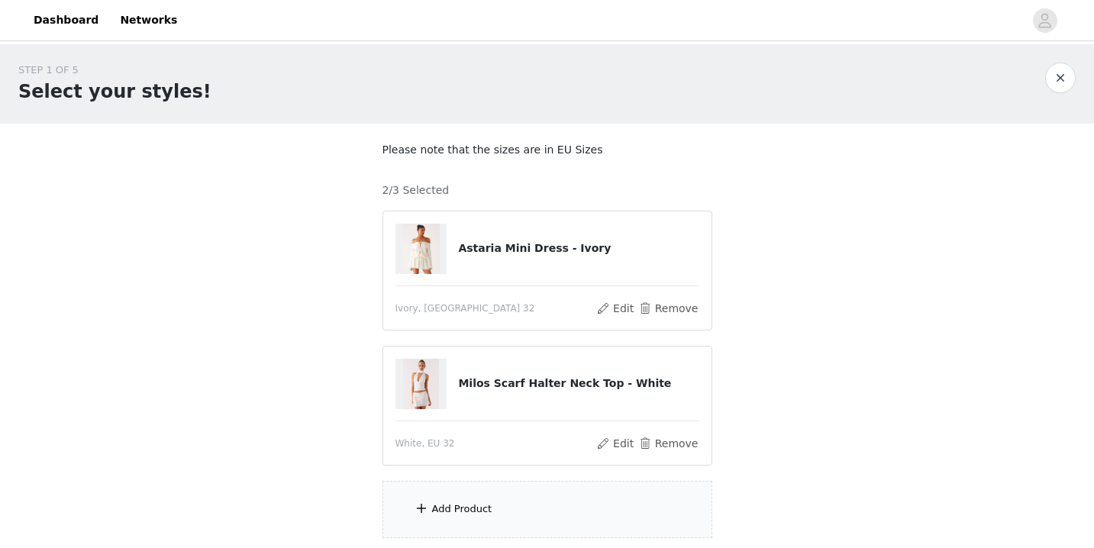
click at [518, 496] on div "Add Product" at bounding box center [548, 509] width 330 height 57
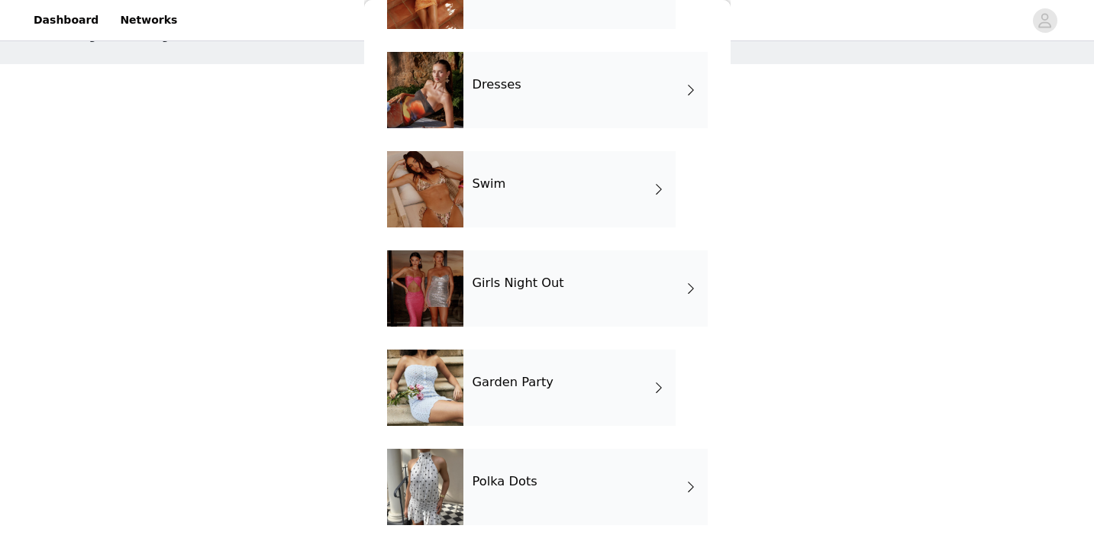
scroll to position [60, 0]
click at [522, 379] on h4 "Garden Party" at bounding box center [513, 383] width 81 height 14
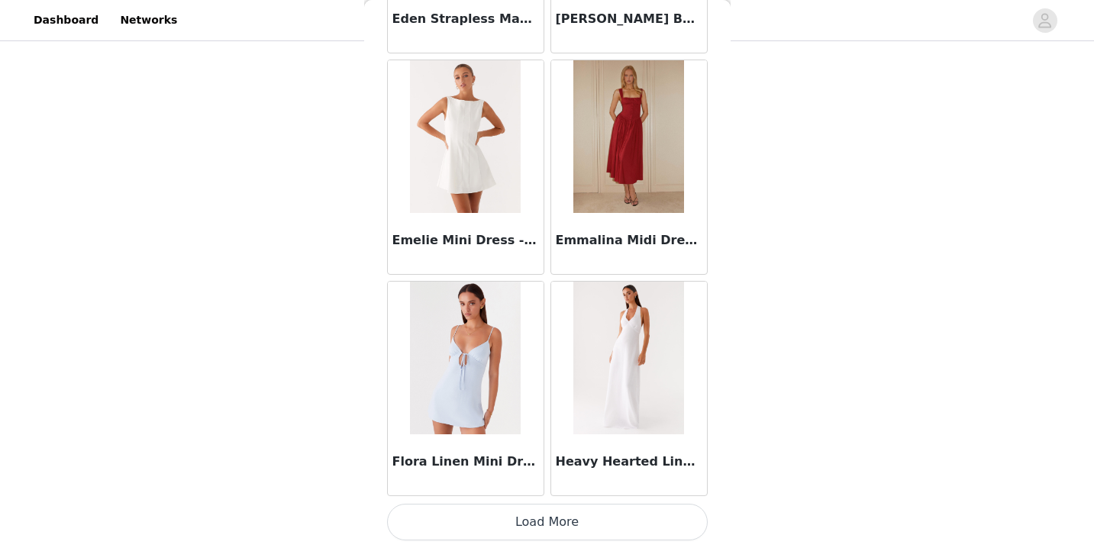
scroll to position [118, 0]
click at [540, 528] on button "Load More" at bounding box center [547, 522] width 321 height 37
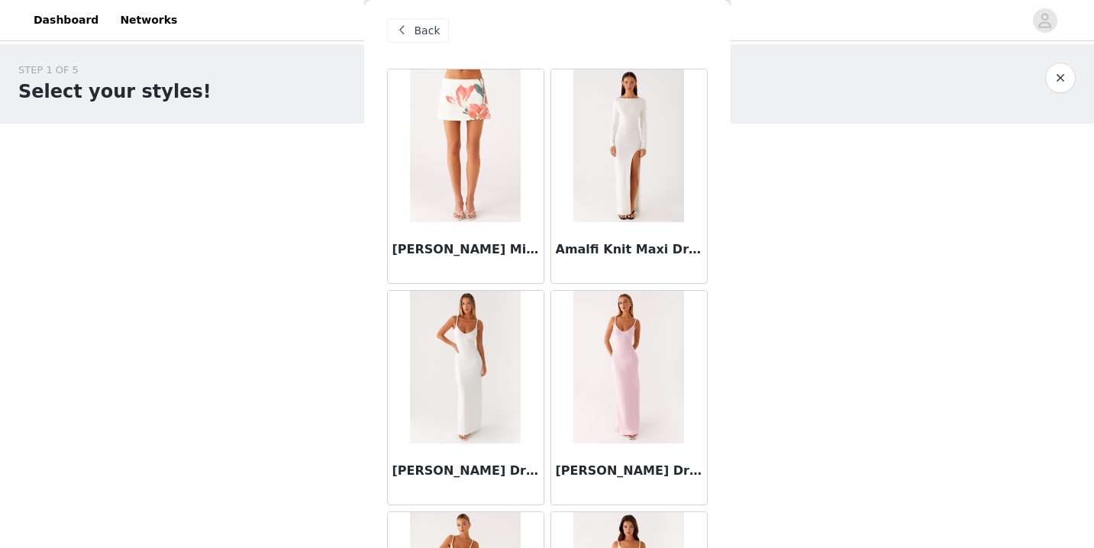
scroll to position [0, 0]
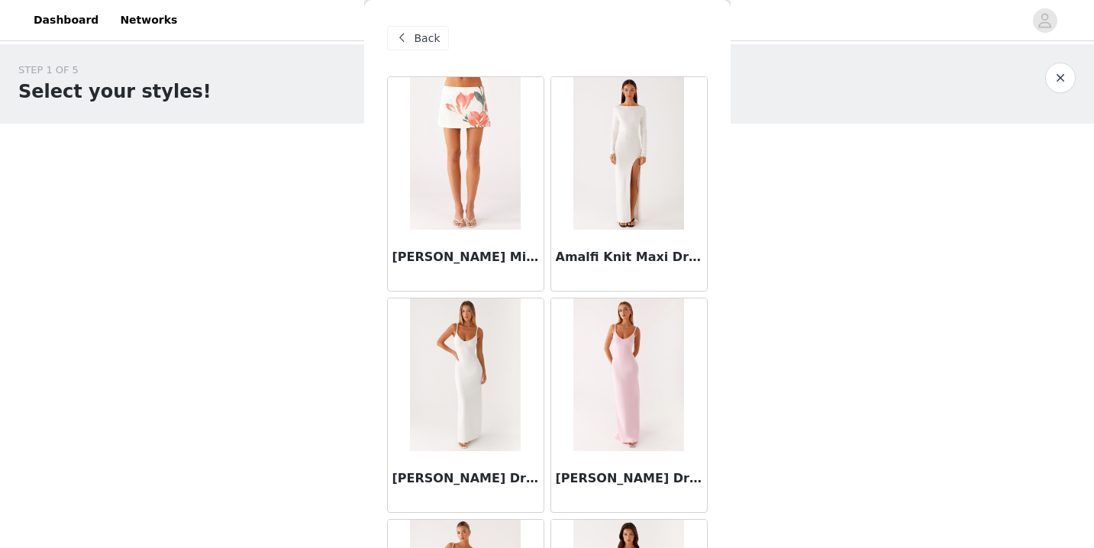
click at [611, 216] on img at bounding box center [629, 153] width 111 height 153
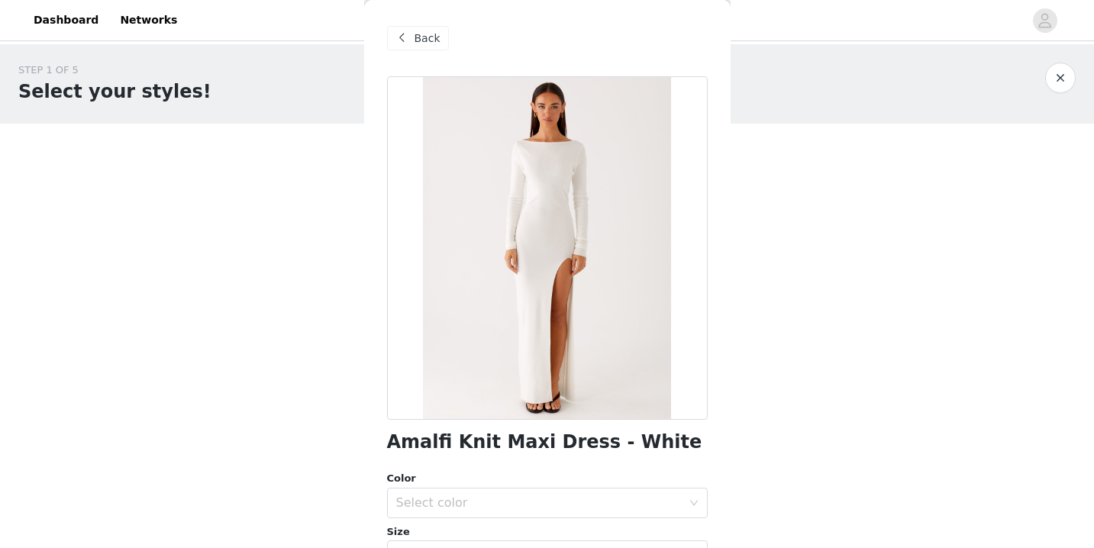
scroll to position [43, 0]
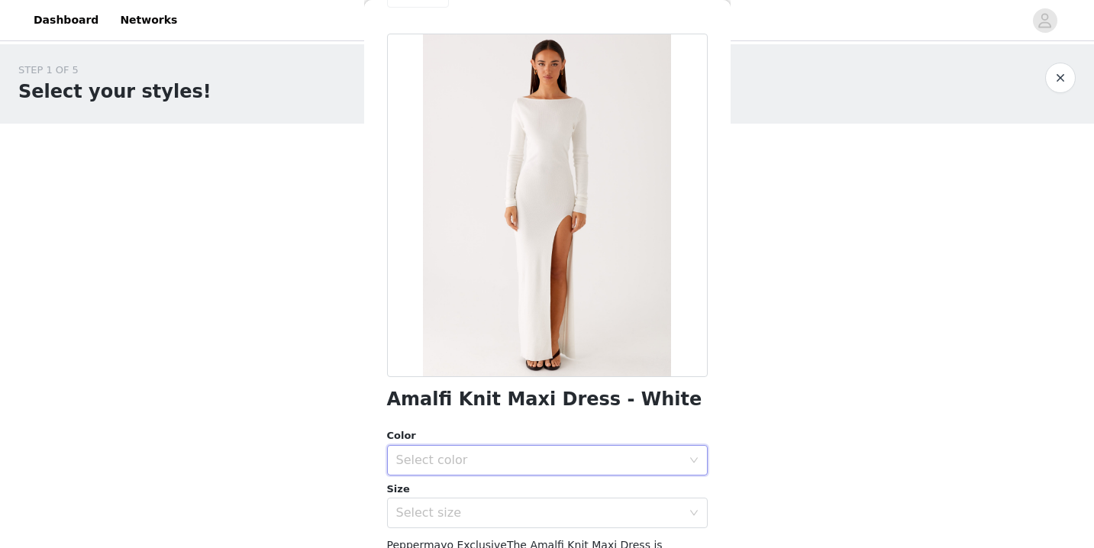
click at [542, 450] on div "Select color" at bounding box center [542, 460] width 292 height 29
click at [519, 488] on li "White" at bounding box center [547, 494] width 321 height 24
click at [519, 488] on div "Size" at bounding box center [547, 489] width 321 height 15
click at [513, 517] on div "Select size" at bounding box center [539, 513] width 286 height 15
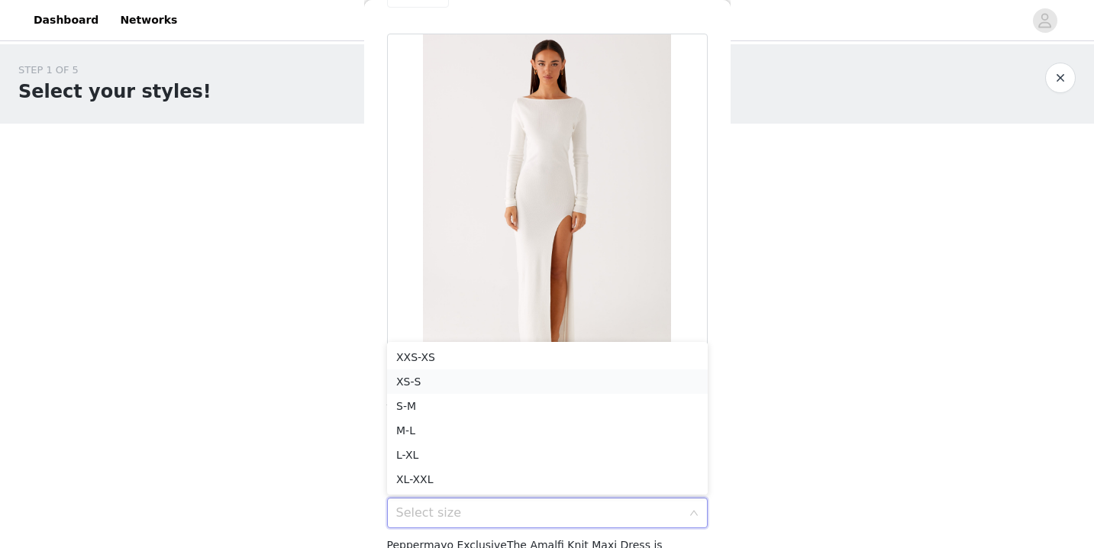
click at [524, 386] on li "XS-S" at bounding box center [547, 382] width 321 height 24
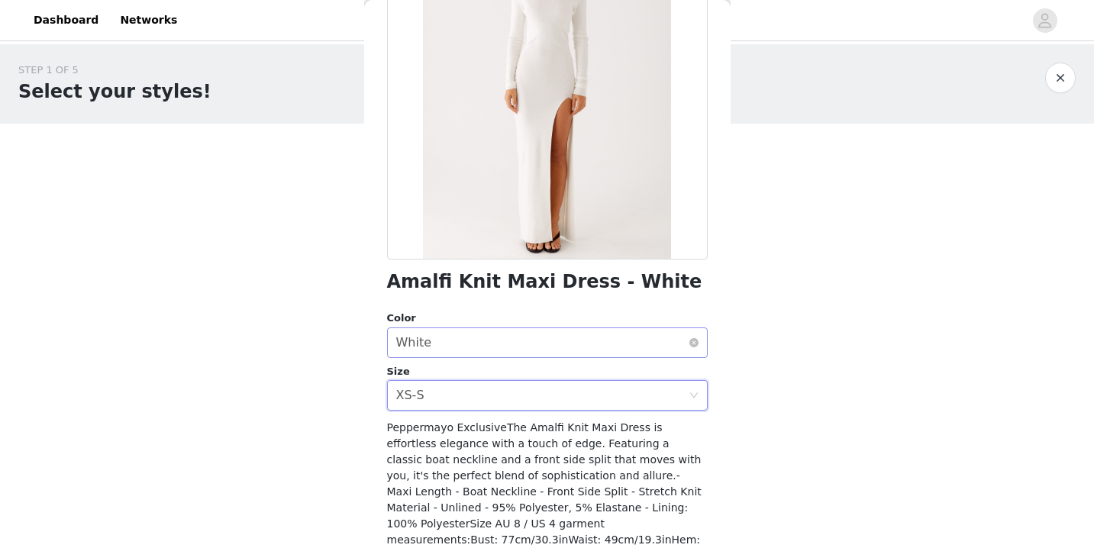
scroll to position [241, 0]
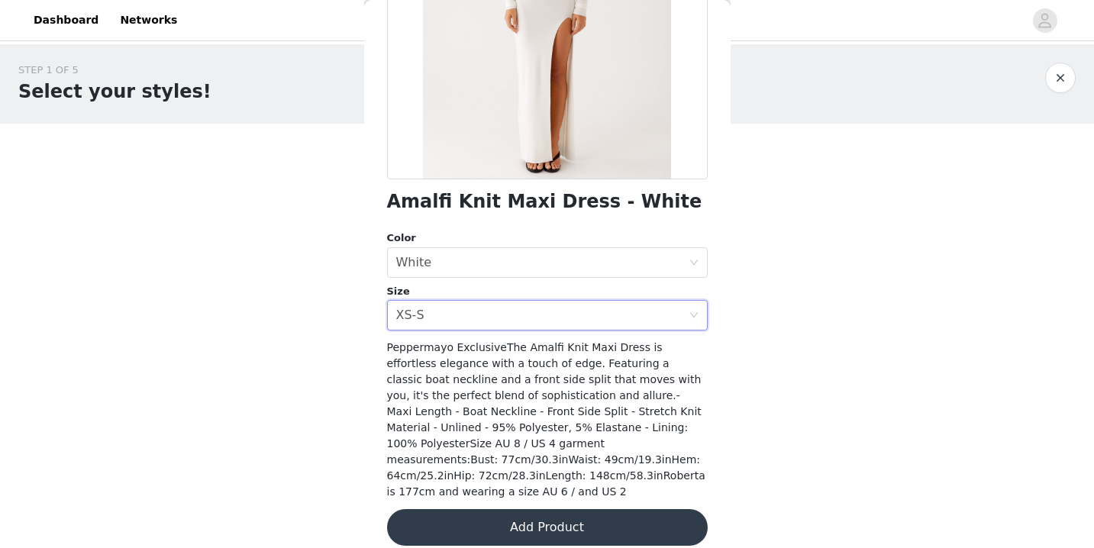
click at [525, 519] on button "Add Product" at bounding box center [547, 527] width 321 height 37
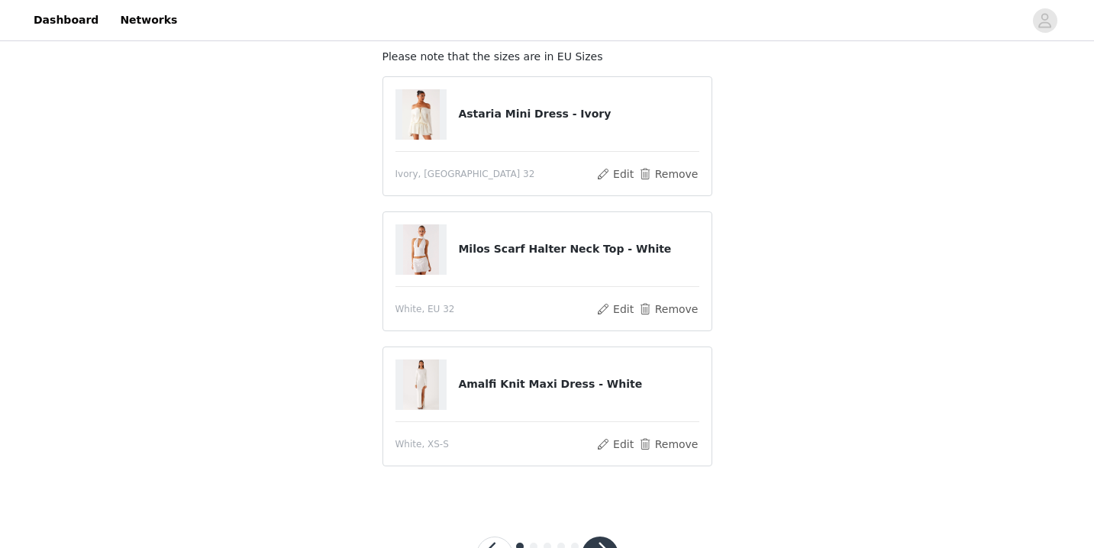
scroll to position [154, 0]
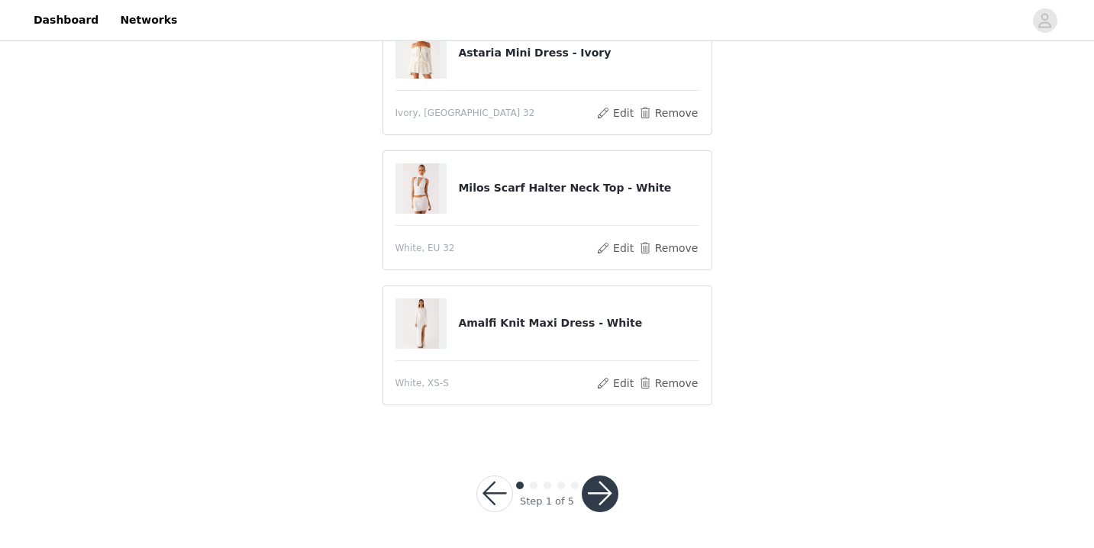
click at [593, 491] on button "button" at bounding box center [600, 494] width 37 height 37
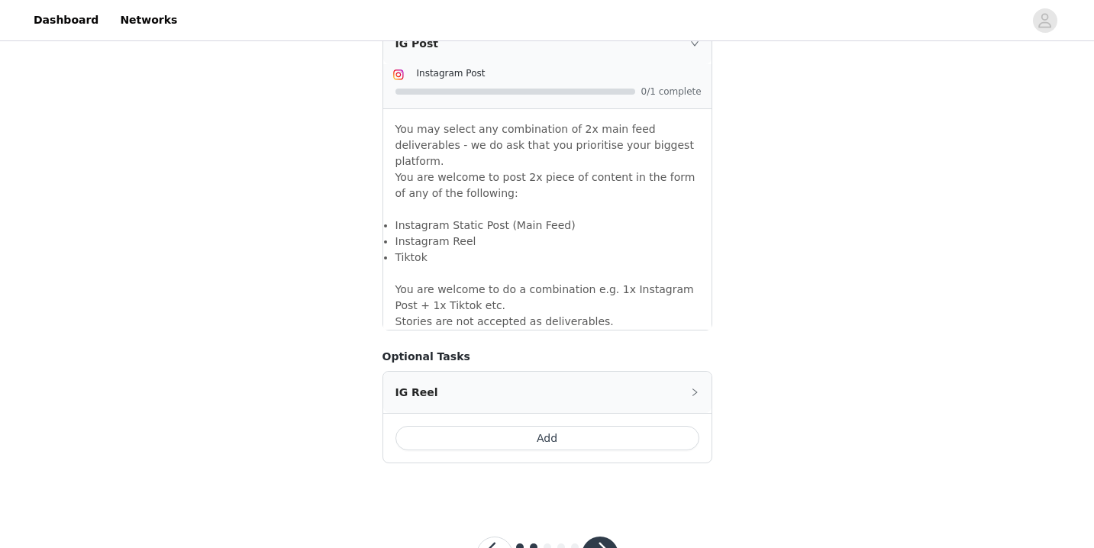
scroll to position [1375, 0]
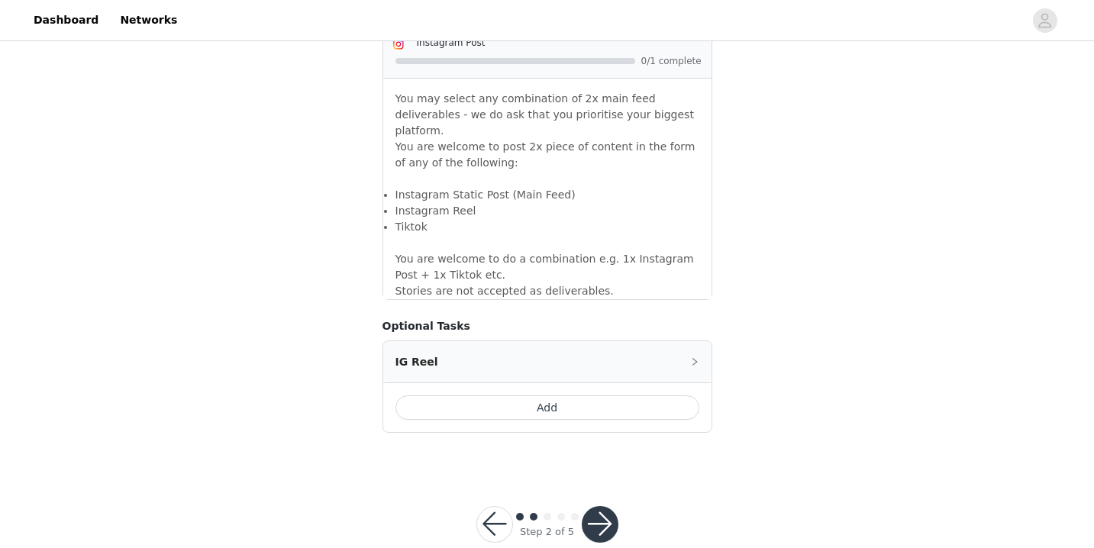
click at [587, 506] on button "button" at bounding box center [600, 524] width 37 height 37
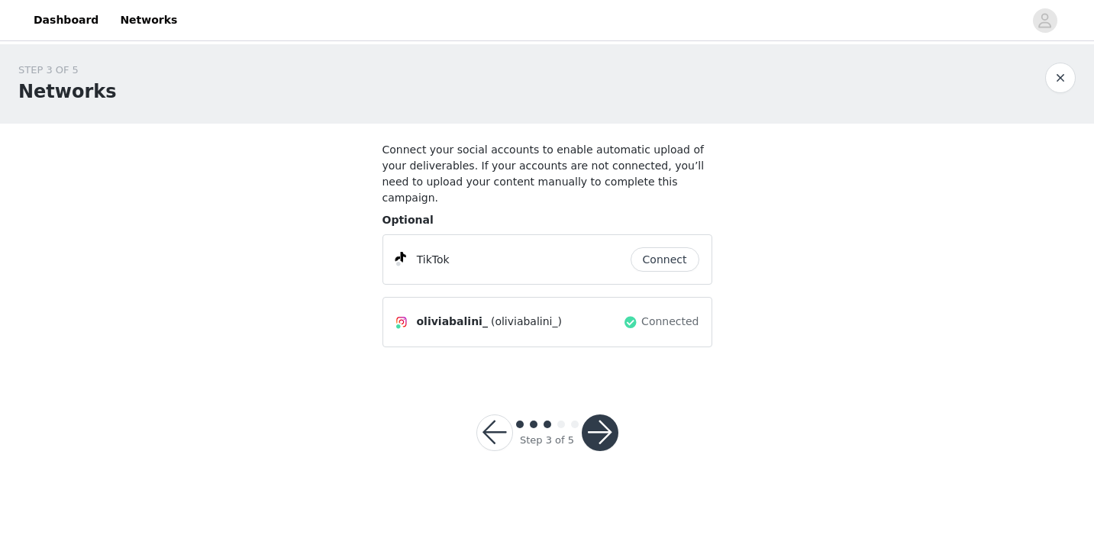
click at [658, 251] on button "Connect" at bounding box center [665, 259] width 69 height 24
click at [594, 432] on button "button" at bounding box center [600, 433] width 37 height 37
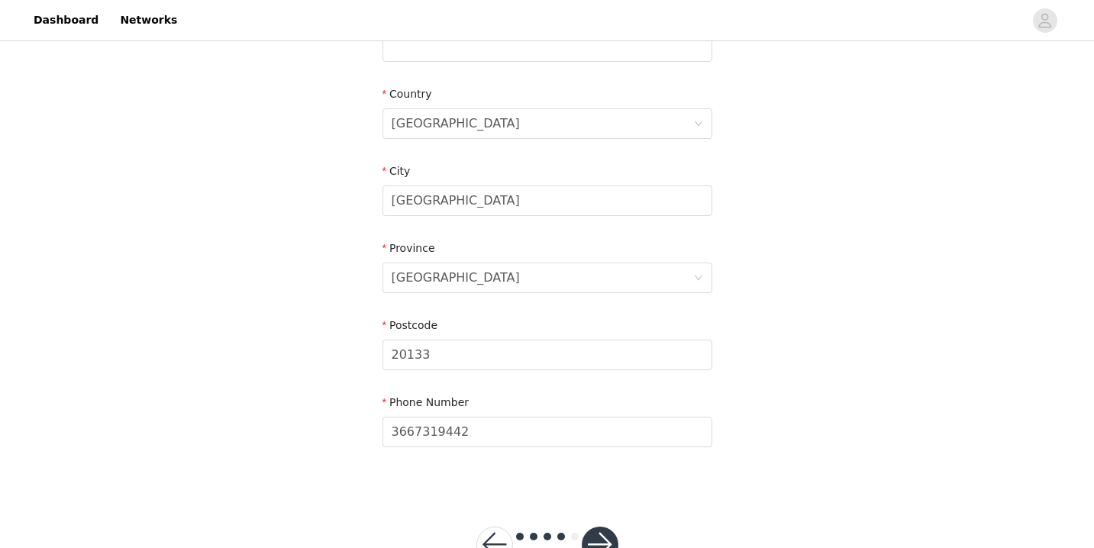
scroll to position [525, 0]
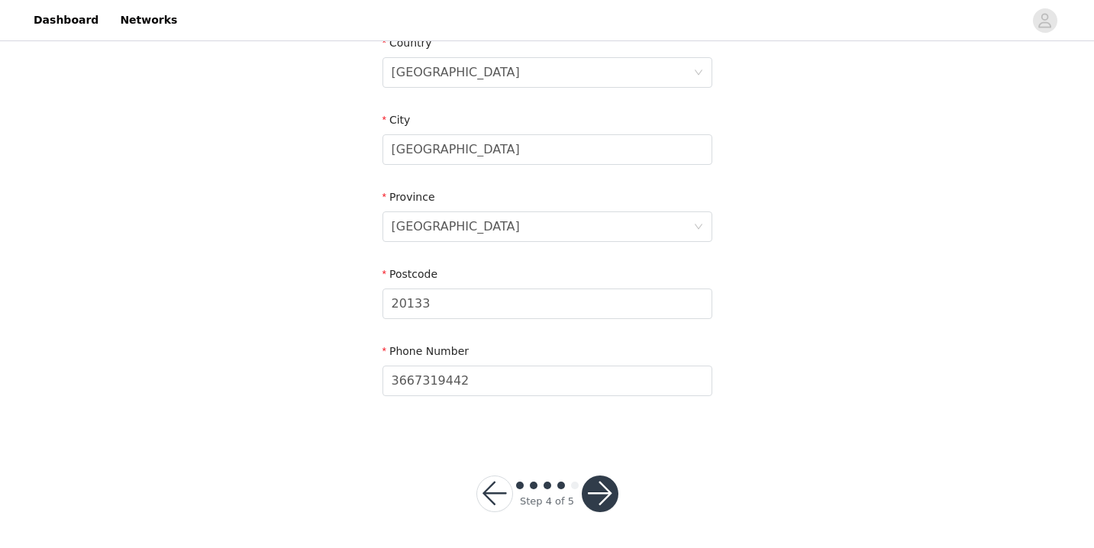
click at [609, 496] on button "button" at bounding box center [600, 494] width 37 height 37
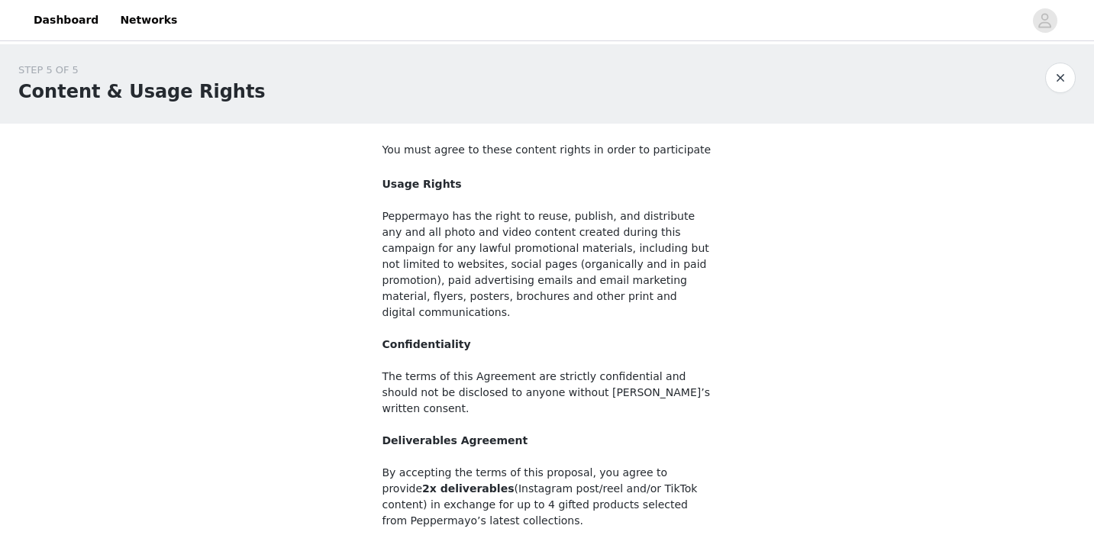
scroll to position [157, 0]
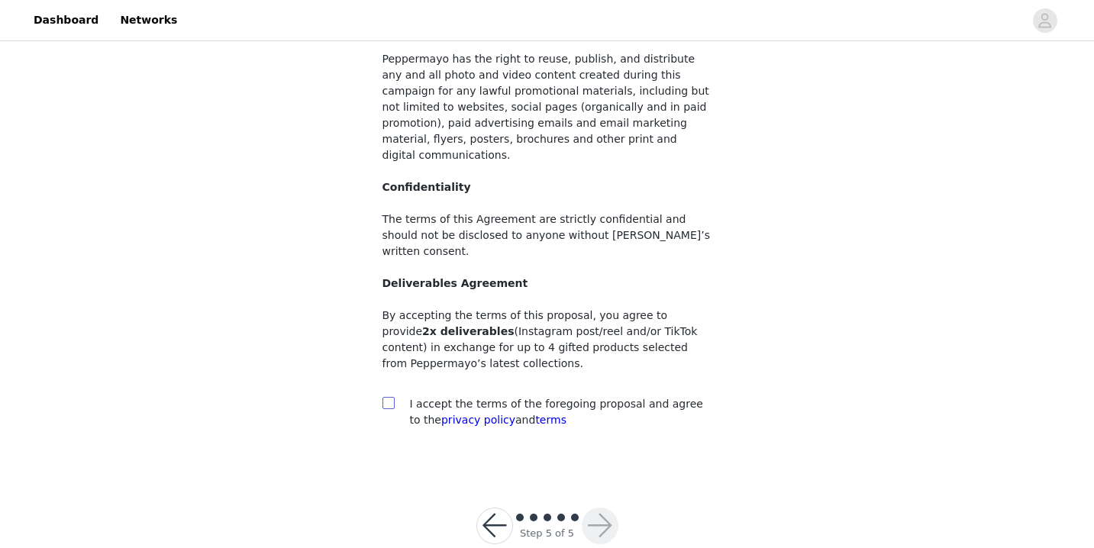
click at [389, 397] on input "checkbox" at bounding box center [388, 402] width 11 height 11
checkbox input "true"
click at [605, 508] on button "button" at bounding box center [600, 526] width 37 height 37
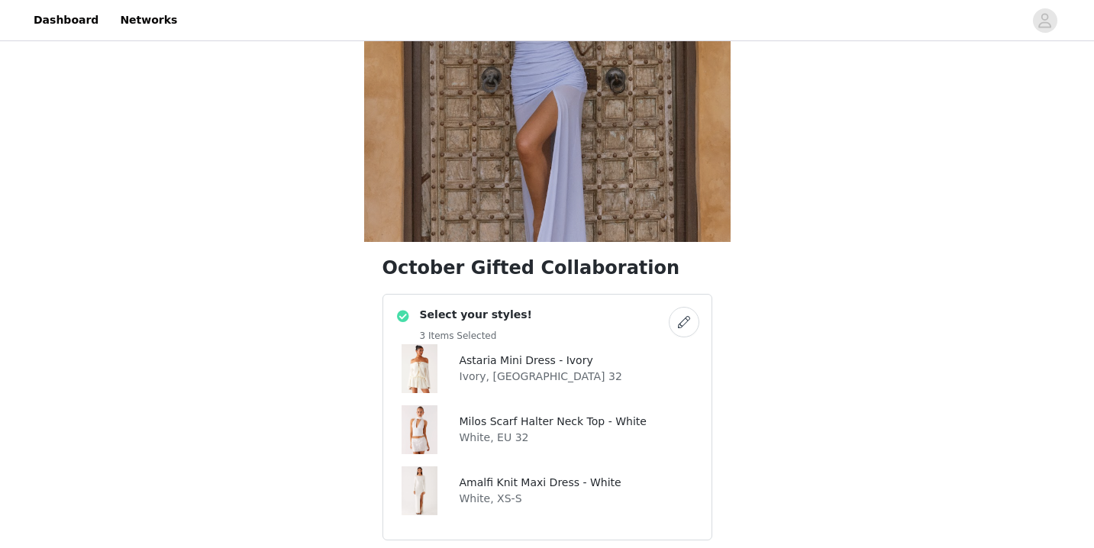
scroll to position [282, 0]
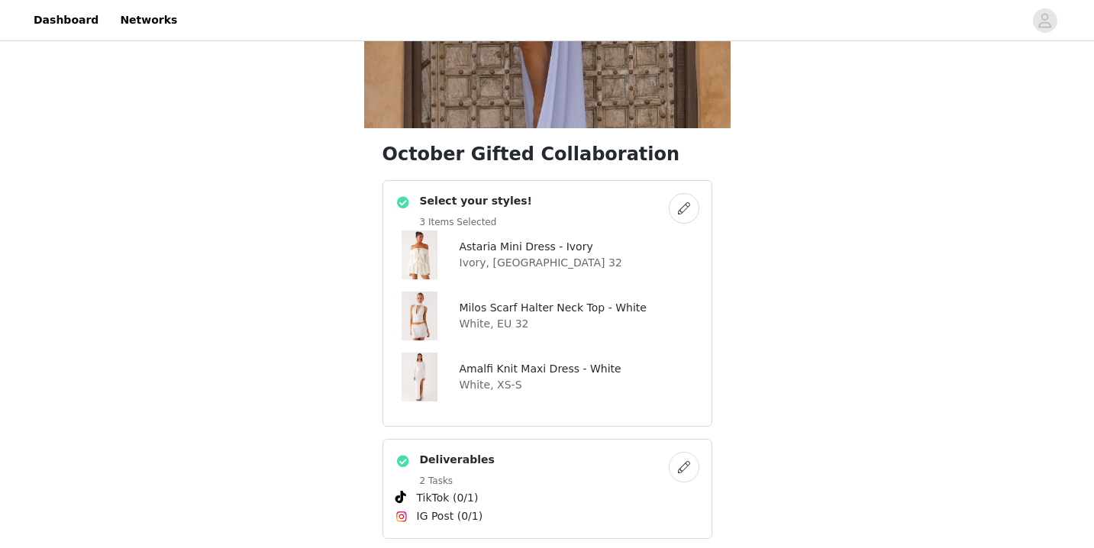
click at [427, 399] on img at bounding box center [419, 377] width 35 height 49
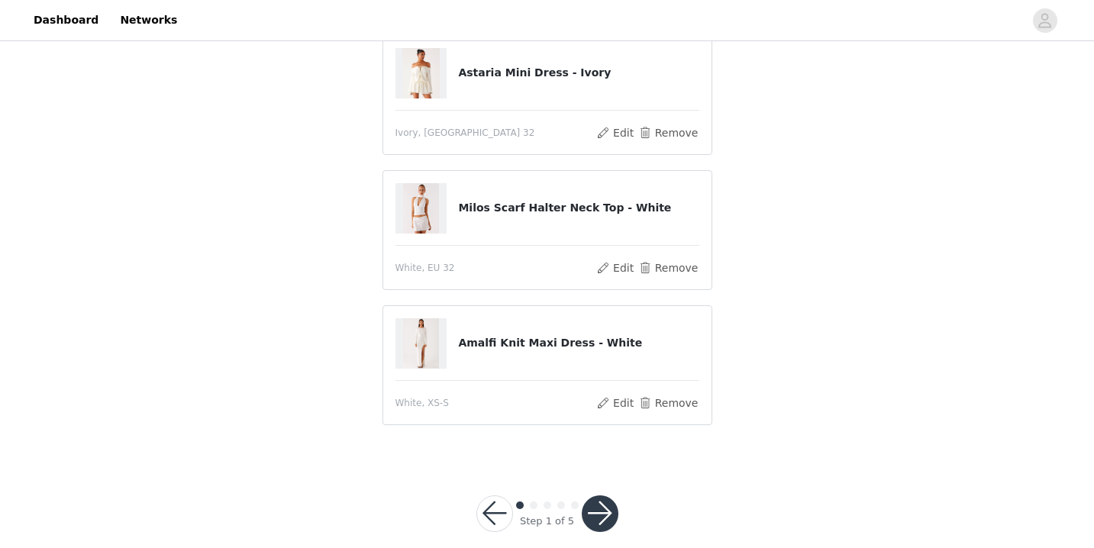
scroll to position [234, 0]
click at [431, 341] on img at bounding box center [421, 344] width 37 height 50
click at [415, 343] on img at bounding box center [421, 344] width 37 height 50
